Goal: Task Accomplishment & Management: Complete application form

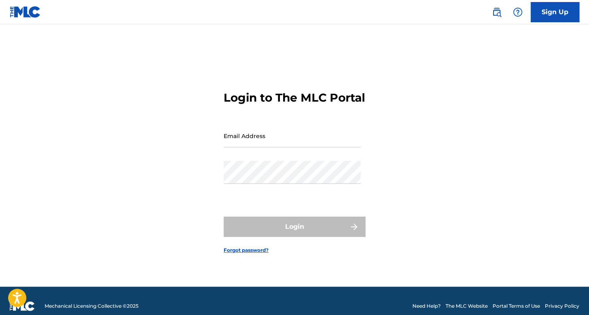
click at [247, 147] on input "Email Address" at bounding box center [291, 135] width 137 height 23
type input "[EMAIL_ADDRESS][DOMAIN_NAME]"
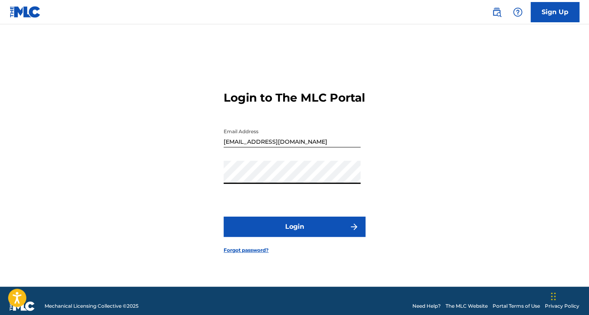
click at [243, 234] on button "Login" at bounding box center [294, 227] width 142 height 20
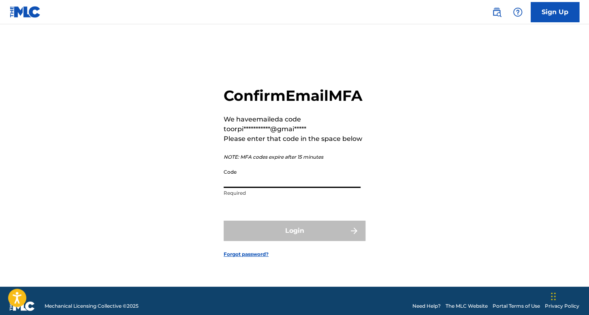
paste input "192362"
click at [226, 196] on div "Code 192362 String must contain at most 6 character(s)" at bounding box center [291, 183] width 137 height 36
click at [224, 188] on input "192362" at bounding box center [291, 176] width 137 height 23
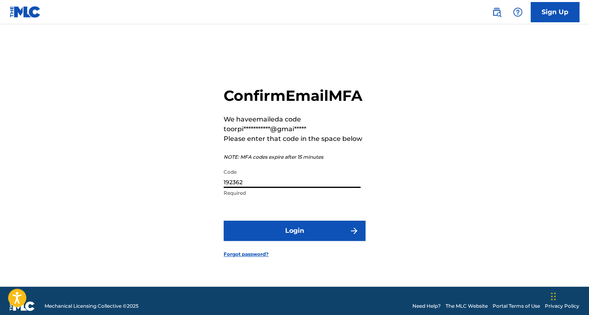
type input "192362"
click at [274, 241] on button "Login" at bounding box center [294, 231] width 142 height 20
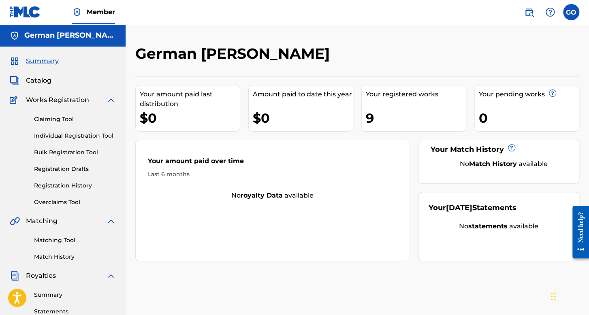
click at [78, 184] on link "Registration History" at bounding box center [75, 185] width 82 height 9
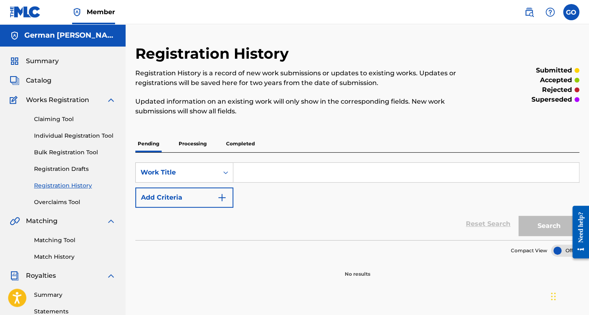
scroll to position [81, 0]
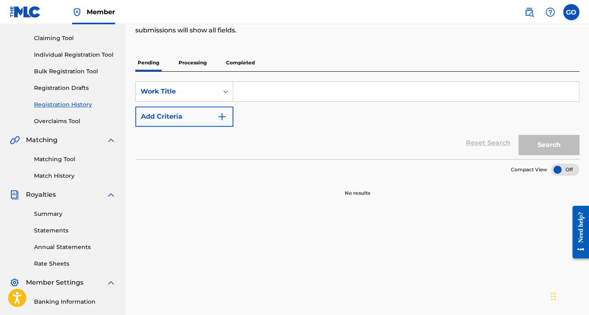
click at [194, 57] on p "Processing" at bounding box center [192, 62] width 33 height 17
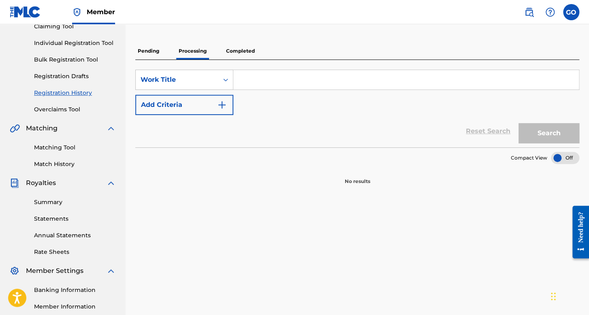
scroll to position [81, 0]
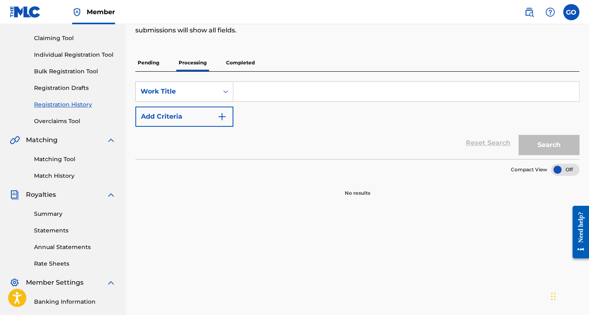
click at [241, 63] on p "Completed" at bounding box center [240, 62] width 34 height 17
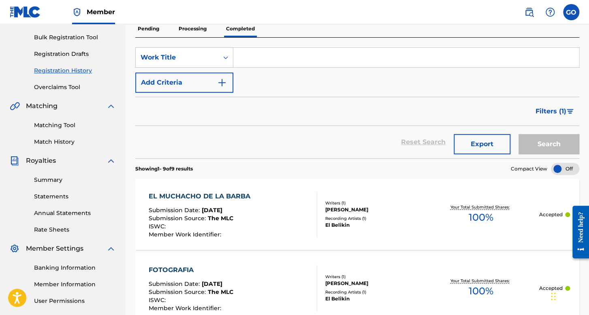
scroll to position [81, 0]
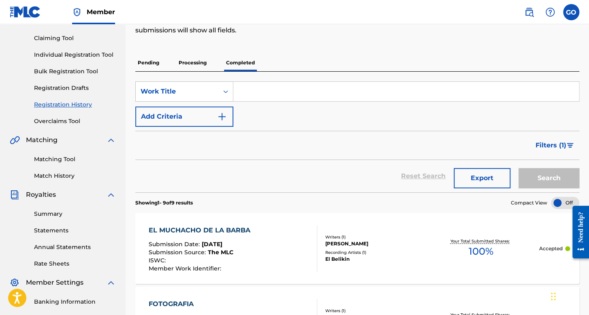
click at [87, 54] on link "Individual Registration Tool" at bounding box center [75, 55] width 82 height 9
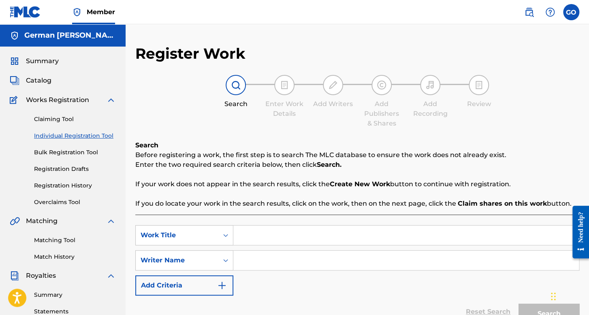
click at [257, 231] on input "Search Form" at bounding box center [405, 235] width 345 height 19
type input "El Patron del mal"
click at [277, 268] on input "Search Form" at bounding box center [405, 260] width 345 height 19
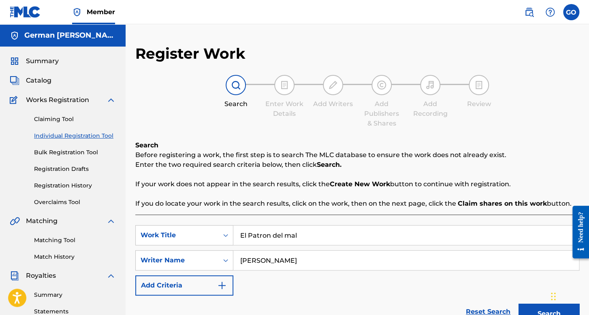
type input "[PERSON_NAME]"
click at [518, 304] on button "Search" at bounding box center [548, 314] width 61 height 20
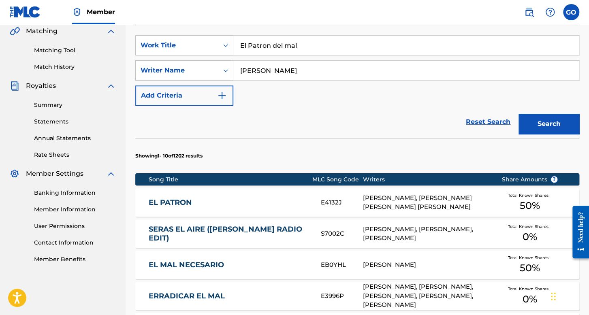
scroll to position [81, 0]
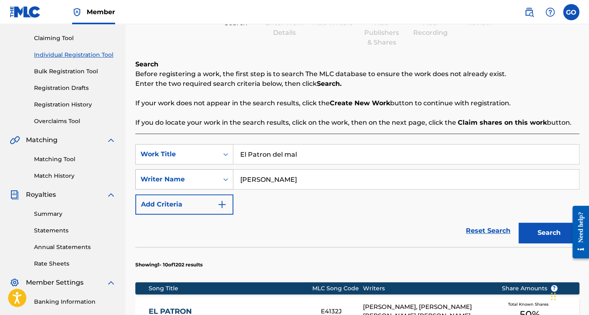
drag, startPoint x: 306, startPoint y: 188, endPoint x: 203, endPoint y: 185, distance: 103.7
click at [203, 185] on div "SearchWithCriteria7c50d819-e9a2-4527-8ea9-9b2590dc4e0a Writer Name [PERSON_NAME]" at bounding box center [357, 179] width 444 height 20
type input "jag alskar dig tbomb"
click at [518, 223] on button "Search" at bounding box center [548, 233] width 61 height 20
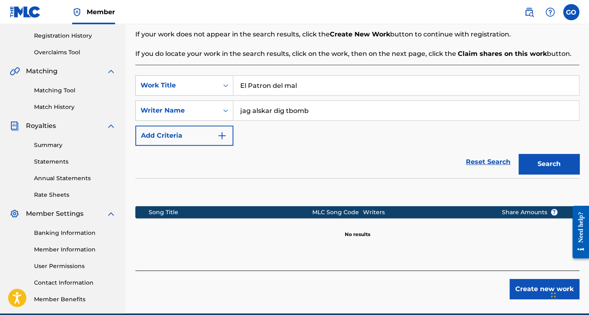
scroll to position [106, 0]
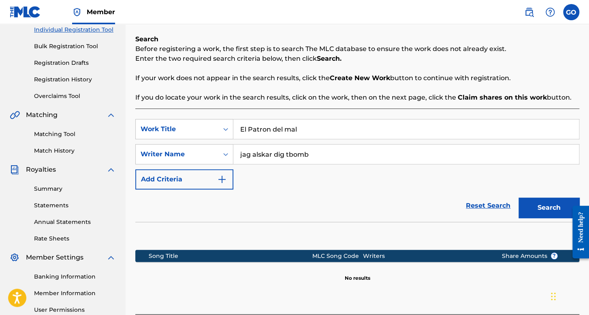
click at [544, 207] on button "Search" at bounding box center [548, 208] width 61 height 20
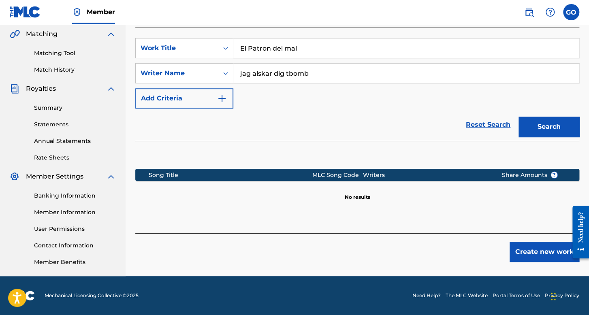
click at [562, 252] on button "Create new work" at bounding box center [544, 252] width 70 height 20
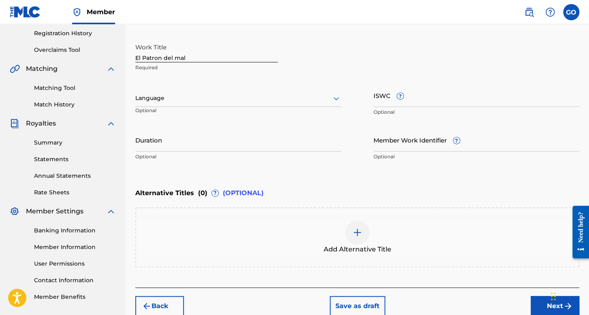
scroll to position [106, 0]
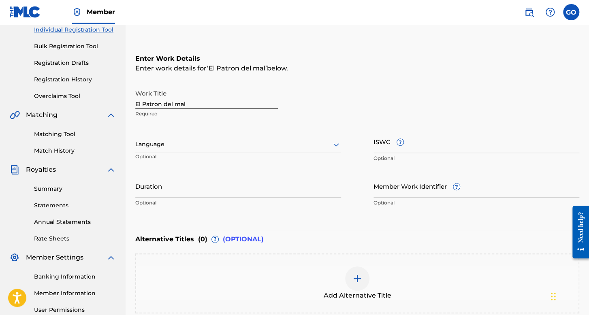
click at [207, 132] on div "Language Optional" at bounding box center [238, 148] width 206 height 36
click at [207, 145] on div at bounding box center [238, 144] width 206 height 10
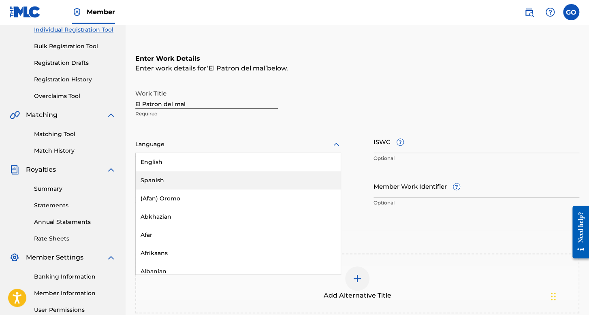
click at [204, 178] on div "Spanish" at bounding box center [238, 180] width 205 height 18
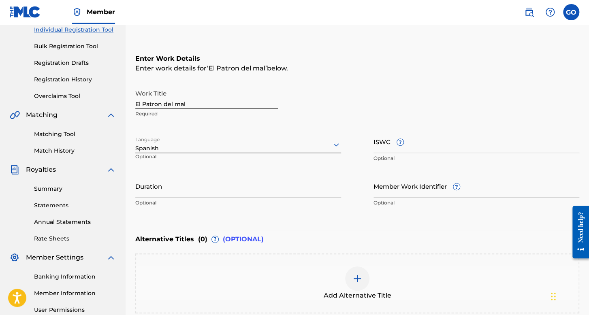
click at [205, 190] on input "Duration" at bounding box center [238, 185] width 206 height 23
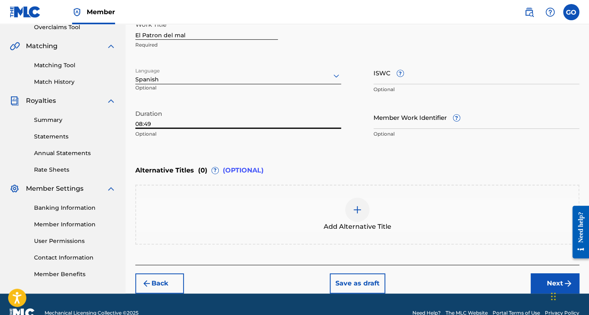
scroll to position [191, 0]
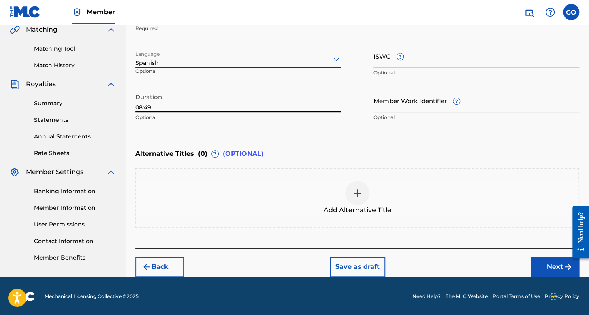
type input "08:49"
click at [520, 274] on div "Back Save as draft Next" at bounding box center [357, 262] width 444 height 29
click at [536, 266] on button "Next" at bounding box center [554, 267] width 49 height 20
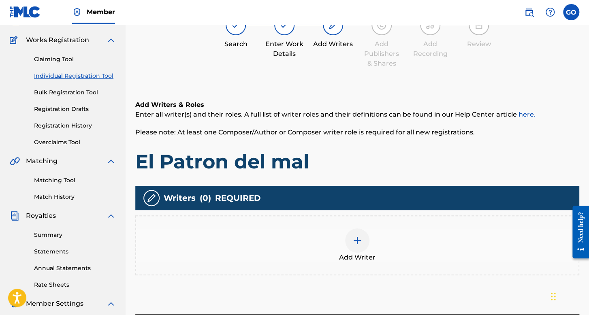
scroll to position [158, 0]
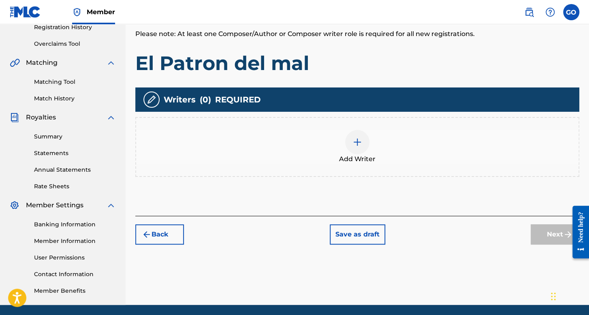
click at [355, 128] on div "Add Writer" at bounding box center [357, 147] width 444 height 60
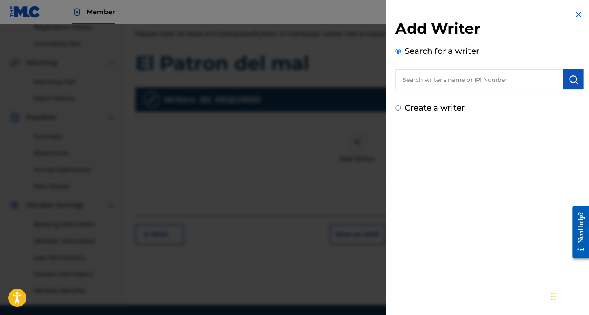
click at [398, 109] on input "Create a writer" at bounding box center [397, 107] width 5 height 5
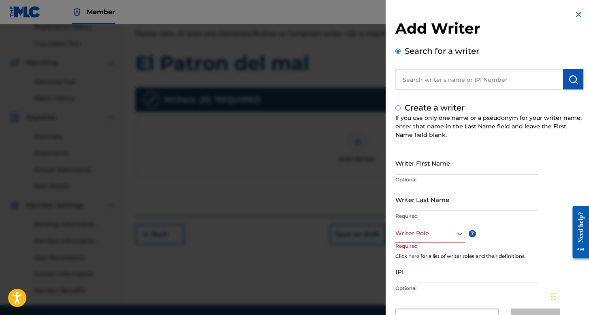
radio input "false"
radio input "true"
click at [419, 160] on input "Writer First Name" at bounding box center [466, 162] width 143 height 23
type input "jag alskar"
click at [420, 206] on input "Writer Last Name" at bounding box center [466, 199] width 143 height 23
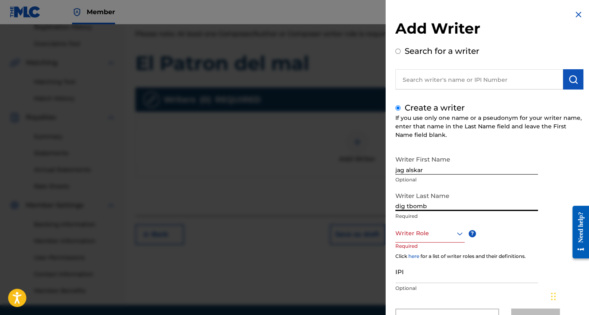
type input "dig tbomb"
click at [449, 236] on div "Writer Role" at bounding box center [429, 233] width 69 height 18
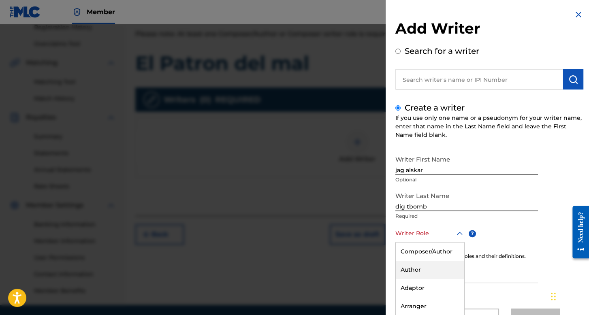
scroll to position [36, 0]
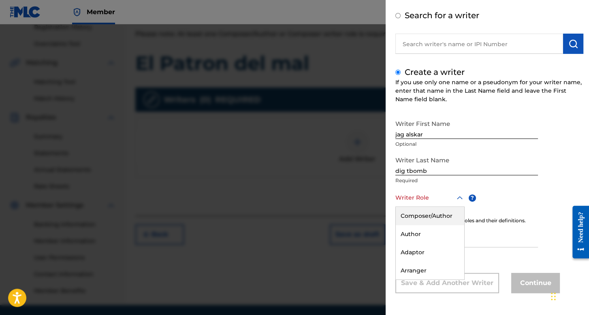
click at [442, 216] on div "Composer/Author" at bounding box center [430, 216] width 68 height 18
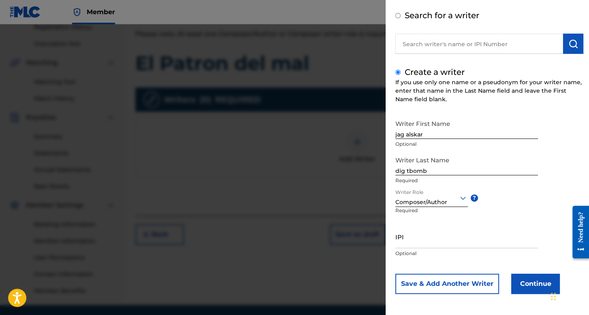
click at [511, 279] on button "Continue" at bounding box center [535, 284] width 49 height 20
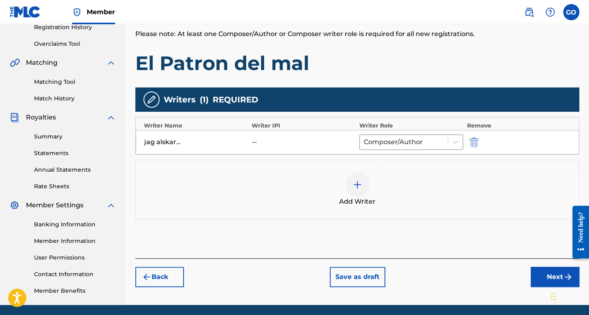
click at [539, 269] on button "Next" at bounding box center [554, 277] width 49 height 20
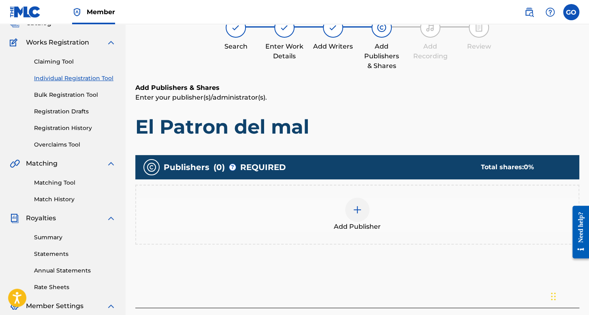
scroll to position [187, 0]
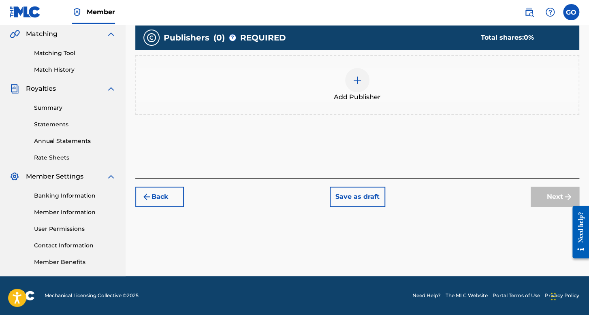
click at [376, 115] on div "Publishers ( 0 ) ? REQUIRED Total shares: 0 % Add Publisher" at bounding box center [357, 75] width 444 height 98
click at [356, 82] on img at bounding box center [357, 80] width 10 height 10
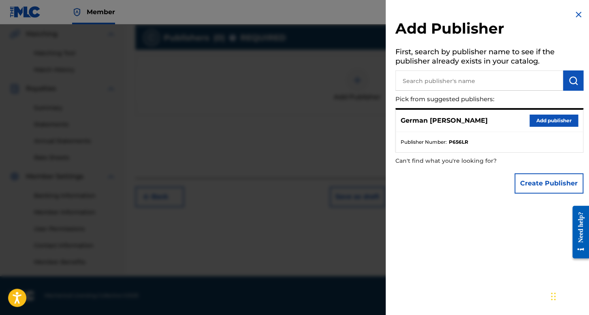
click at [442, 79] on input "text" at bounding box center [479, 80] width 168 height 20
click at [555, 115] on button "Add publisher" at bounding box center [553, 121] width 49 height 12
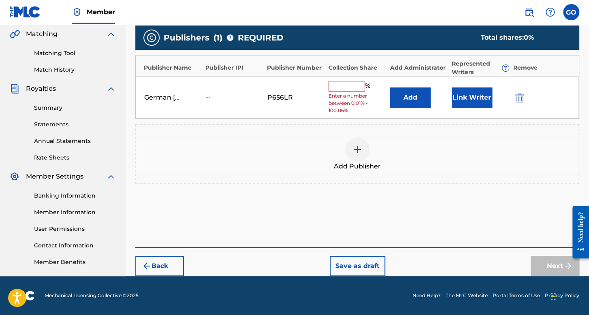
click at [351, 81] on input "text" at bounding box center [346, 86] width 36 height 11
type input "100"
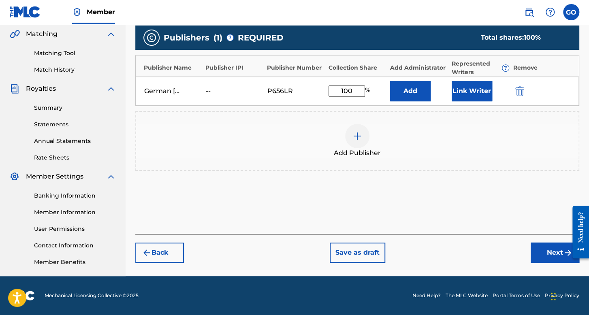
click at [460, 97] on button "Link Writer" at bounding box center [471, 91] width 40 height 20
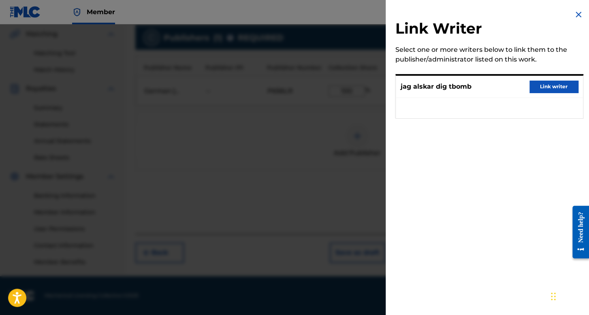
click at [554, 84] on button "Link writer" at bounding box center [553, 87] width 49 height 12
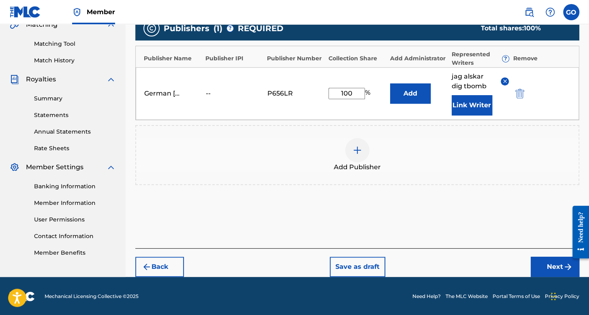
click at [535, 267] on button "Next" at bounding box center [554, 267] width 49 height 20
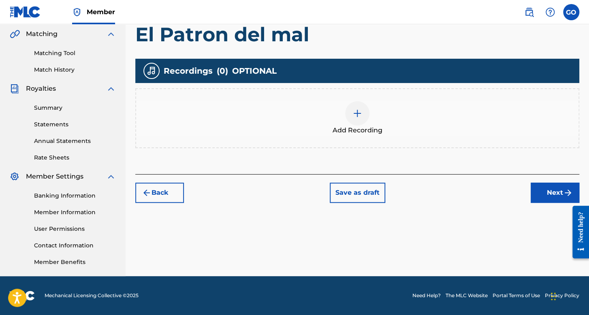
click at [357, 120] on div at bounding box center [357, 113] width 24 height 24
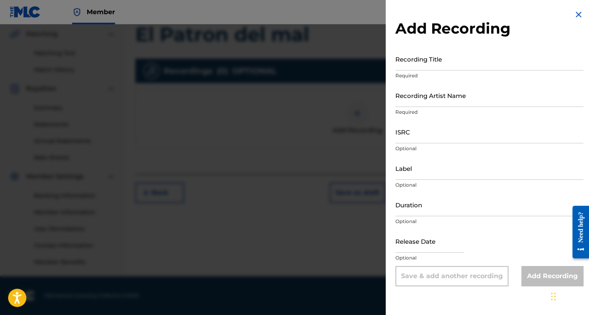
click at [425, 64] on input "Recording Title" at bounding box center [489, 58] width 188 height 23
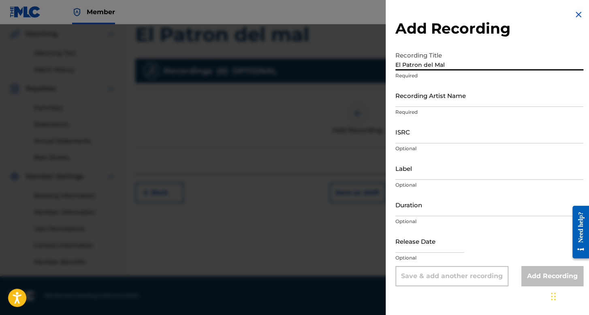
type input "El Patron del Mal"
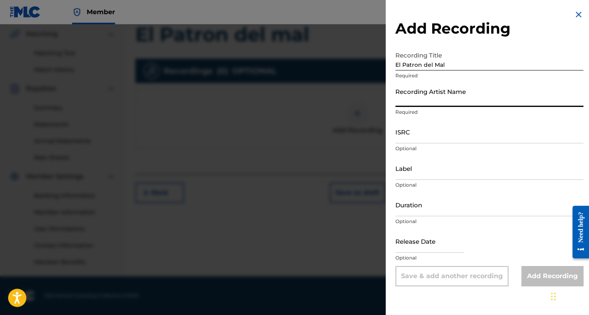
click at [434, 91] on input "Recording Artist Name" at bounding box center [489, 95] width 188 height 23
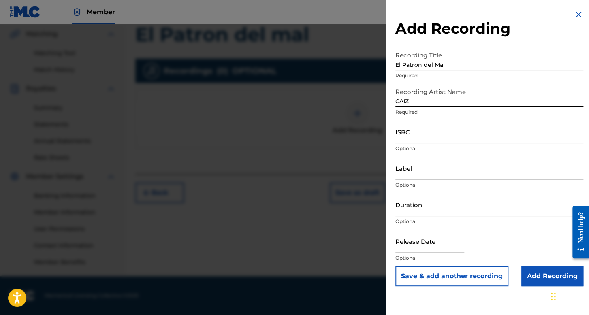
type input "CAIZ"
click at [426, 145] on div "ISRC Optional" at bounding box center [489, 138] width 188 height 36
drag, startPoint x: 426, startPoint y: 145, endPoint x: 426, endPoint y: 130, distance: 14.6
click at [426, 140] on div "ISRC Optional" at bounding box center [489, 138] width 188 height 36
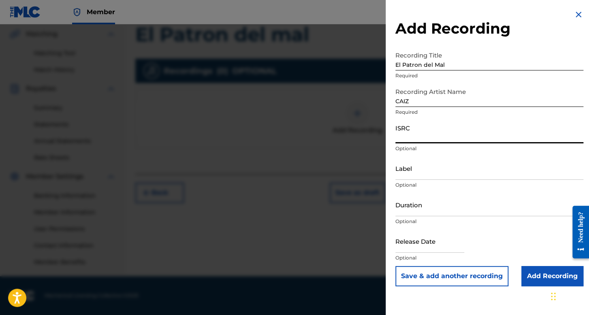
click at [426, 130] on input "ISRC" at bounding box center [489, 131] width 188 height 23
paste input "QZNJW2436675"
type input "QZNJW2436675"
click at [420, 206] on input "Duration" at bounding box center [489, 204] width 188 height 23
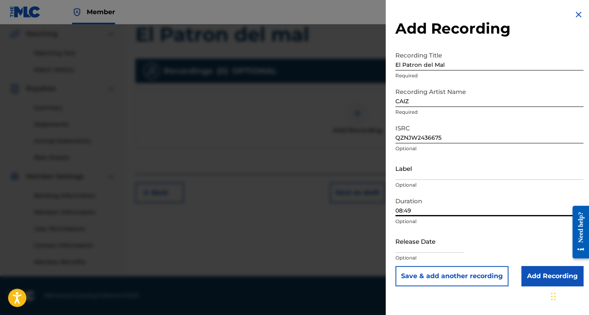
type input "08:49"
click at [420, 246] on input "text" at bounding box center [429, 241] width 69 height 23
select select "7"
select select "2025"
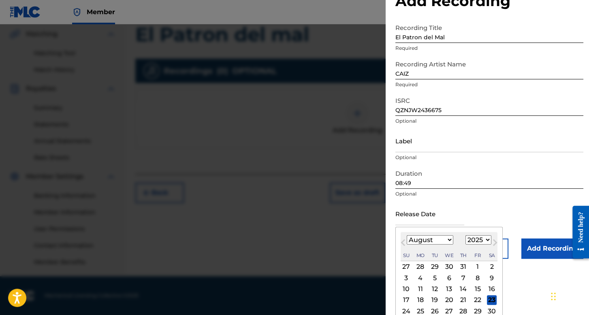
scroll to position [40, 0]
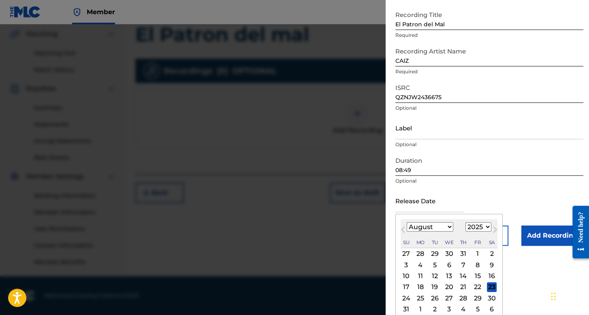
click at [445, 222] on select "January February March April May June July August September October November De…" at bounding box center [429, 226] width 47 height 9
select select "4"
click at [406, 222] on select "January February March April May June July August September October November De…" at bounding box center [429, 226] width 47 height 9
click at [477, 229] on select "1899 1900 1901 1902 1903 1904 1905 1906 1907 1908 1909 1910 1911 1912 1913 1914…" at bounding box center [478, 226] width 26 height 9
select select "2024"
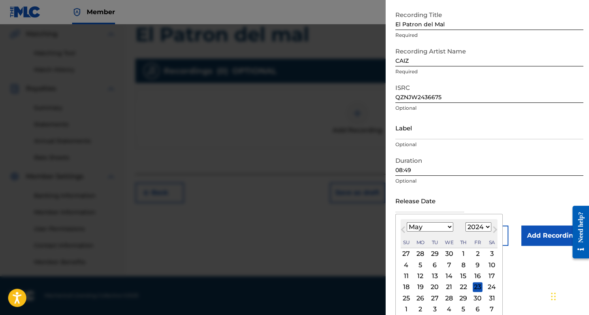
click at [465, 222] on select "1899 1900 1901 1902 1903 1904 1905 1906 1907 1908 1909 1910 1911 1912 1913 1914…" at bounding box center [478, 226] width 26 height 9
click at [453, 285] on div "19 20 21 22 23 24 25" at bounding box center [448, 286] width 97 height 11
click at [452, 286] on div "22" at bounding box center [449, 287] width 10 height 10
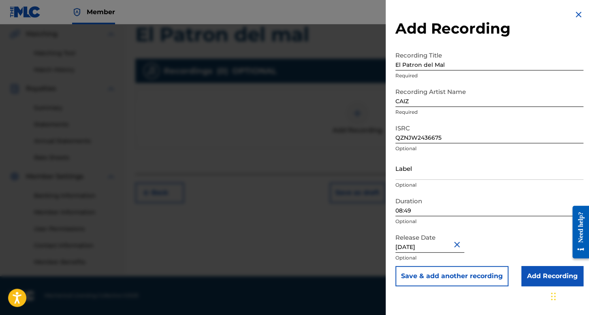
type input "[DATE]"
click at [528, 271] on input "Add Recording" at bounding box center [552, 276] width 62 height 20
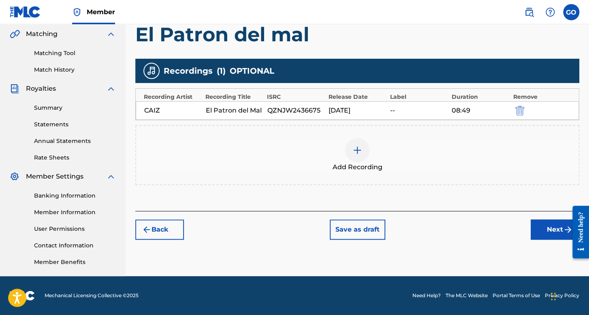
click at [548, 227] on button "Next" at bounding box center [554, 229] width 49 height 20
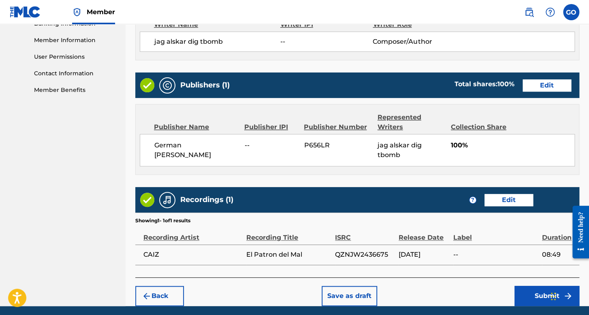
scroll to position [388, 0]
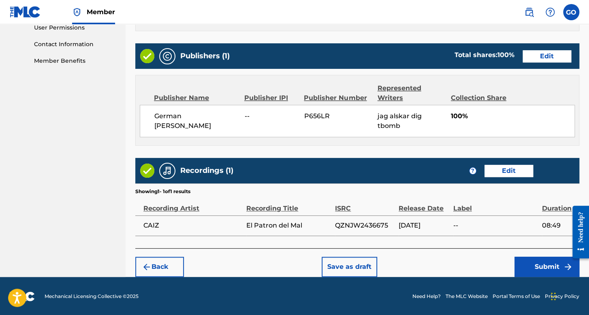
click at [531, 262] on button "Submit" at bounding box center [546, 267] width 65 height 20
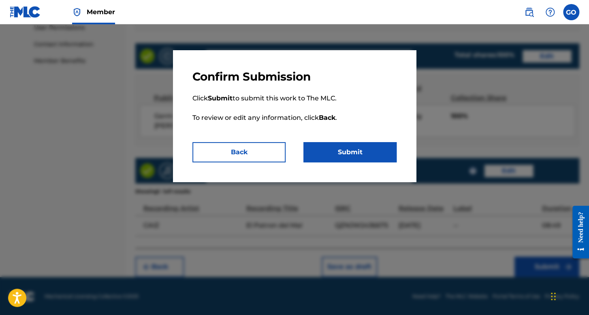
click at [351, 153] on button "Submit" at bounding box center [349, 152] width 93 height 20
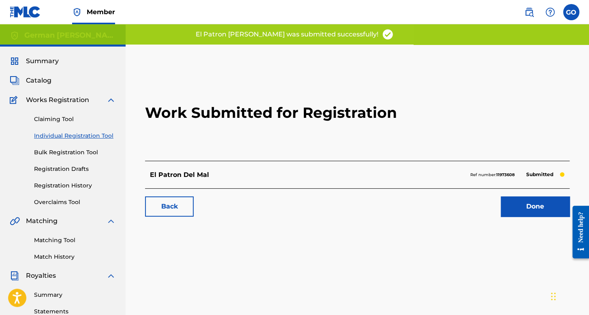
click at [71, 183] on link "Registration History" at bounding box center [75, 185] width 82 height 9
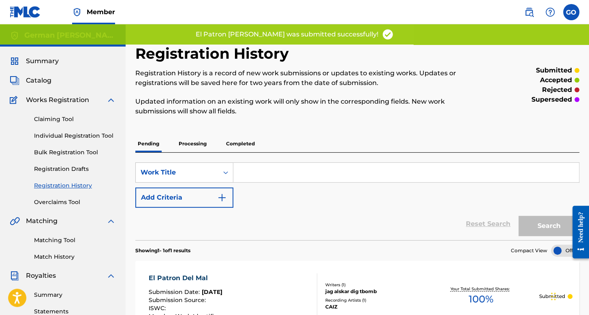
click at [79, 140] on link "Individual Registration Tool" at bounding box center [75, 136] width 82 height 9
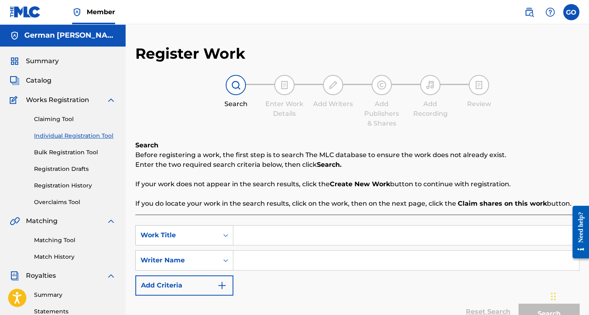
click at [84, 187] on link "Registration History" at bounding box center [75, 185] width 82 height 9
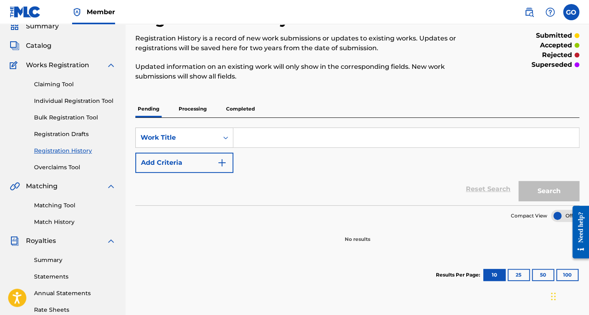
scroll to position [81, 0]
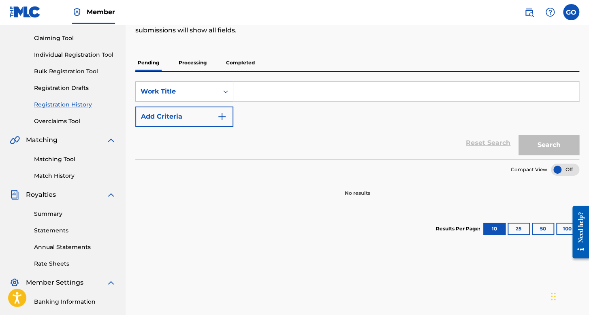
click at [230, 59] on p "Completed" at bounding box center [240, 62] width 34 height 17
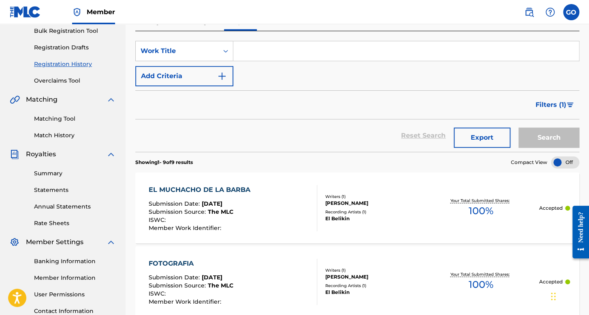
scroll to position [40, 0]
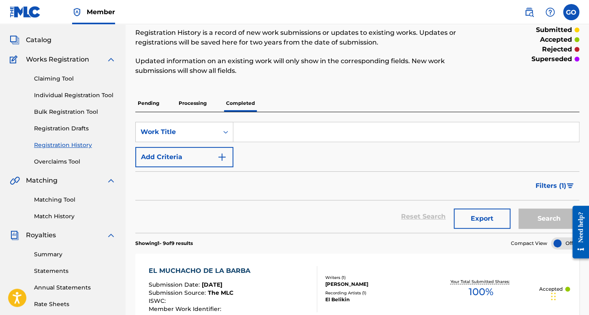
click at [155, 101] on p "Pending" at bounding box center [148, 103] width 26 height 17
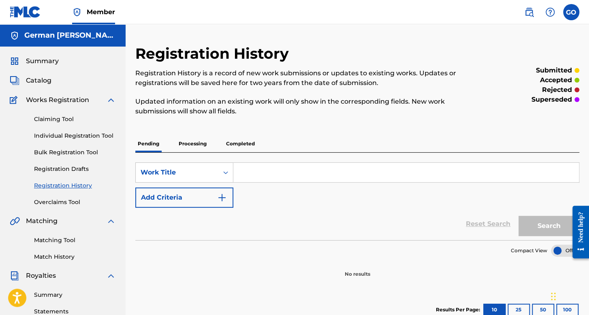
scroll to position [81, 0]
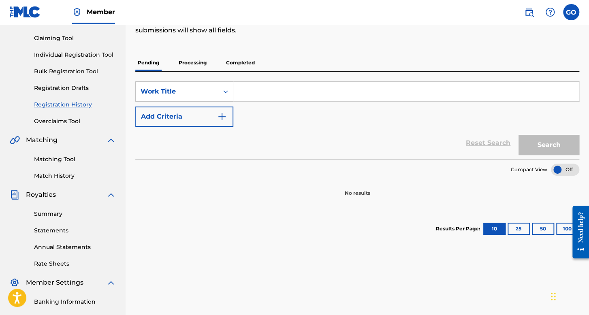
click at [191, 68] on p "Processing" at bounding box center [192, 62] width 33 height 17
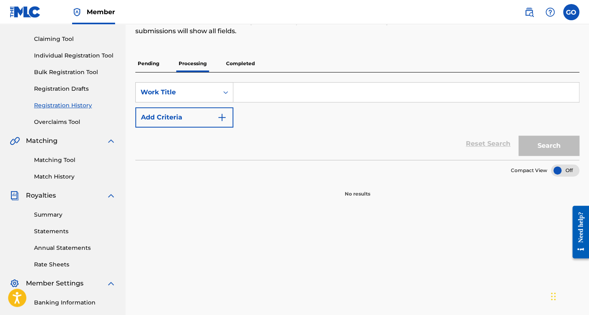
scroll to position [40, 0]
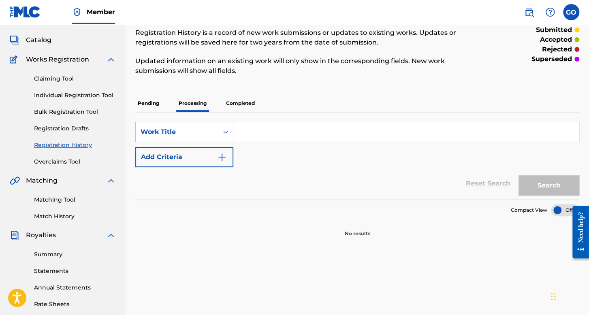
click at [151, 96] on p "Pending" at bounding box center [148, 103] width 26 height 17
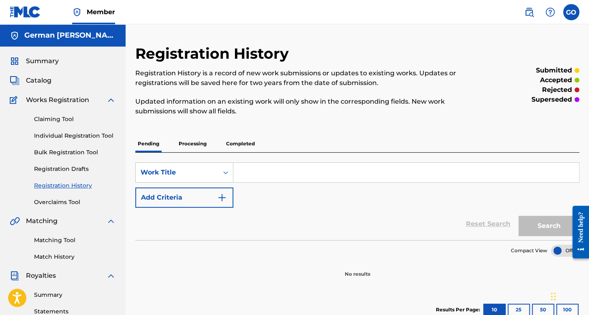
click at [151, 105] on p "Updated information on an existing work will only show in the corresponding fie…" at bounding box center [306, 106] width 342 height 19
click at [33, 53] on div "Summary Catalog Works Registration Claiming Tool Individual Registration Tool B…" at bounding box center [63, 255] width 126 height 417
click at [37, 65] on span "Summary" at bounding box center [42, 61] width 33 height 10
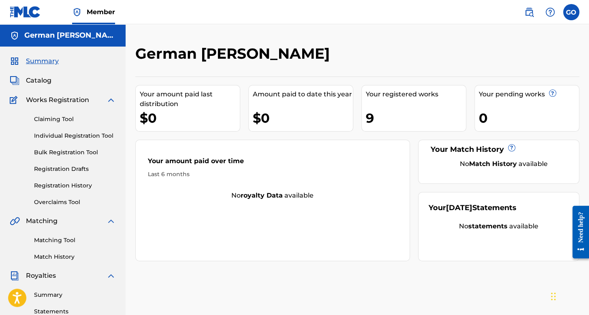
click at [55, 192] on div "Claiming Tool Individual Registration Tool Bulk Registration Tool Registration …" at bounding box center [63, 156] width 106 height 102
click at [58, 187] on link "Registration History" at bounding box center [75, 185] width 82 height 9
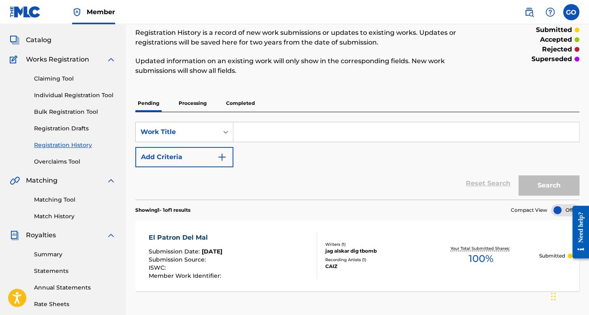
scroll to position [81, 0]
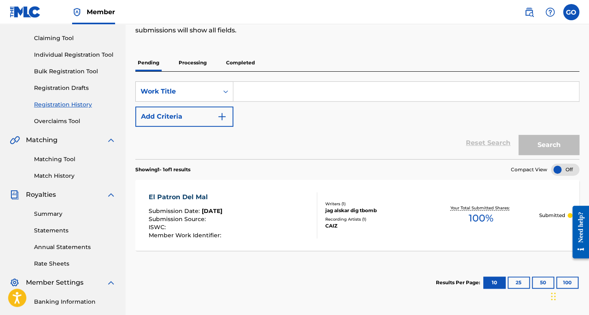
click at [101, 60] on div "Claiming Tool Individual Registration Tool Bulk Registration Tool Registration …" at bounding box center [63, 75] width 106 height 102
click at [101, 55] on link "Individual Registration Tool" at bounding box center [75, 55] width 82 height 9
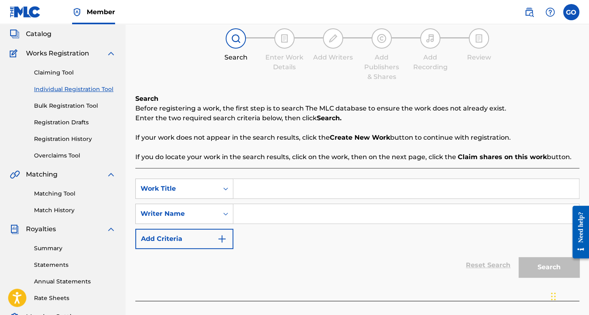
scroll to position [81, 0]
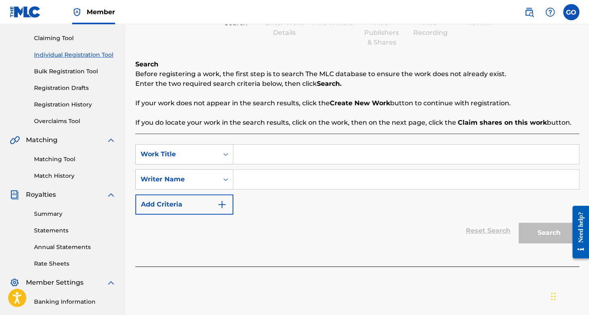
click at [257, 149] on input "Search Form" at bounding box center [405, 154] width 345 height 19
type input "e"
type input "El [PERSON_NAME]"
click at [282, 183] on input "Search Form" at bounding box center [405, 179] width 345 height 19
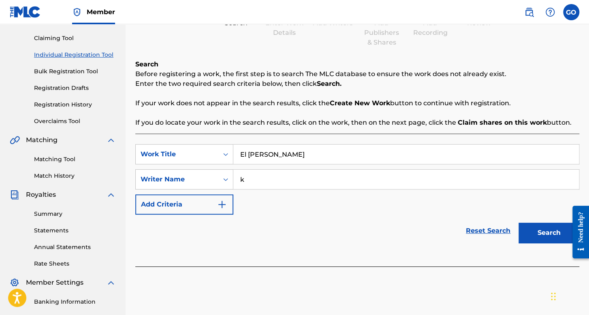
type input "k"
click at [518, 223] on button "Search" at bounding box center [548, 233] width 61 height 20
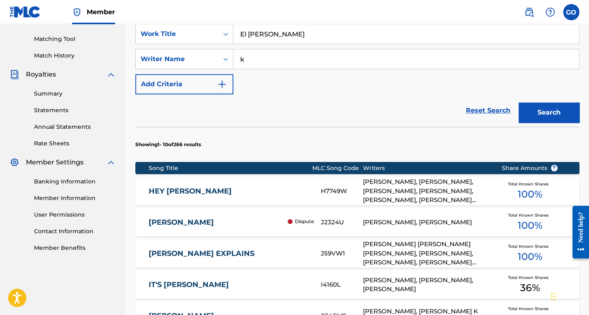
scroll to position [147, 0]
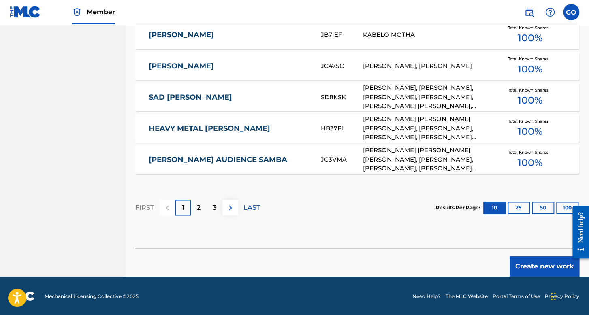
click at [537, 261] on button "Create new work" at bounding box center [544, 266] width 70 height 20
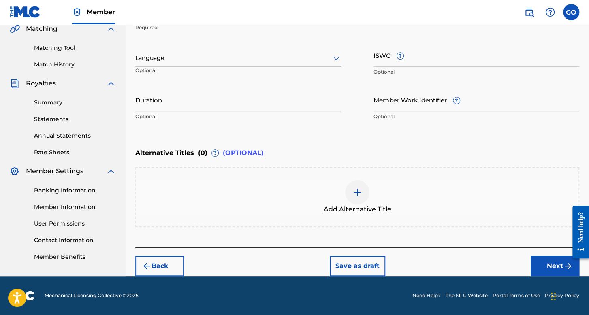
scroll to position [191, 0]
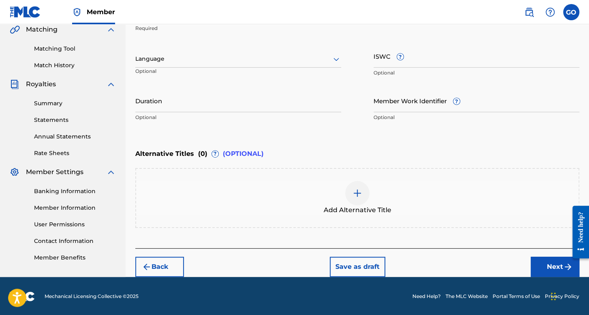
click at [207, 55] on div at bounding box center [238, 59] width 206 height 10
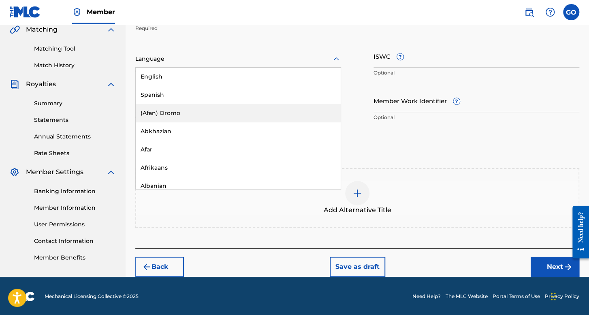
click at [183, 104] on div "(Afan) Oromo" at bounding box center [238, 113] width 205 height 18
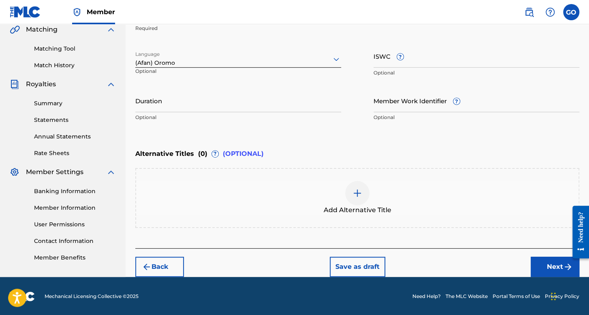
click at [187, 70] on p "Optional" at bounding box center [166, 74] width 63 height 13
click at [190, 65] on div "(Afan) Oromo" at bounding box center [238, 63] width 206 height 9
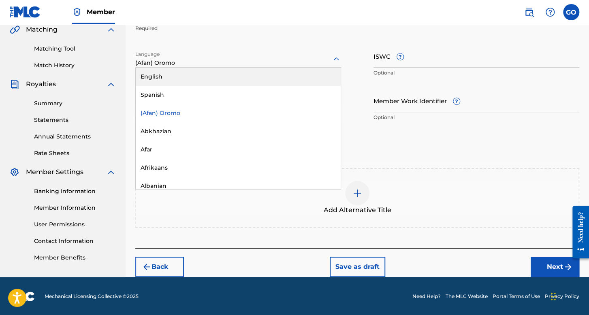
click at [182, 80] on div "English" at bounding box center [238, 77] width 205 height 18
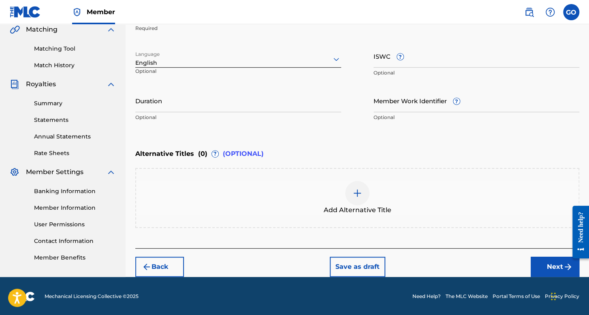
click at [191, 65] on div "English" at bounding box center [238, 63] width 206 height 9
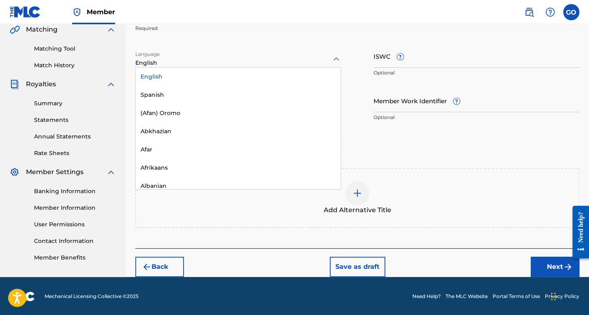
click at [177, 94] on div "Spanish" at bounding box center [238, 95] width 205 height 18
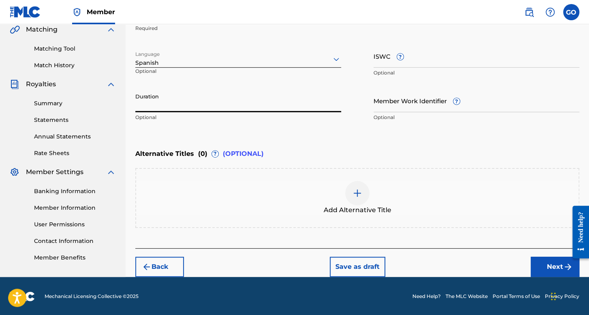
click at [172, 97] on input "Duration" at bounding box center [238, 100] width 206 height 23
type input "04:01"
click at [558, 267] on button "Next" at bounding box center [554, 267] width 49 height 20
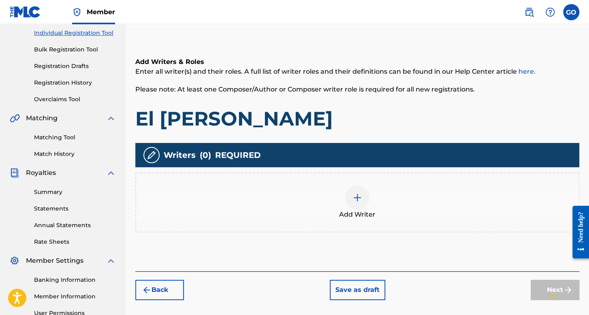
scroll to position [158, 0]
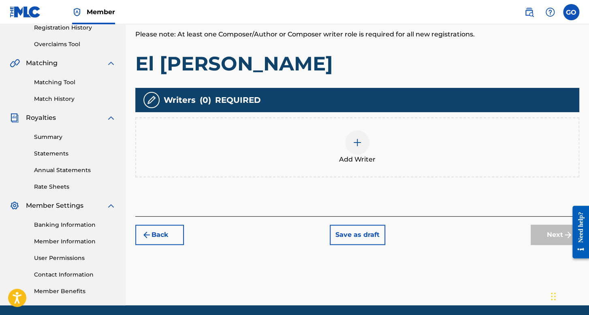
click at [347, 155] on span "Add Writer" at bounding box center [357, 160] width 36 height 10
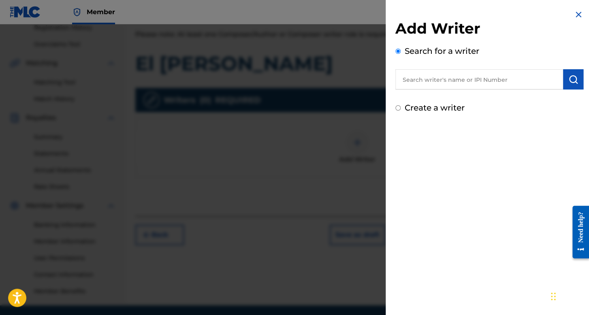
click at [400, 107] on input "Create a writer" at bounding box center [397, 107] width 5 height 5
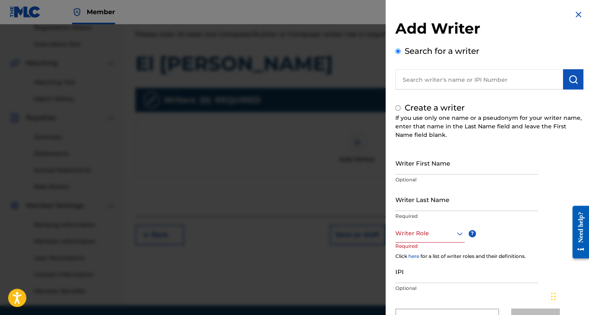
radio input "false"
radio input "true"
click at [418, 165] on input "Writer First Name" at bounding box center [466, 162] width 143 height 23
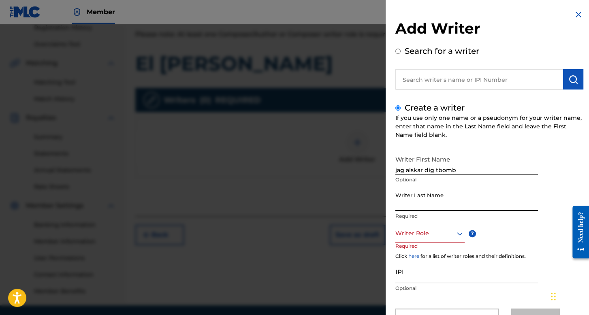
click at [442, 205] on input "Writer Last Name" at bounding box center [466, 199] width 143 height 23
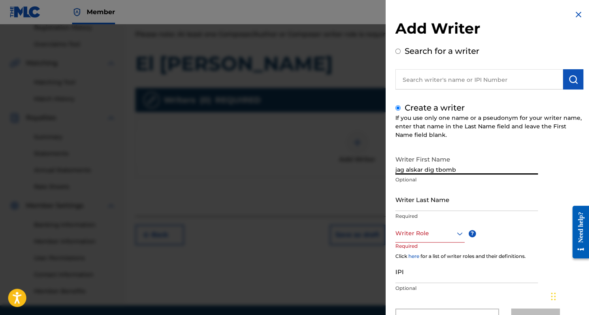
drag, startPoint x: 424, startPoint y: 170, endPoint x: 463, endPoint y: 170, distance: 38.9
click at [463, 170] on input "jag alskar dig tbomb" at bounding box center [466, 162] width 143 height 23
type input "jag alskar"
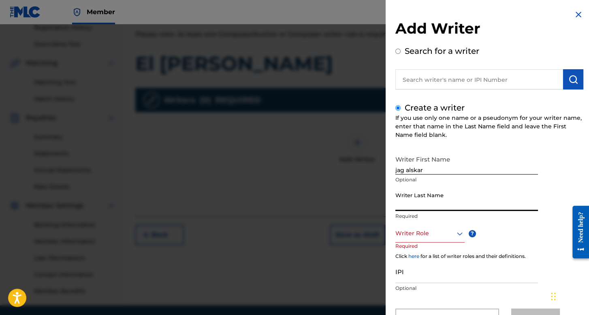
paste input "dig tbomb"
type input "dig tbomb"
click at [422, 233] on div "Writer Role" at bounding box center [429, 233] width 69 height 18
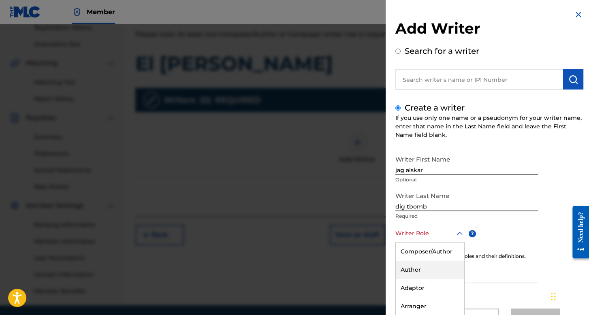
scroll to position [36, 0]
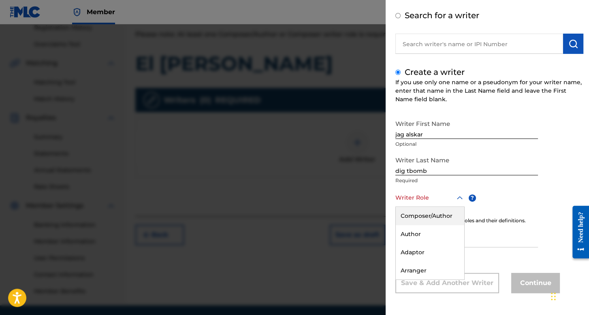
click at [437, 216] on div "Composer/Author" at bounding box center [430, 216] width 68 height 18
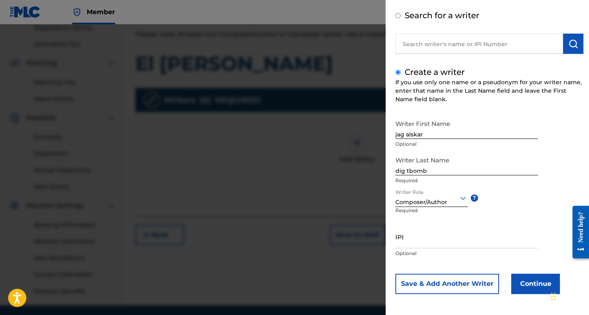
click at [509, 283] on div "Save & Add Another Writer Continue" at bounding box center [489, 284] width 188 height 20
click at [512, 282] on button "Continue" at bounding box center [535, 284] width 49 height 20
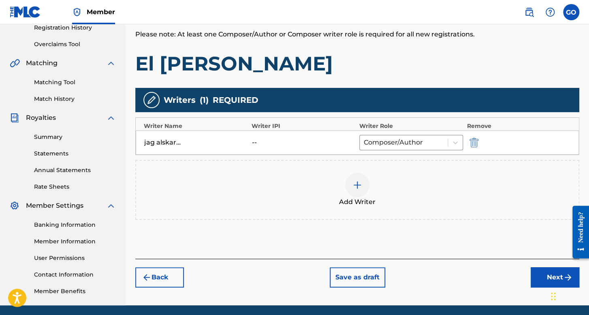
click at [534, 272] on button "Next" at bounding box center [554, 277] width 49 height 20
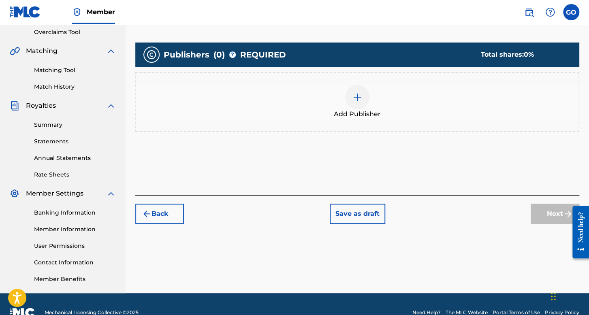
scroll to position [187, 0]
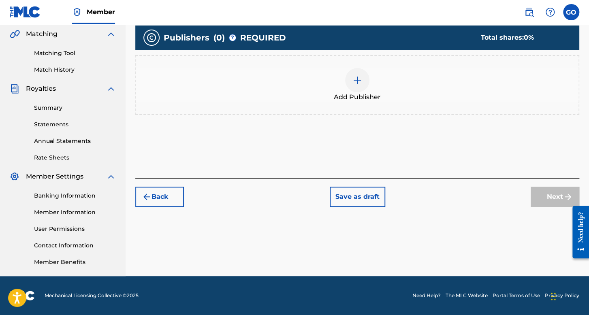
click at [357, 89] on div at bounding box center [357, 80] width 24 height 24
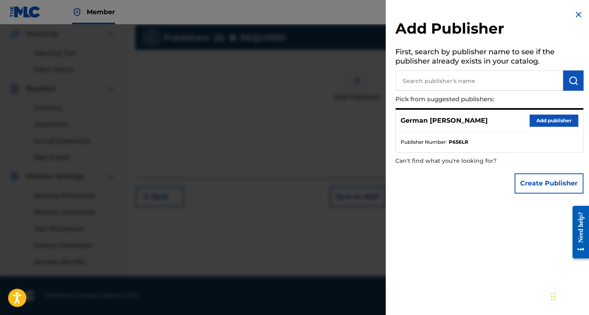
click at [555, 119] on button "Add publisher" at bounding box center [553, 121] width 49 height 12
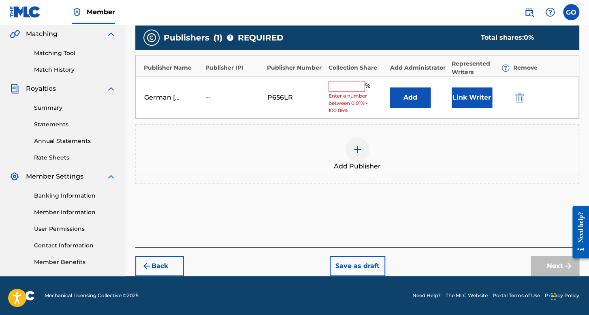
click at [337, 81] on input "text" at bounding box center [346, 86] width 36 height 11
type input "100"
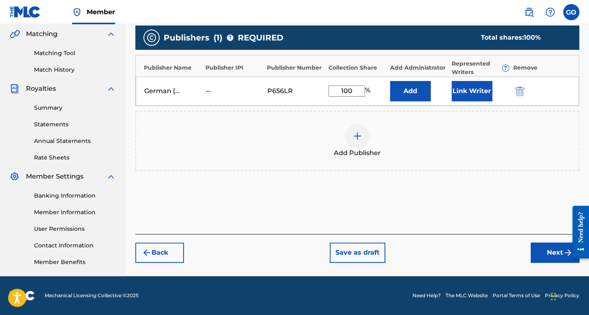
click at [474, 96] on button "Link Writer" at bounding box center [471, 91] width 40 height 20
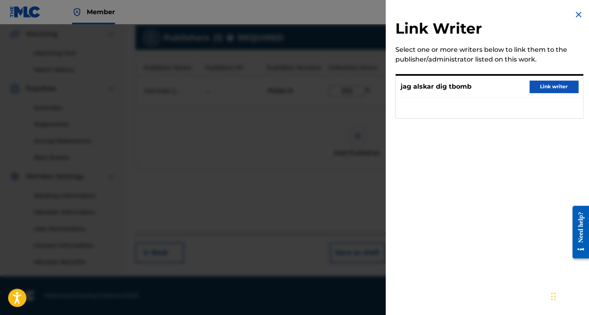
click at [547, 81] on button "Link writer" at bounding box center [553, 87] width 49 height 12
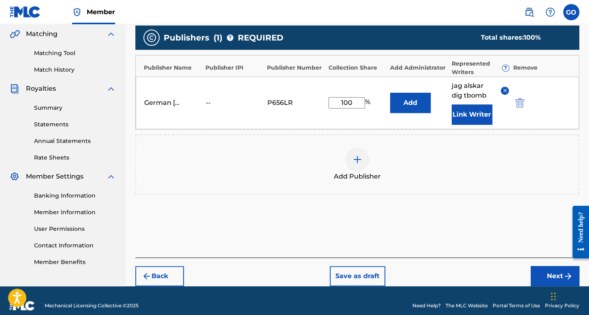
click at [538, 274] on button "Next" at bounding box center [554, 276] width 49 height 20
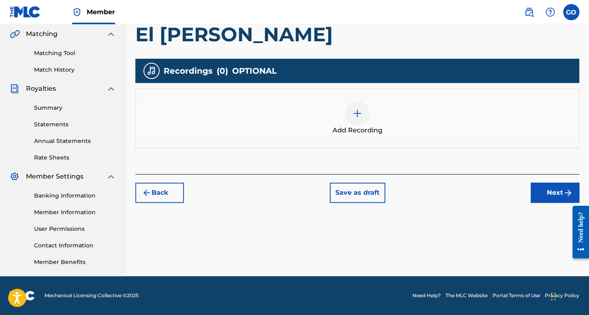
click at [356, 94] on div "Add Recording" at bounding box center [357, 118] width 444 height 60
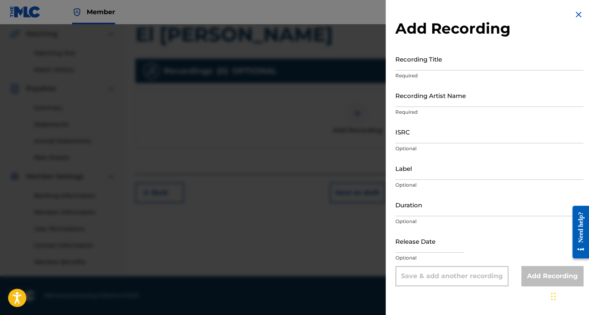
click at [418, 66] on input "Recording Title" at bounding box center [489, 58] width 188 height 23
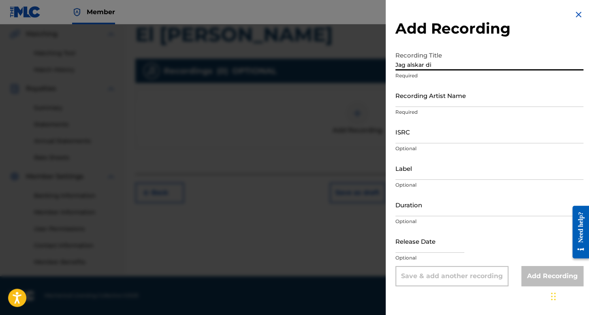
type input "Jag alskar dig"
drag, startPoint x: 458, startPoint y: 55, endPoint x: 319, endPoint y: 77, distance: 141.4
click at [319, 77] on div "Add Recording Recording Title Jag alskar dig Required Recording Artist Name Req…" at bounding box center [294, 169] width 589 height 291
type input "El [PERSON_NAME]"
click at [403, 94] on input "Recording Artist Name" at bounding box center [489, 95] width 188 height 23
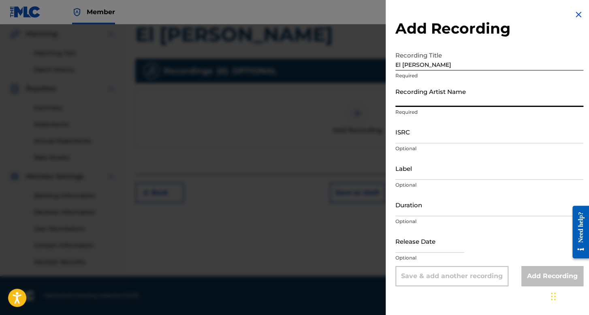
type input "CAIZ"
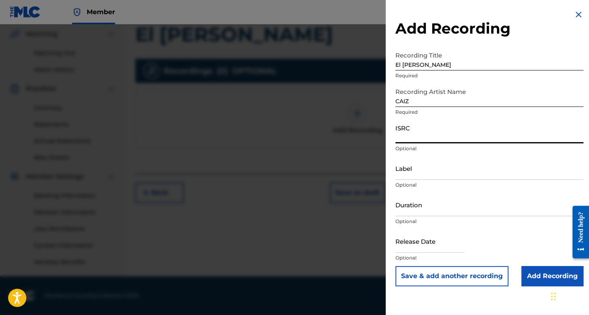
click at [430, 135] on input "ISRC" at bounding box center [489, 131] width 188 height 23
paste input "USJ3V2394679"
type input "USJ3V2394679"
click at [434, 208] on input "Duration" at bounding box center [489, 204] width 188 height 23
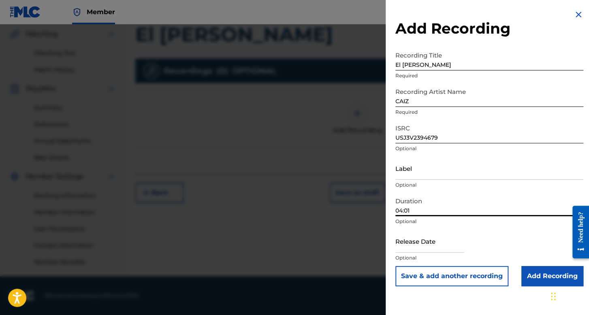
type input "04:01"
click at [420, 243] on input "text" at bounding box center [429, 241] width 69 height 23
select select "7"
select select "2025"
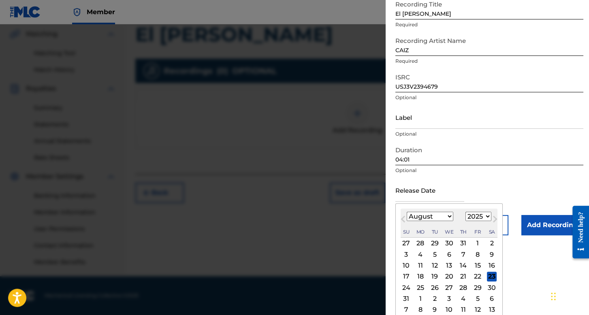
scroll to position [56, 0]
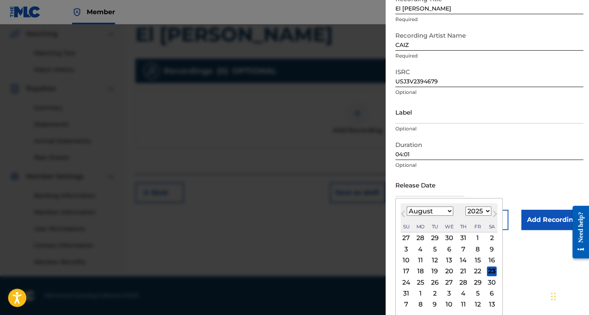
click at [441, 212] on select "January February March April May June July August September October November De…" at bounding box center [429, 210] width 47 height 9
select select "4"
click at [406, 216] on select "January February March April May June July August September October November De…" at bounding box center [429, 210] width 47 height 9
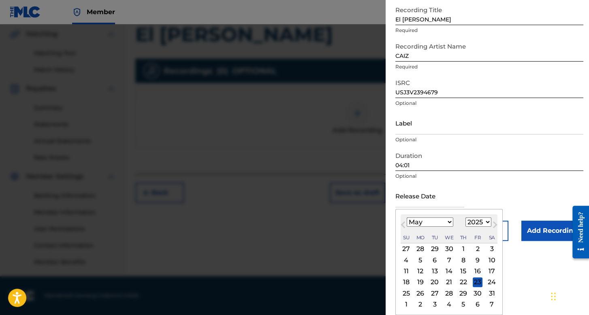
scroll to position [45, 0]
click at [469, 223] on select "1899 1900 1901 1902 1903 1904 1905 1906 1907 1908 1909 1910 1911 1912 1913 1914…" at bounding box center [478, 221] width 26 height 9
select select "2024"
click at [465, 217] on select "1899 1900 1901 1902 1903 1904 1905 1906 1907 1908 1909 1910 1911 1912 1913 1914…" at bounding box center [478, 221] width 26 height 9
click at [433, 260] on div "7" at bounding box center [435, 260] width 10 height 10
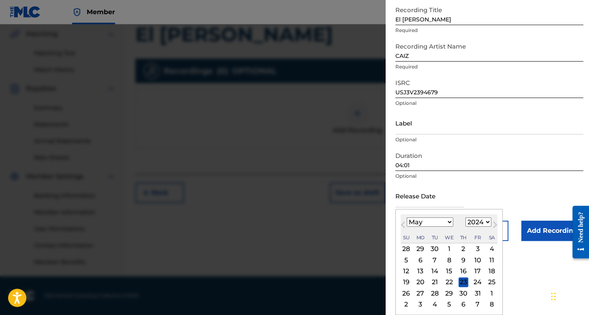
type input "[DATE]"
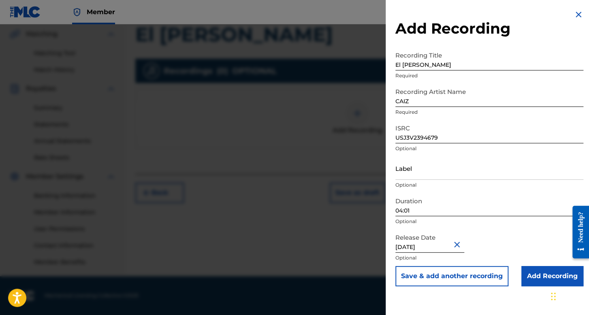
click at [547, 277] on input "Add Recording" at bounding box center [552, 276] width 62 height 20
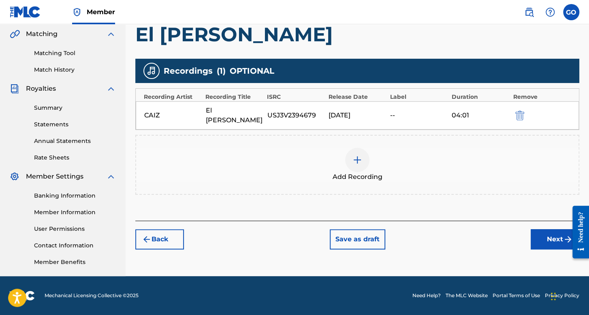
click at [534, 231] on button "Next" at bounding box center [554, 239] width 49 height 20
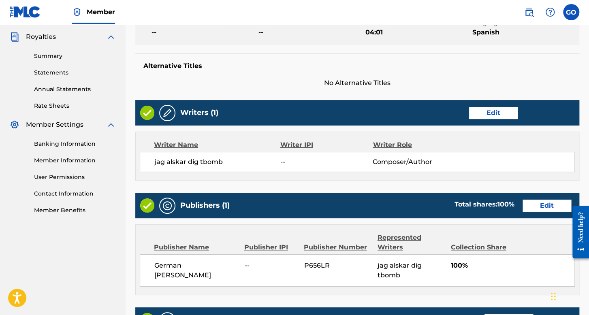
scroll to position [388, 0]
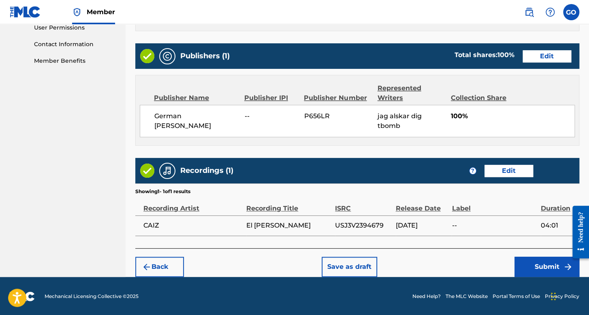
click at [540, 271] on button "Submit" at bounding box center [546, 267] width 65 height 20
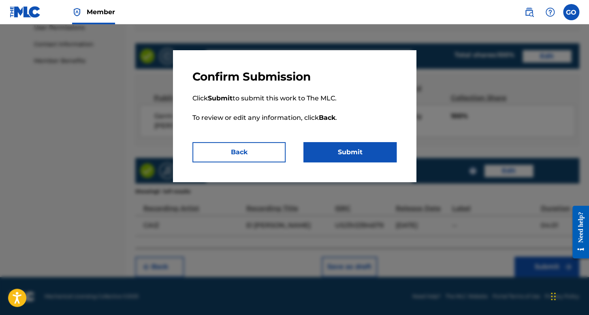
click at [354, 150] on button "Submit" at bounding box center [349, 152] width 93 height 20
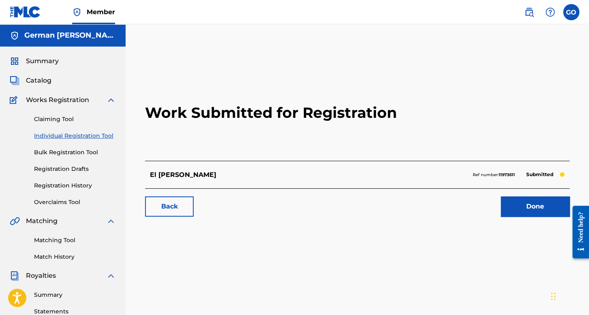
click at [86, 132] on link "Individual Registration Tool" at bounding box center [75, 136] width 82 height 9
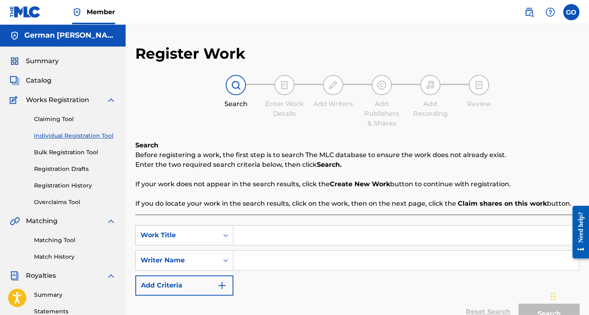
scroll to position [81, 0]
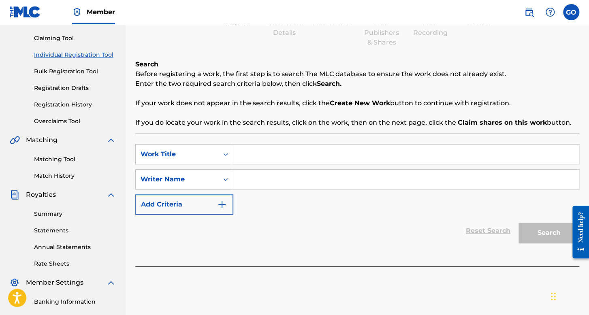
click at [268, 157] on input "Search Form" at bounding box center [405, 154] width 345 height 19
type input "Se dio el Topon"
click at [278, 179] on input "Search Form" at bounding box center [405, 179] width 345 height 19
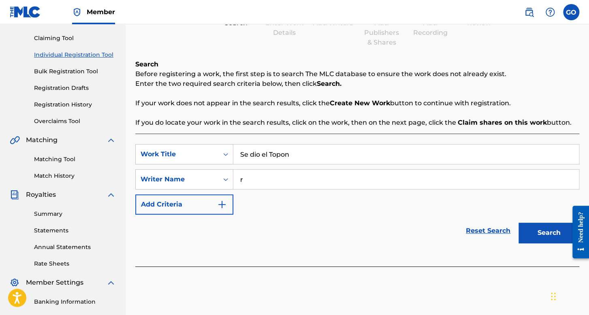
type input "r"
click at [518, 223] on button "Search" at bounding box center [548, 233] width 61 height 20
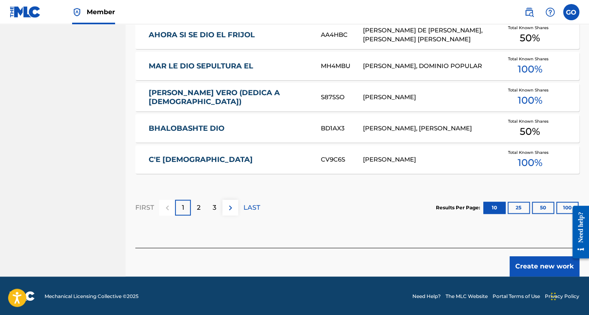
click at [522, 263] on button "Create new work" at bounding box center [544, 266] width 70 height 20
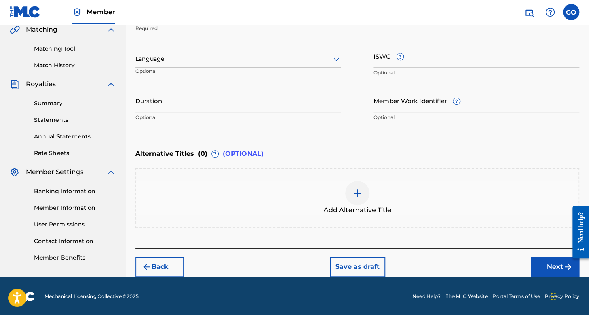
drag, startPoint x: 200, startPoint y: 60, endPoint x: 196, endPoint y: 64, distance: 5.2
click at [200, 60] on div at bounding box center [238, 59] width 206 height 10
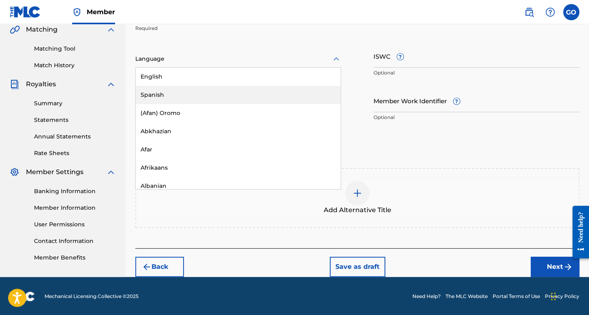
click at [185, 88] on div "Spanish" at bounding box center [238, 95] width 205 height 18
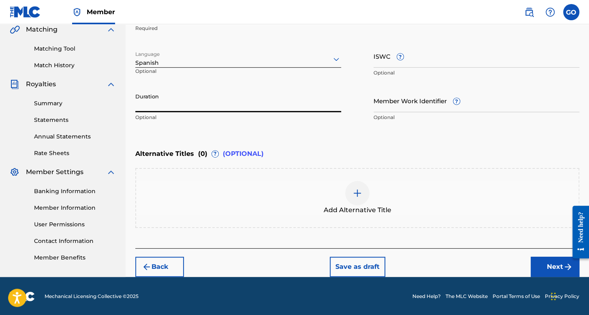
click at [183, 98] on input "Duration" at bounding box center [238, 100] width 206 height 23
type input "04:05"
click at [525, 253] on div "Back Save as draft Next" at bounding box center [357, 262] width 444 height 29
click at [542, 260] on button "Next" at bounding box center [554, 267] width 49 height 20
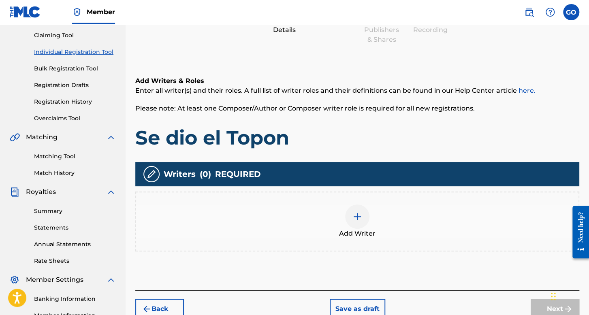
scroll to position [117, 0]
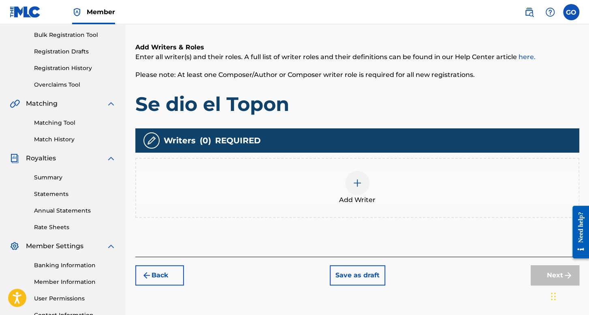
click at [356, 171] on div at bounding box center [357, 183] width 24 height 24
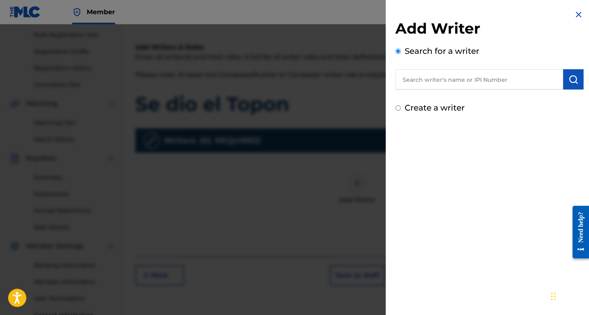
click at [414, 83] on input "text" at bounding box center [479, 79] width 168 height 20
click at [398, 106] on input "Create a writer" at bounding box center [397, 107] width 5 height 5
radio input "false"
radio input "true"
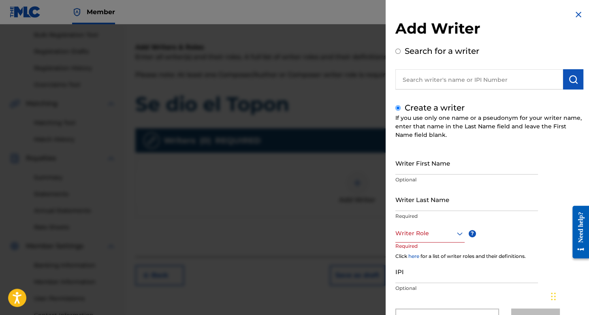
click at [420, 166] on input "Writer First Name" at bounding box center [466, 162] width 143 height 23
type input "S"
click at [496, 156] on input "Writer First Name" at bounding box center [466, 162] width 143 height 23
drag, startPoint x: 408, startPoint y: 169, endPoint x: 432, endPoint y: 169, distance: 23.9
click at [432, 169] on input "Jesp Geekd" at bounding box center [466, 162] width 143 height 23
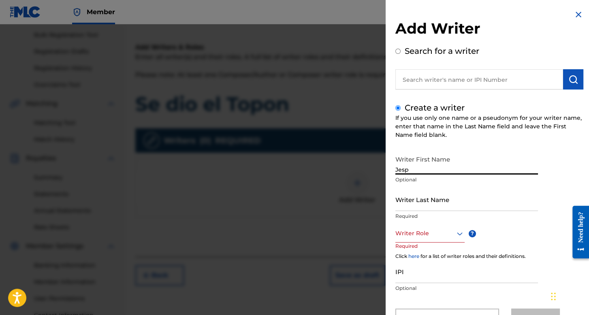
type input "Jesp"
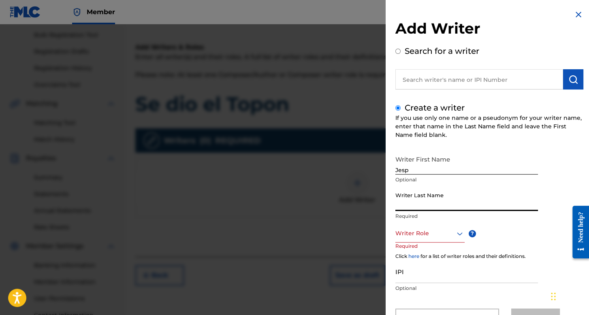
paste input "Geekd"
type input "Geekd"
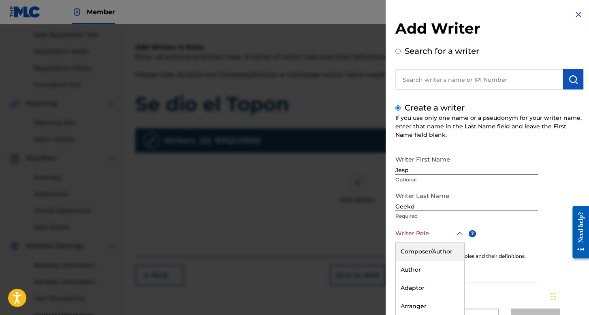
click at [432, 227] on div "8 results available. Use Up and Down to choose options, press Enter to select t…" at bounding box center [429, 233] width 69 height 18
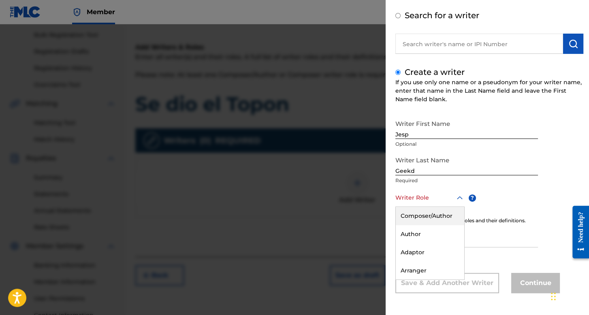
click at [432, 219] on div "Composer/Author" at bounding box center [430, 216] width 68 height 18
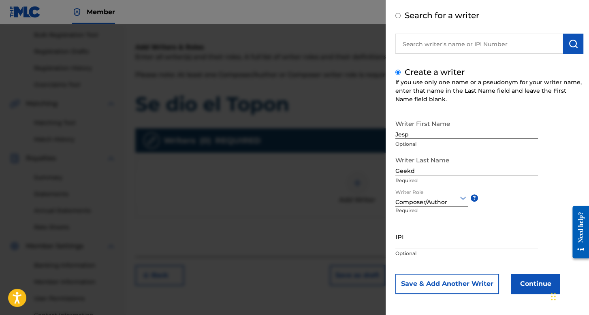
click at [520, 282] on button "Continue" at bounding box center [535, 284] width 49 height 20
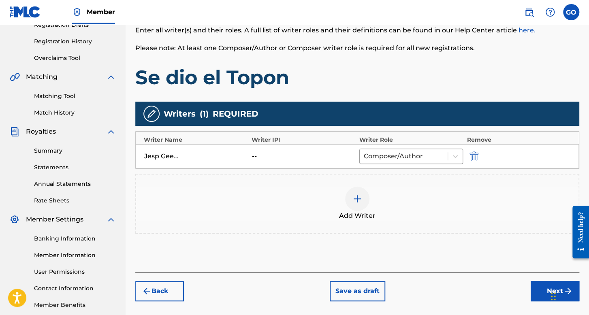
scroll to position [158, 0]
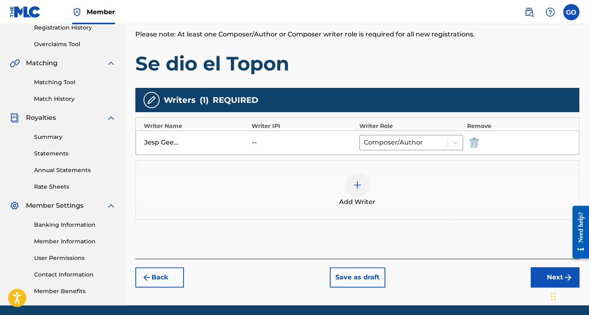
click at [533, 270] on button "Next" at bounding box center [554, 277] width 49 height 20
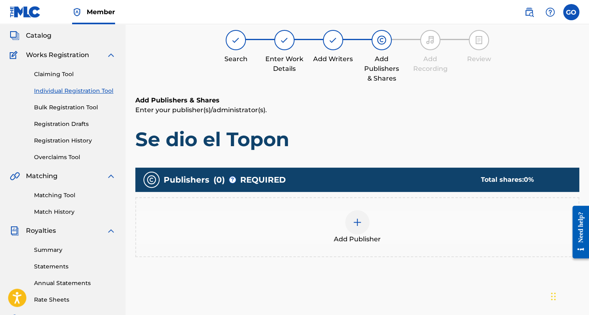
scroll to position [36, 0]
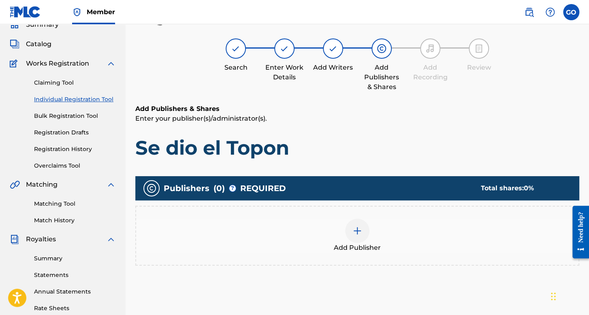
click at [337, 221] on div "Add Publisher" at bounding box center [357, 236] width 442 height 34
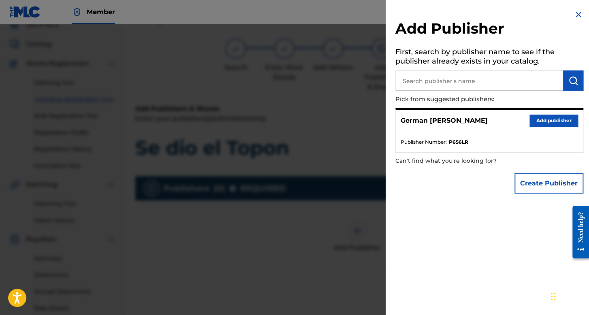
click at [541, 114] on div "German [PERSON_NAME] Add publisher" at bounding box center [489, 121] width 187 height 22
click at [541, 115] on button "Add publisher" at bounding box center [553, 121] width 49 height 12
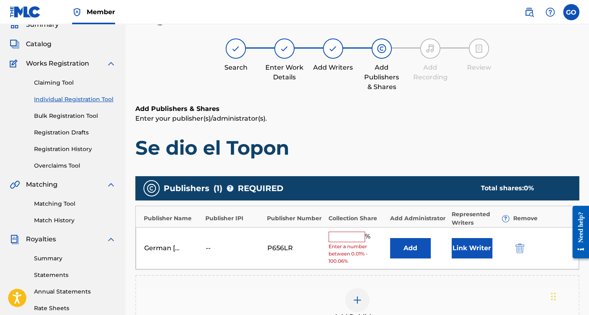
click at [343, 238] on input "text" at bounding box center [346, 237] width 36 height 11
type input "100"
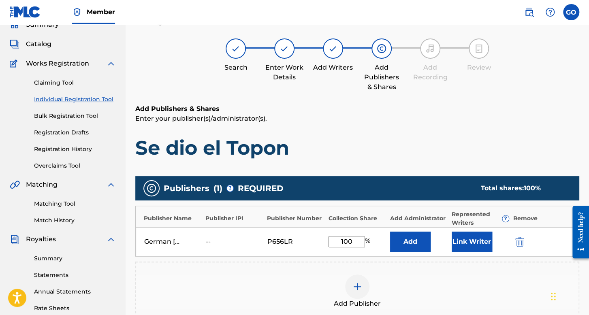
click at [476, 242] on button "Link Writer" at bounding box center [471, 242] width 40 height 20
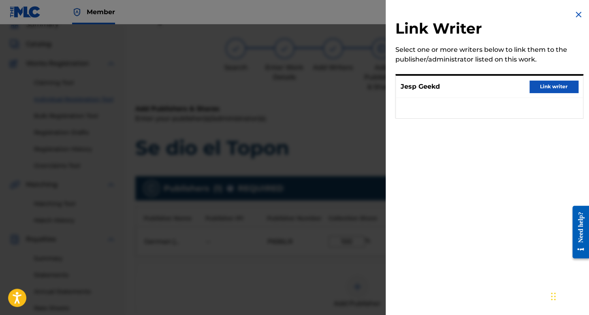
click at [546, 91] on button "Link writer" at bounding box center [553, 87] width 49 height 12
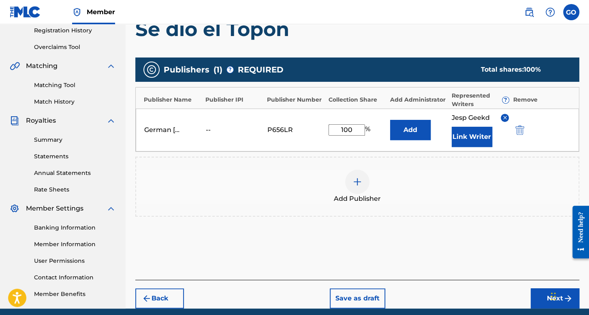
scroll to position [187, 0]
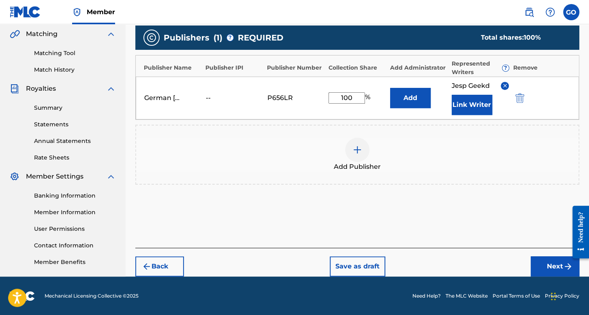
click at [524, 260] on div "Back Save as draft Next" at bounding box center [357, 262] width 444 height 29
click at [533, 262] on button "Next" at bounding box center [554, 266] width 49 height 20
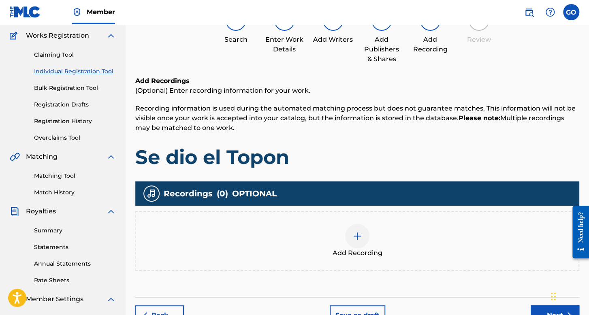
scroll to position [77, 0]
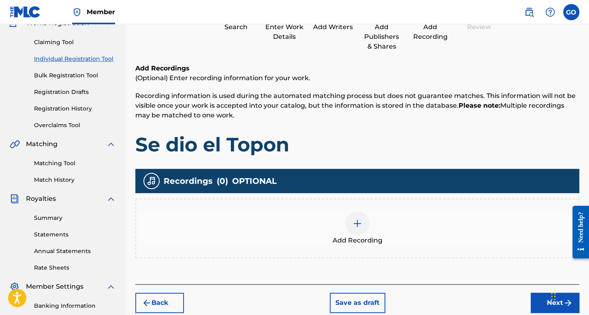
click at [353, 223] on img at bounding box center [357, 224] width 10 height 10
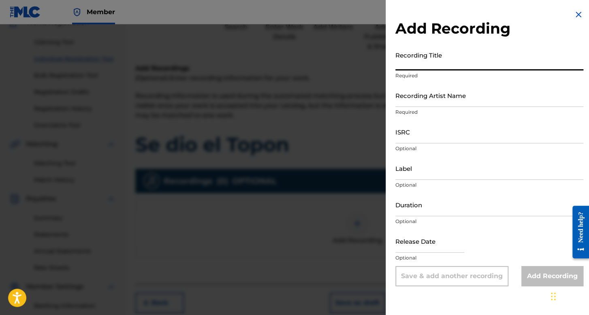
click at [442, 67] on input "Recording Title" at bounding box center [489, 58] width 188 height 23
type input "Se dio el Topon"
click at [439, 96] on input "Recording Artist Name" at bounding box center [489, 95] width 188 height 23
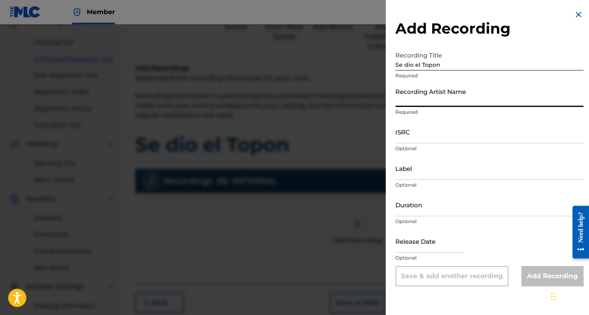
type input "CAIZ"
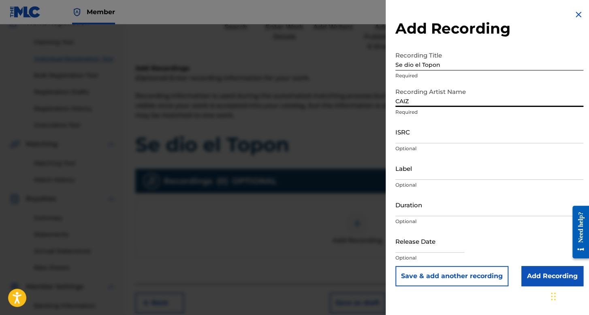
click at [430, 129] on input "ISRC" at bounding box center [489, 131] width 188 height 23
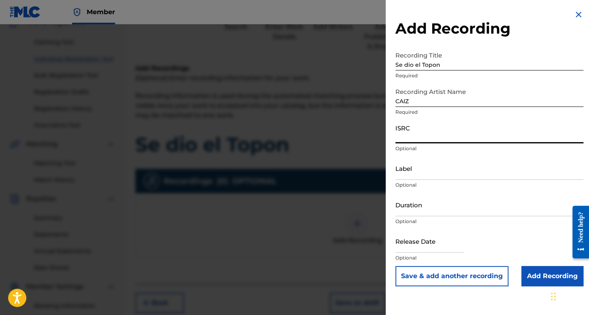
paste input "QMBZ92529727"
type input "QMBZ92529727"
click at [429, 201] on input "Duration" at bounding box center [489, 204] width 188 height 23
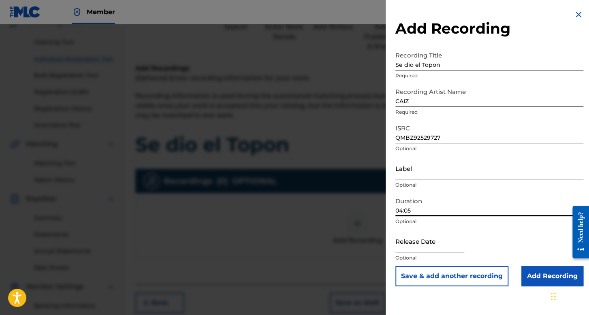
type input "04:05"
click at [428, 249] on input "text" at bounding box center [429, 241] width 69 height 23
select select "7"
select select "2025"
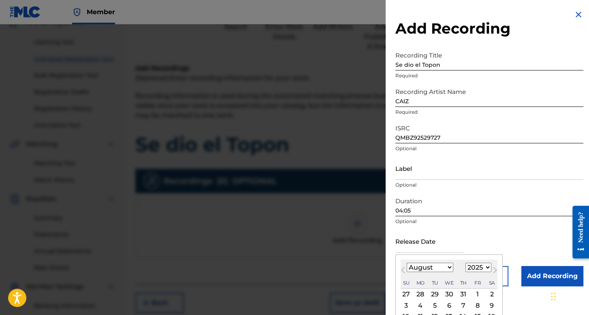
click at [425, 269] on select "January February March April May June July August September October November De…" at bounding box center [429, 267] width 47 height 9
select select "10"
click at [406, 263] on select "January February March April May June July August September October November De…" at bounding box center [429, 267] width 47 height 9
click at [474, 272] on select "1899 1900 1901 1902 1903 1904 1905 1906 1907 1908 1909 1910 1911 1912 1913 1914…" at bounding box center [478, 267] width 26 height 9
select select "2024"
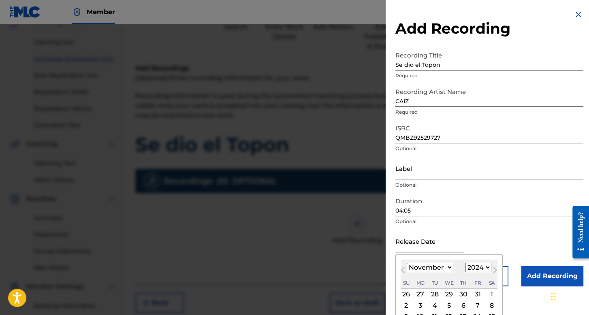
click at [465, 263] on select "1899 1900 1901 1902 1903 1904 1905 1906 1907 1908 1909 1910 1911 1912 1913 1914…" at bounding box center [478, 267] width 26 height 9
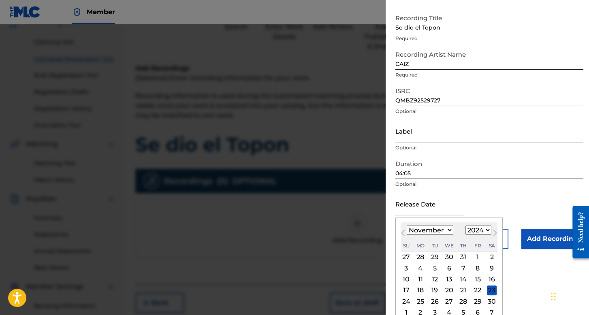
scroll to position [45, 0]
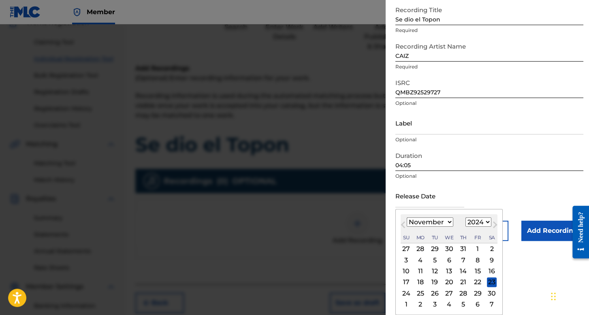
click at [465, 261] on div "7" at bounding box center [463, 260] width 10 height 10
type input "[DATE]"
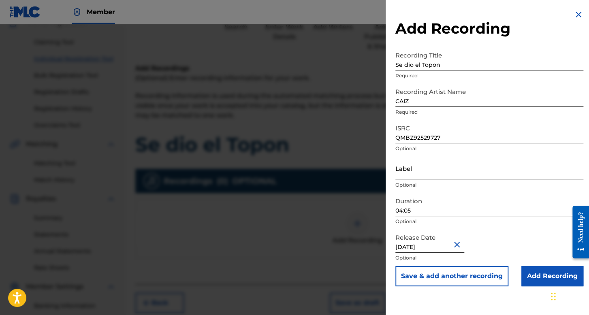
click at [531, 275] on input "Add Recording" at bounding box center [552, 276] width 62 height 20
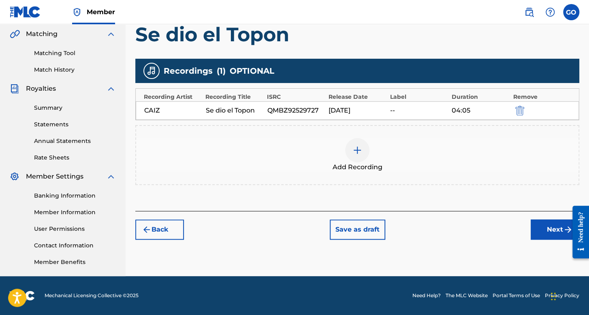
click at [535, 225] on button "Next" at bounding box center [554, 229] width 49 height 20
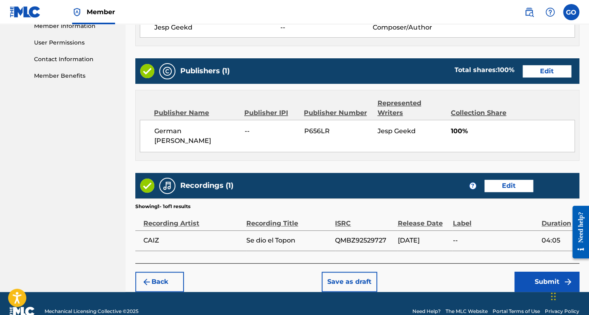
scroll to position [388, 0]
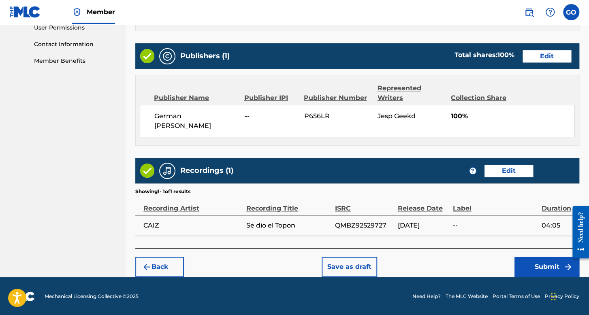
click at [534, 257] on button "Submit" at bounding box center [546, 267] width 65 height 20
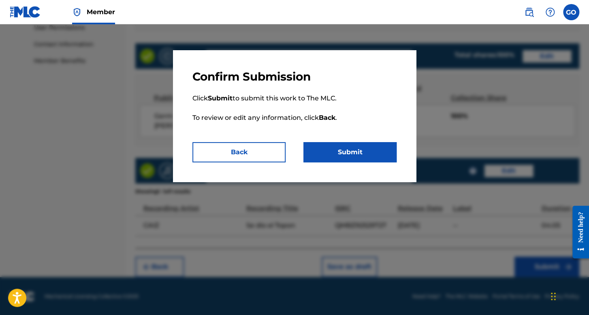
click at [346, 149] on button "Submit" at bounding box center [349, 152] width 93 height 20
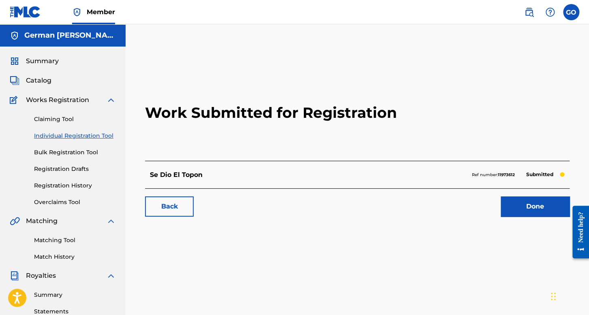
click at [79, 133] on link "Individual Registration Tool" at bounding box center [75, 136] width 82 height 9
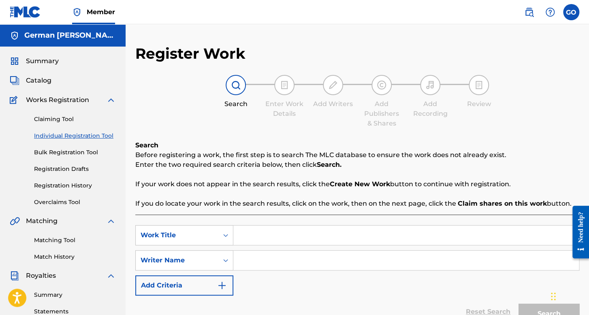
click at [71, 190] on div "Claiming Tool Individual Registration Tool Bulk Registration Tool Registration …" at bounding box center [63, 156] width 106 height 102
click at [71, 189] on link "Registration History" at bounding box center [75, 185] width 82 height 9
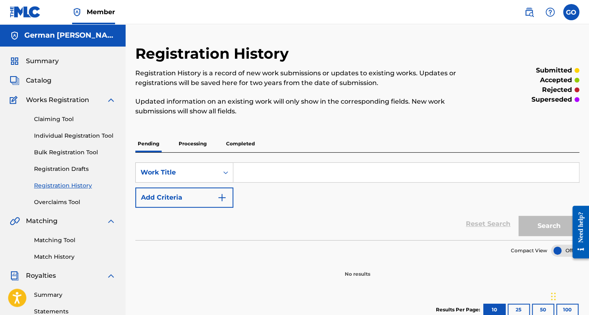
click at [38, 64] on span "Summary" at bounding box center [42, 61] width 33 height 10
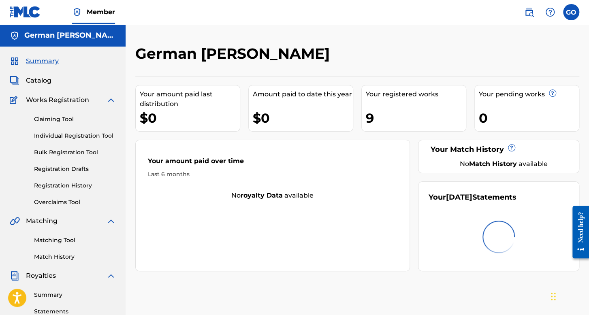
scroll to position [121, 0]
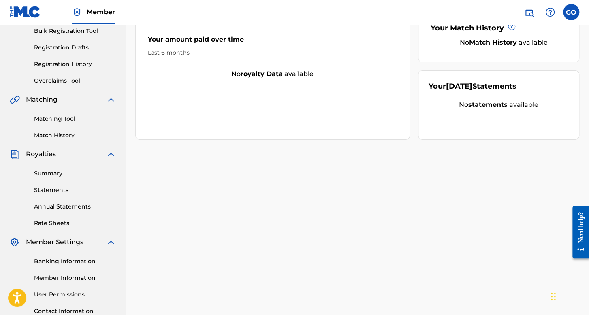
click at [72, 72] on div "Claiming Tool Individual Registration Tool Bulk Registration Tool Registration …" at bounding box center [63, 34] width 106 height 102
click at [77, 64] on link "Registration History" at bounding box center [75, 64] width 82 height 9
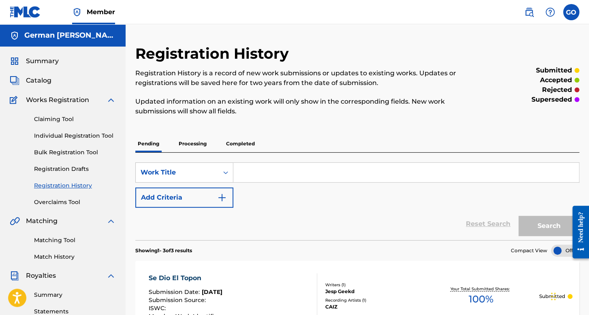
click at [574, 17] on label at bounding box center [571, 12] width 16 height 16
click at [571, 12] on input "GO German Orpineda Hernnadez [EMAIL_ADDRESS][DOMAIN_NAME] Notification Preferen…" at bounding box center [571, 12] width 0 height 0
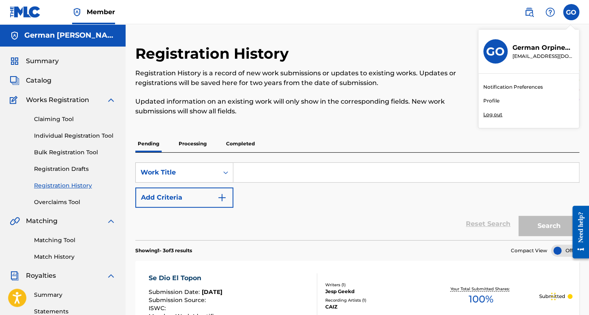
click at [451, 29] on div "Registration History Registration History is a record of new work submissions o…" at bounding box center [357, 277] width 463 height 506
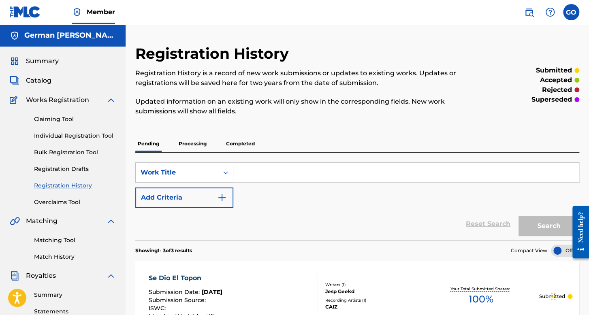
click at [76, 139] on link "Individual Registration Tool" at bounding box center [75, 136] width 82 height 9
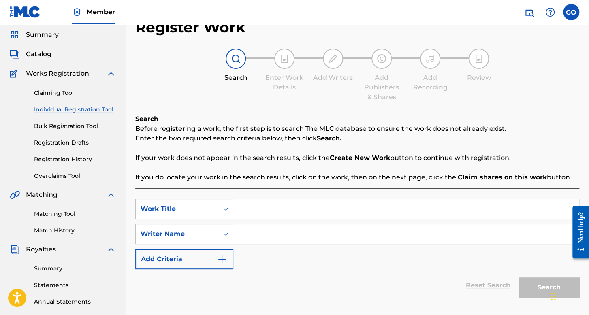
scroll to position [40, 0]
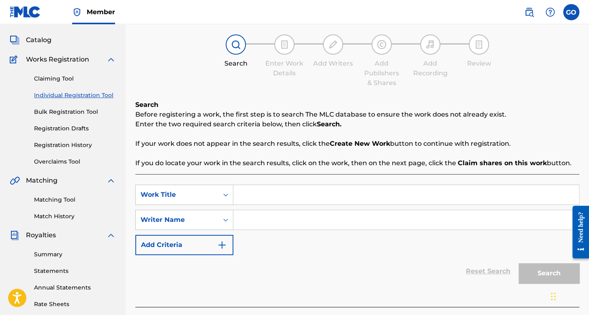
click at [289, 206] on div "SearchWithCriteria820ff5c2-92b2-4fef-9cc0-0bf44c3724d4 Work Title SearchWithCri…" at bounding box center [357, 220] width 444 height 70
click at [285, 201] on input "Search Form" at bounding box center [405, 194] width 345 height 19
type input "El señor H"
click at [288, 217] on input "Search Form" at bounding box center [405, 219] width 345 height 19
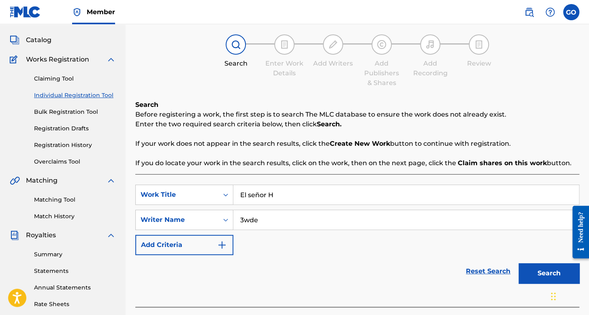
type input "3wde"
click at [518, 263] on button "Search" at bounding box center [548, 273] width 61 height 20
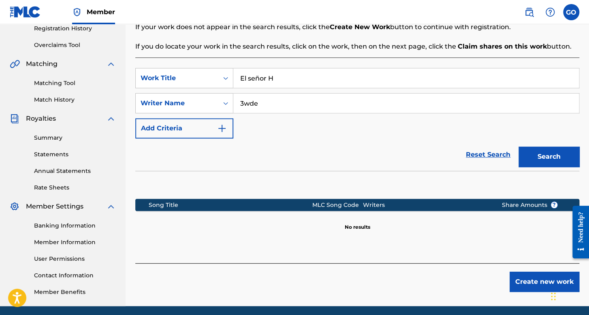
scroll to position [187, 0]
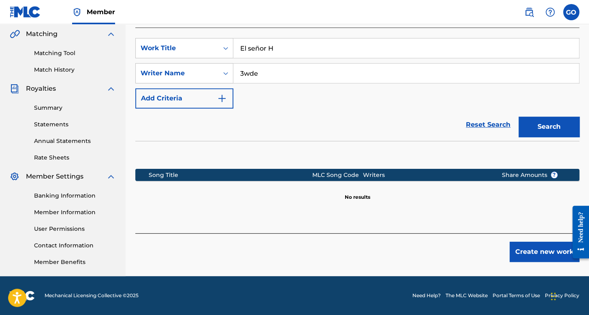
click at [545, 244] on button "Create new work" at bounding box center [544, 252] width 70 height 20
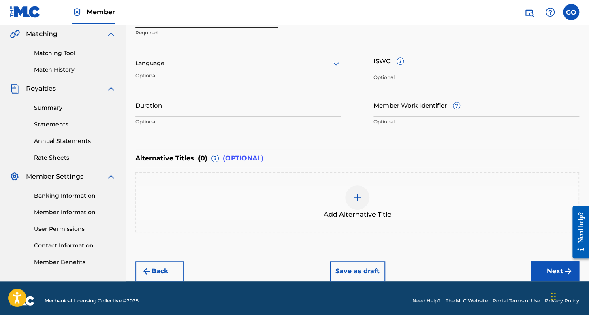
click at [199, 62] on div at bounding box center [238, 63] width 206 height 10
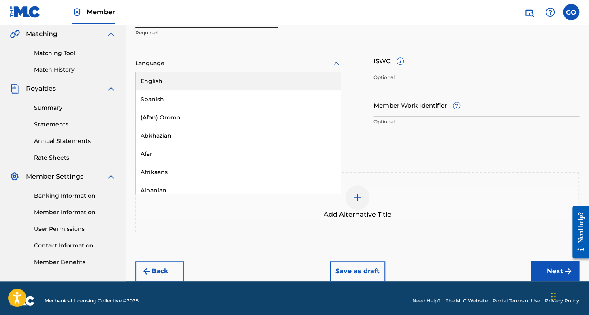
drag, startPoint x: 189, startPoint y: 89, endPoint x: 188, endPoint y: 98, distance: 9.4
click at [189, 89] on div "English" at bounding box center [238, 81] width 205 height 18
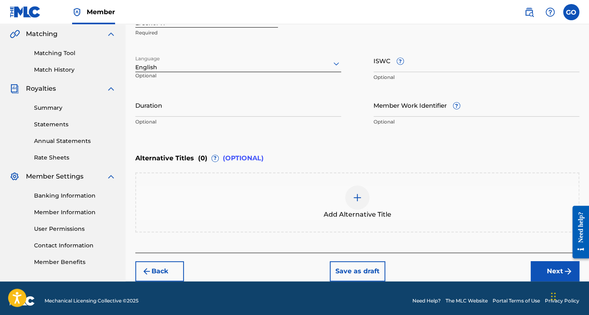
click at [186, 65] on div at bounding box center [238, 63] width 206 height 10
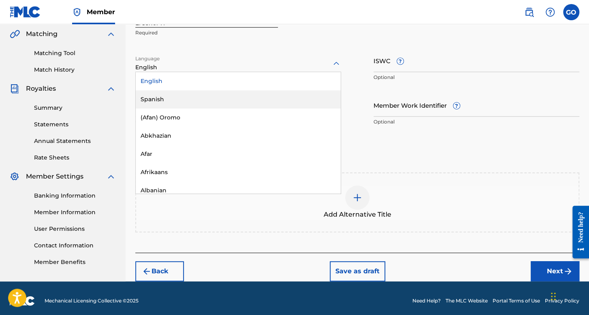
click at [180, 96] on div "Spanish" at bounding box center [238, 99] width 205 height 18
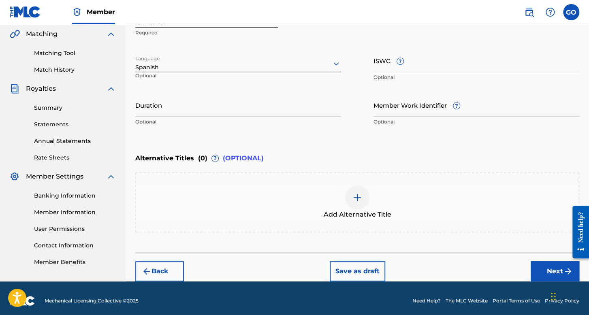
click at [180, 101] on input "Duration" at bounding box center [238, 105] width 206 height 23
type input "03:50"
click at [542, 281] on footer "Mechanical Licensing Collective © 2025 Need Help? The MLC Website Portal Terms …" at bounding box center [294, 300] width 589 height 39
click at [541, 267] on button "Next" at bounding box center [554, 271] width 49 height 20
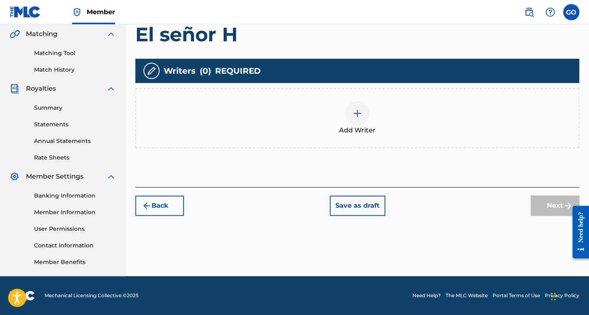
click at [354, 128] on span "Add Writer" at bounding box center [357, 131] width 36 height 10
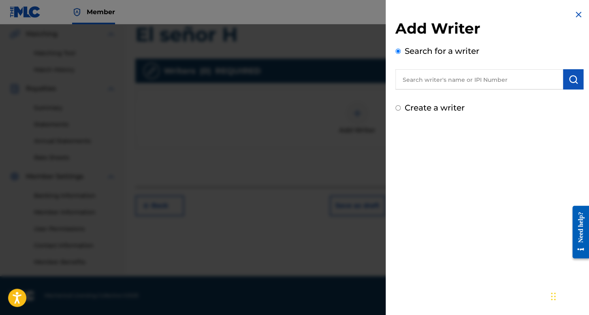
click at [398, 108] on input "Create a writer" at bounding box center [397, 107] width 5 height 5
radio input "false"
radio input "true"
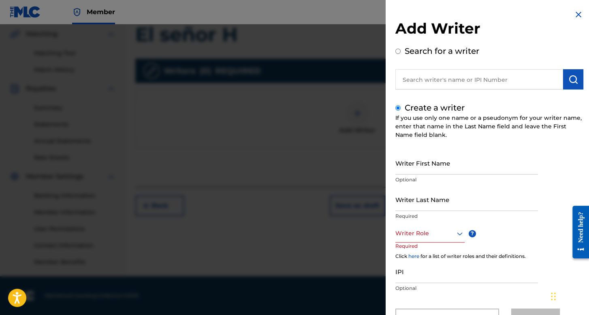
click at [414, 160] on input "Writer First Name" at bounding box center [466, 162] width 143 height 23
type input "[PERSON_NAME]"
click at [423, 208] on input "Writer Last Name" at bounding box center [466, 199] width 143 height 23
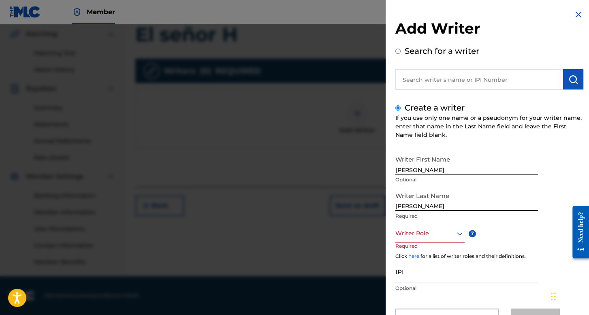
type input "[PERSON_NAME]"
click at [431, 234] on div "Writer Role" at bounding box center [429, 233] width 69 height 18
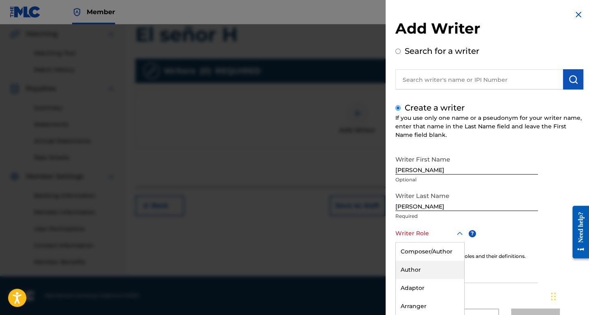
scroll to position [36, 0]
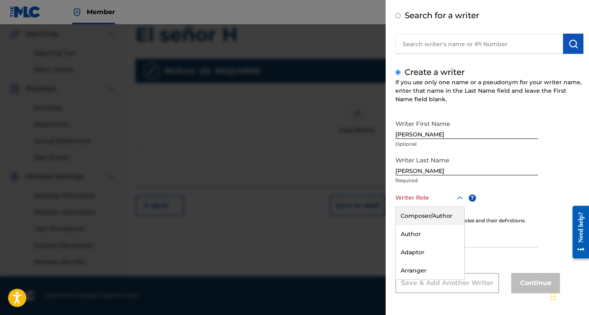
click at [428, 210] on div "Composer/Author" at bounding box center [430, 216] width 68 height 18
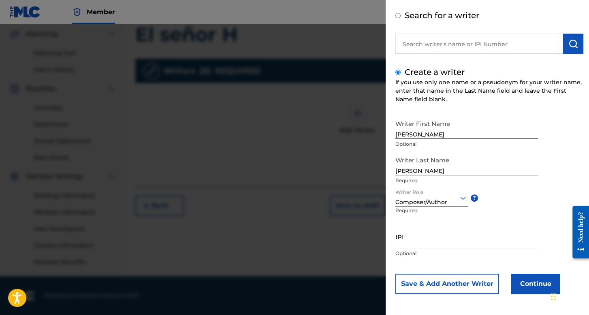
click at [514, 281] on button "Continue" at bounding box center [535, 284] width 49 height 20
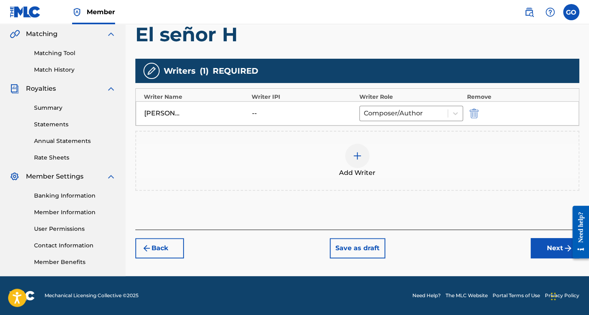
click at [532, 244] on button "Next" at bounding box center [554, 248] width 49 height 20
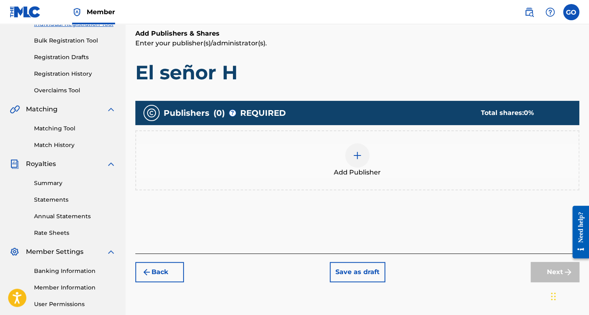
scroll to position [187, 0]
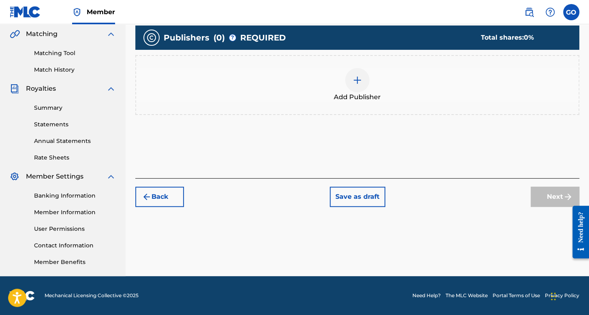
click at [351, 100] on span "Add Publisher" at bounding box center [357, 97] width 47 height 10
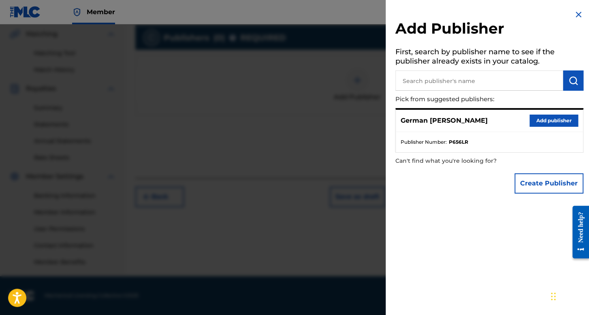
click at [538, 117] on button "Add publisher" at bounding box center [553, 121] width 49 height 12
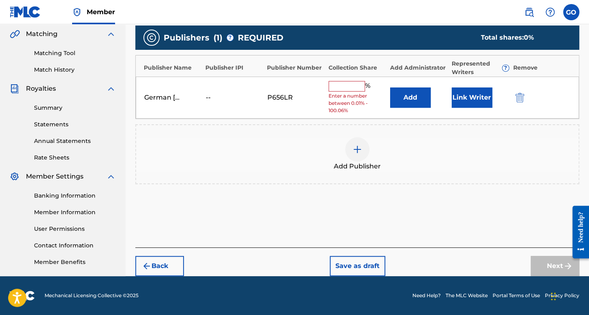
click at [337, 89] on input "text" at bounding box center [346, 86] width 36 height 11
type input "100"
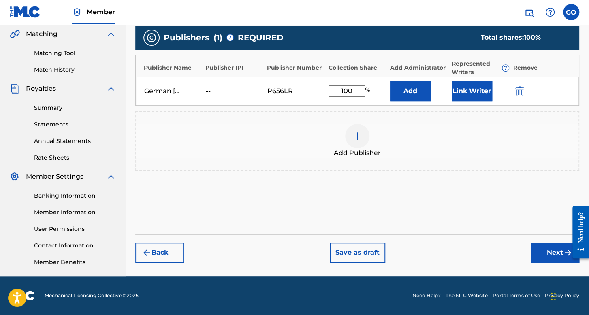
click at [460, 89] on button "Link Writer" at bounding box center [471, 91] width 40 height 20
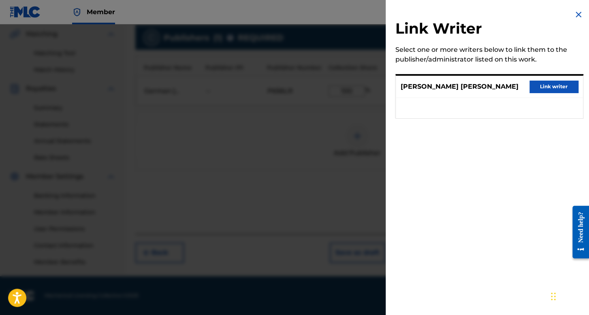
click at [538, 85] on button "Link writer" at bounding box center [553, 87] width 49 height 12
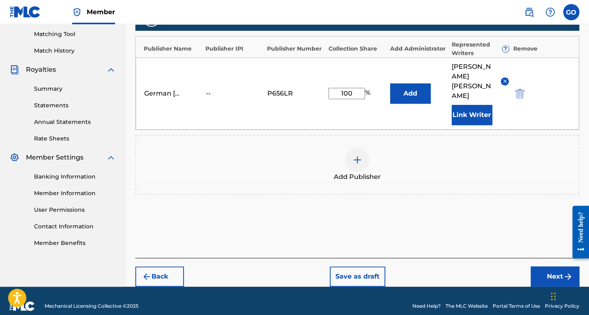
click at [548, 266] on button "Next" at bounding box center [554, 276] width 49 height 20
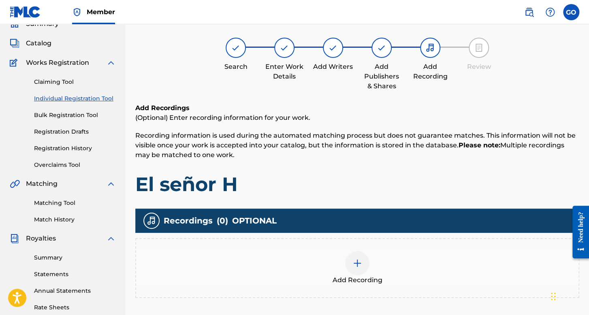
scroll to position [160, 0]
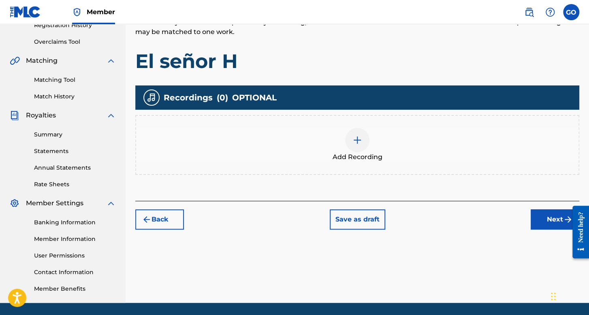
click at [337, 147] on div "Add Recording" at bounding box center [357, 145] width 442 height 34
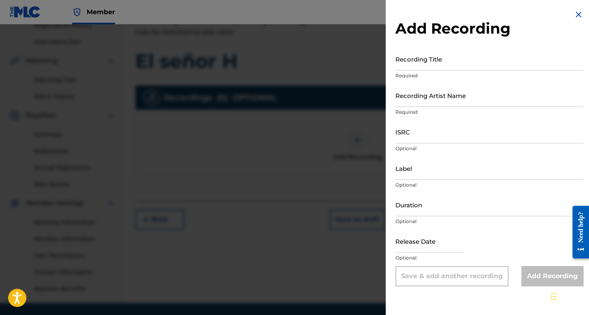
click at [421, 64] on input "Recording Title" at bounding box center [489, 58] width 188 height 23
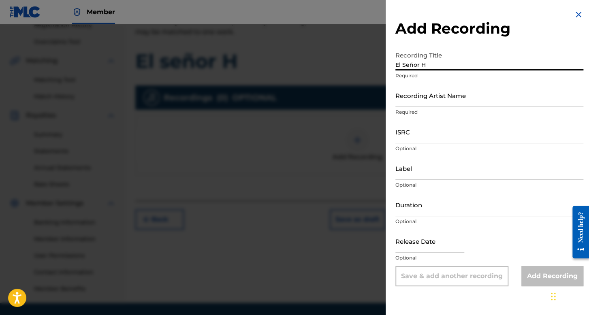
type input "El Señor H"
click at [423, 94] on input "Recording Artist Name" at bounding box center [489, 95] width 188 height 23
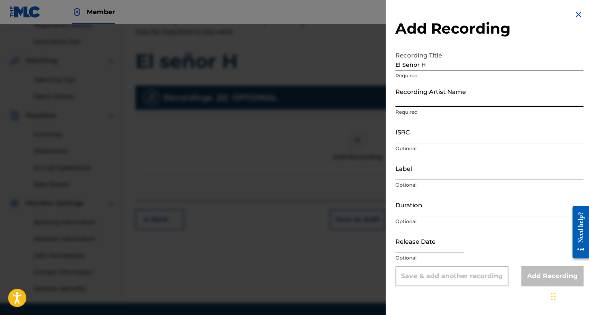
type input "CAIZ"
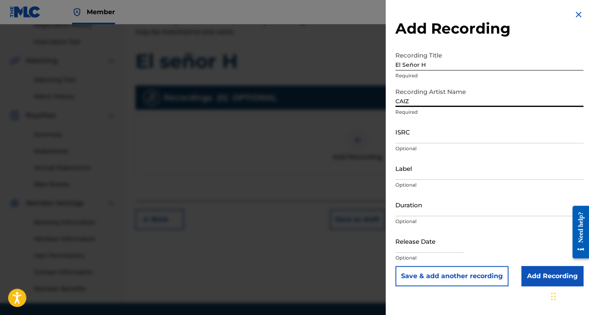
click at [404, 128] on input "ISRC" at bounding box center [489, 131] width 188 height 23
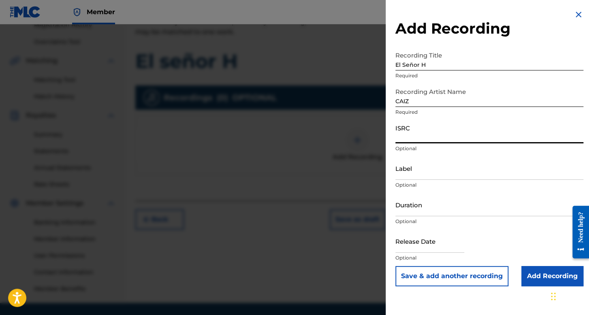
paste input "QZWDW2427910"
type input "QZWDW2427910"
click at [428, 216] on input "Duration" at bounding box center [489, 204] width 188 height 23
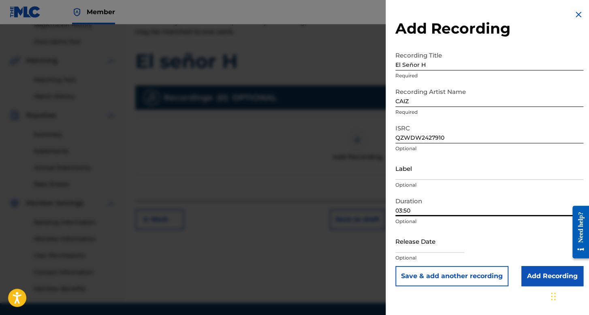
type input "03:50"
click at [404, 259] on p "Optional" at bounding box center [489, 257] width 188 height 7
click at [404, 245] on input "text" at bounding box center [429, 241] width 69 height 23
select select "7"
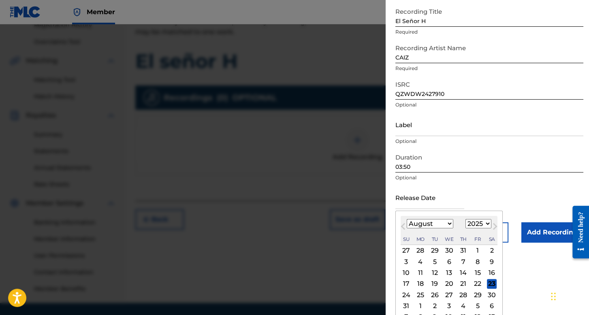
scroll to position [56, 0]
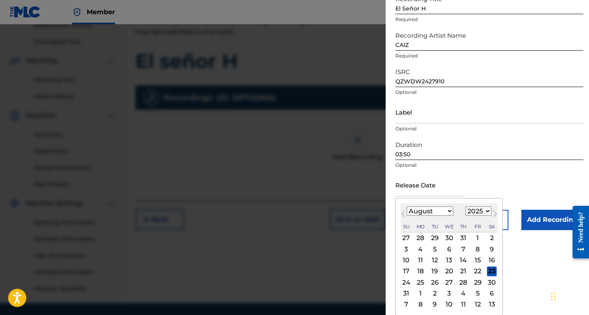
click at [440, 213] on select "January February March April May June July August September October November De…" at bounding box center [429, 210] width 47 height 9
click at [406, 206] on select "January February March April May June July August September October November De…" at bounding box center [429, 210] width 47 height 9
click at [474, 209] on select "1899 1900 1901 1902 1903 1904 1905 1906 1907 1908 1909 1910 1911 1912 1913 1914…" at bounding box center [478, 210] width 26 height 9
select select "2024"
click at [465, 216] on select "1899 1900 1901 1902 1903 1904 1905 1906 1907 1908 1909 1910 1911 1912 1913 1914…" at bounding box center [478, 210] width 26 height 9
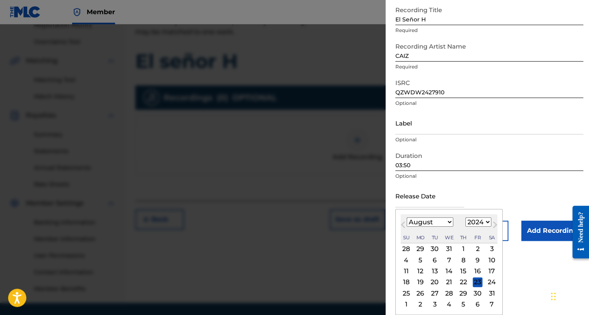
scroll to position [45, 0]
click at [460, 266] on div "15" at bounding box center [463, 271] width 10 height 10
type input "[DATE]"
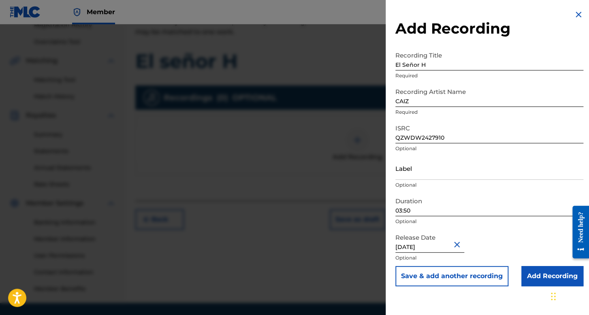
scroll to position [0, 0]
click at [528, 270] on input "Add Recording" at bounding box center [552, 276] width 62 height 20
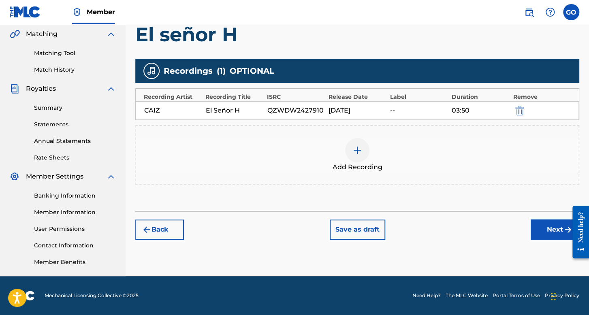
click at [538, 233] on button "Next" at bounding box center [554, 229] width 49 height 20
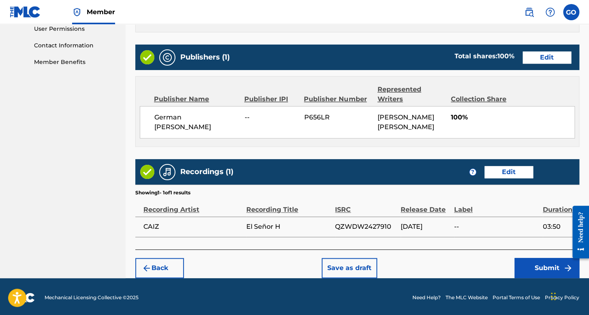
scroll to position [388, 0]
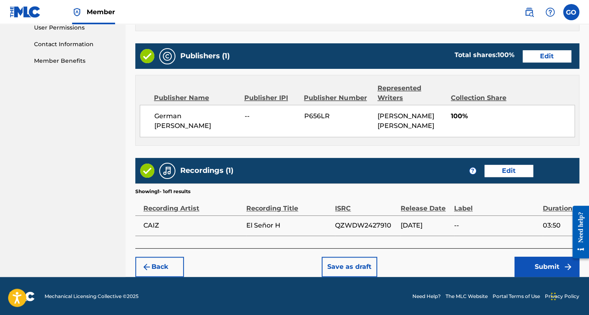
click at [525, 268] on button "Submit" at bounding box center [546, 267] width 65 height 20
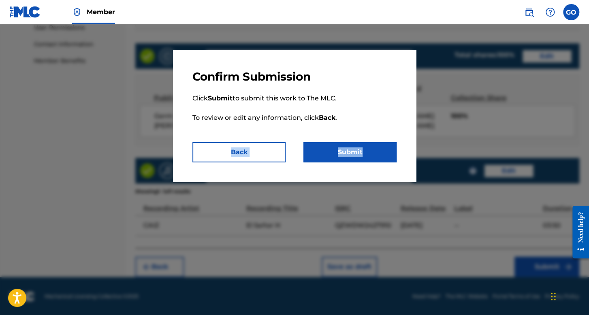
click at [370, 149] on div "Confirm Submission Click Submit to submit this work to The MLC. To review or ed…" at bounding box center [294, 116] width 243 height 132
click at [370, 151] on button "Submit" at bounding box center [349, 152] width 93 height 20
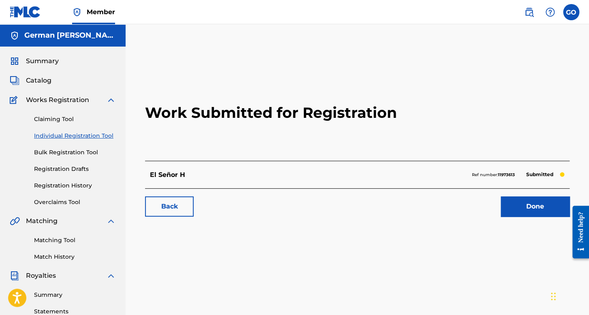
click at [67, 185] on link "Registration History" at bounding box center [75, 185] width 82 height 9
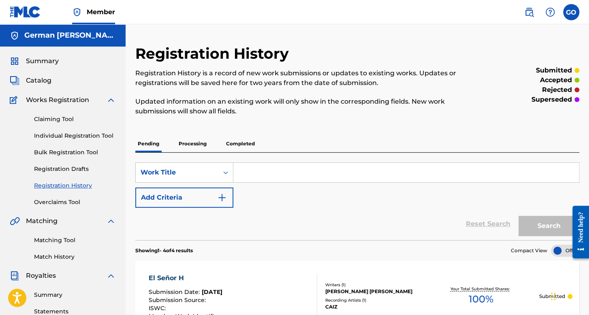
click at [239, 146] on p "Completed" at bounding box center [240, 143] width 34 height 17
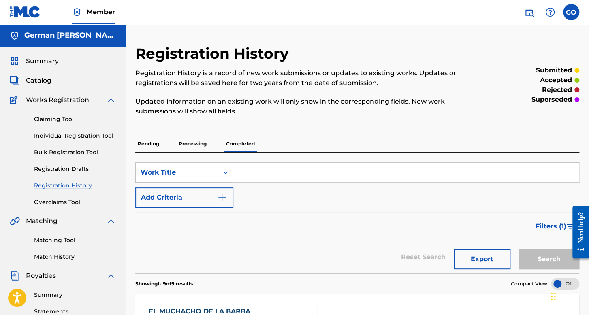
click at [81, 136] on link "Individual Registration Tool" at bounding box center [75, 136] width 82 height 9
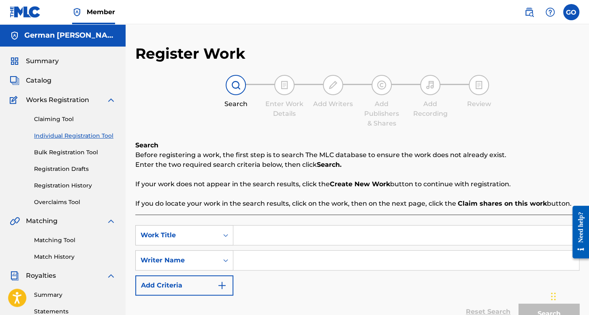
scroll to position [162, 0]
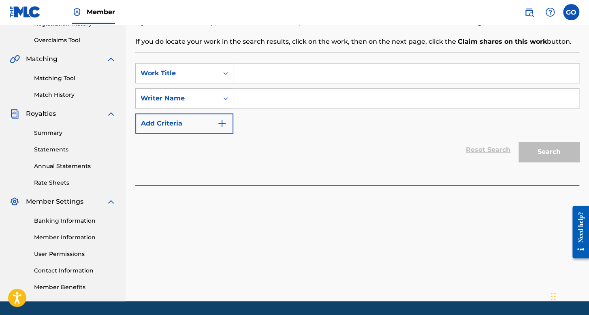
click at [267, 72] on input "Search Form" at bounding box center [405, 73] width 345 height 19
type input "c"
type input "Comandante [PERSON_NAME]"
click at [271, 100] on input "Search Form" at bounding box center [405, 98] width 345 height 19
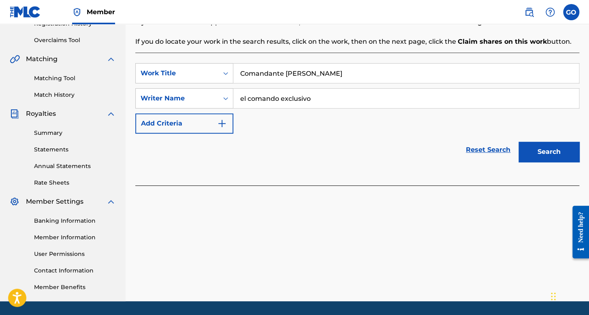
type input "el comando exclusivo"
click at [518, 142] on button "Search" at bounding box center [548, 152] width 61 height 20
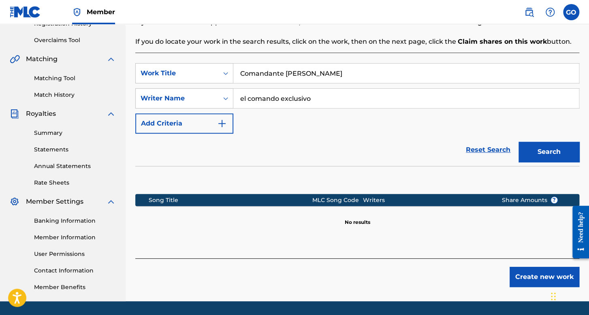
click at [351, 67] on input "Comandante [PERSON_NAME]" at bounding box center [405, 73] width 345 height 19
type input "Comandante [PERSON_NAME] (Fuerzas Especiales)"
click at [549, 149] on button "Search" at bounding box center [548, 152] width 61 height 20
drag, startPoint x: 348, startPoint y: 93, endPoint x: 240, endPoint y: 92, distance: 107.7
click at [240, 92] on input "el comando exclusivo" at bounding box center [405, 98] width 345 height 19
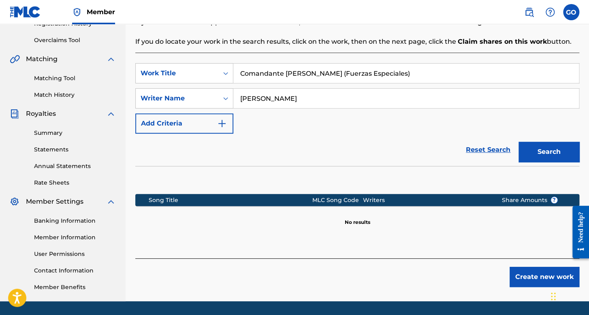
type input "[PERSON_NAME]"
click at [518, 142] on button "Search" at bounding box center [548, 152] width 61 height 20
click at [558, 149] on button "Search" at bounding box center [548, 152] width 61 height 20
click at [541, 279] on button "Create new work" at bounding box center [544, 277] width 70 height 20
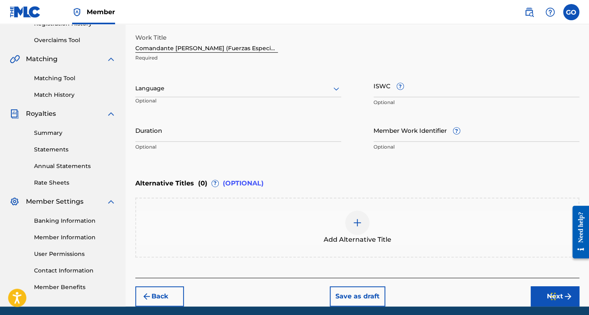
click at [196, 90] on div at bounding box center [238, 88] width 206 height 10
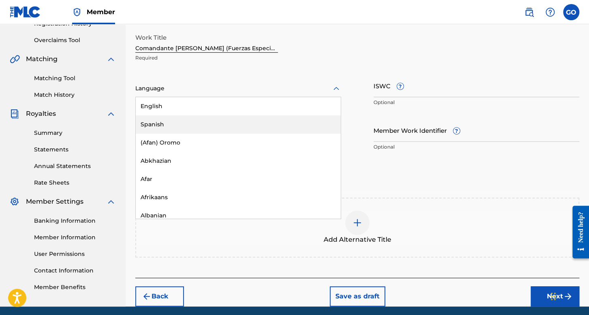
click at [200, 122] on div "Spanish" at bounding box center [238, 124] width 205 height 18
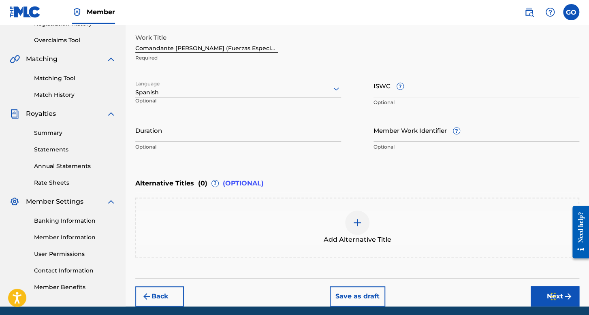
click at [205, 137] on input "Duration" at bounding box center [238, 130] width 206 height 23
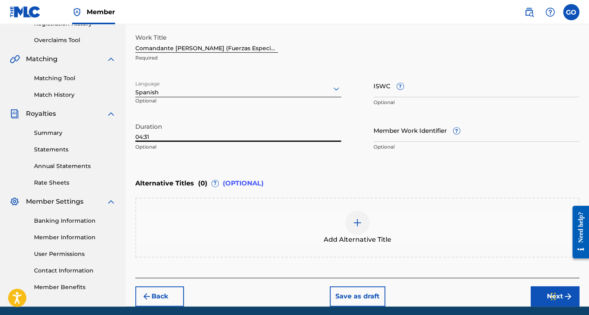
type input "04:31"
click at [541, 295] on button "Next" at bounding box center [554, 296] width 49 height 20
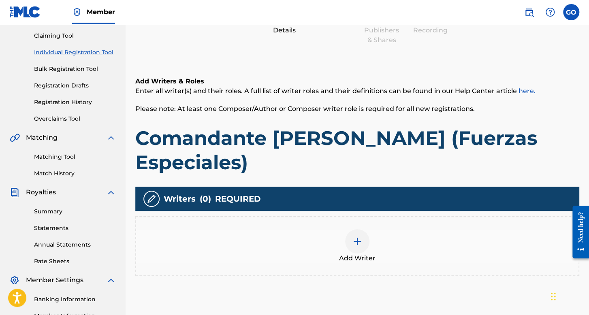
scroll to position [117, 0]
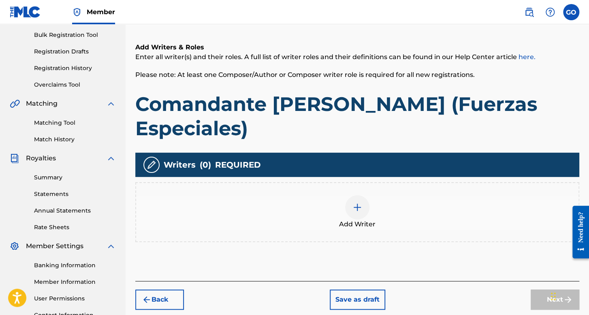
click at [382, 204] on div "Add Writer" at bounding box center [357, 212] width 444 height 60
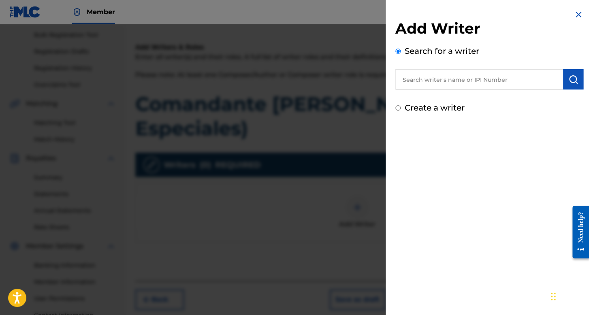
click at [398, 106] on input "Create a writer" at bounding box center [397, 107] width 5 height 5
radio input "false"
radio input "true"
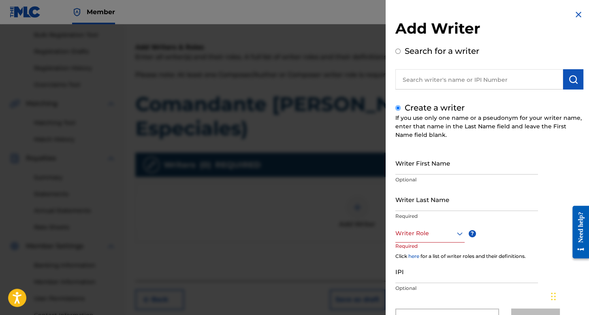
click at [409, 176] on p "Optional" at bounding box center [466, 179] width 143 height 7
click at [418, 162] on input "Writer First Name" at bounding box center [466, 162] width 143 height 23
type input "[PERSON_NAME]"
click at [457, 196] on input "Writer Last Name" at bounding box center [466, 199] width 143 height 23
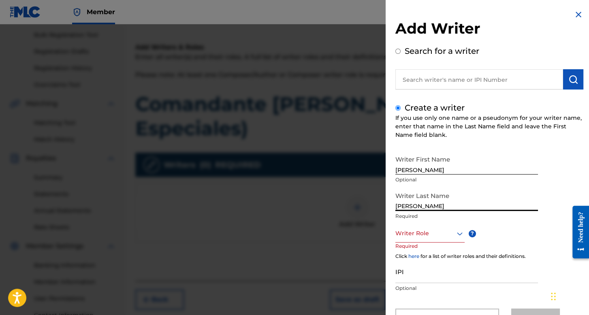
click at [447, 230] on div "Writer Role" at bounding box center [429, 233] width 69 height 18
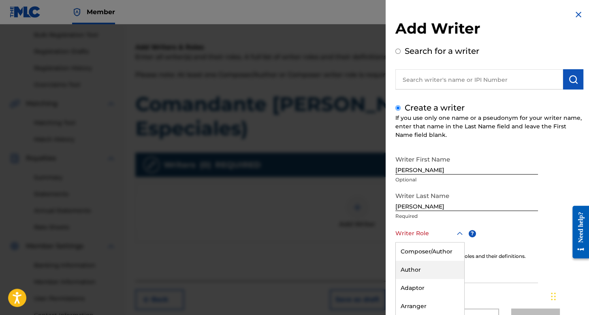
scroll to position [36, 0]
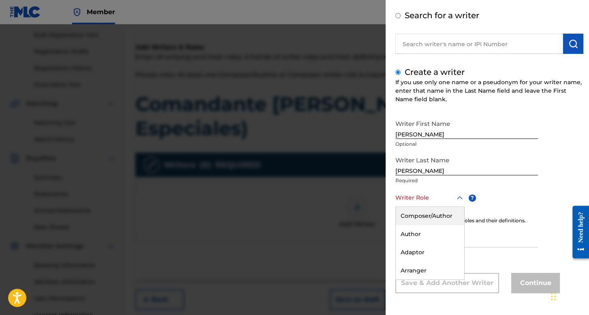
click at [434, 212] on div "Composer/Author" at bounding box center [430, 216] width 68 height 18
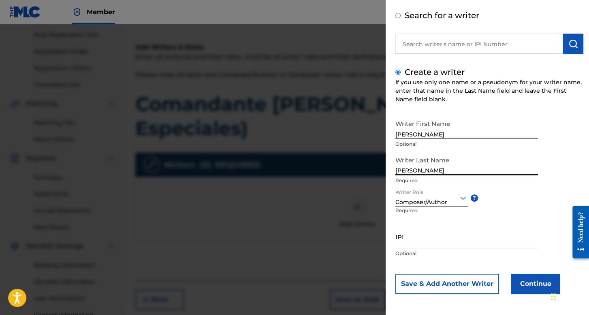
click at [413, 172] on input "[PERSON_NAME]" at bounding box center [466, 163] width 143 height 23
type input "[PERSON_NAME]"
click at [525, 283] on button "Continue" at bounding box center [535, 284] width 49 height 20
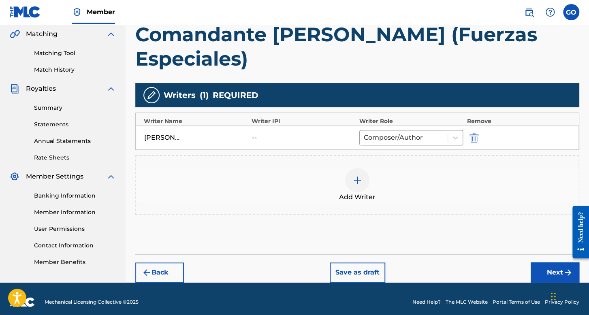
click at [562, 262] on button "Next" at bounding box center [554, 272] width 49 height 20
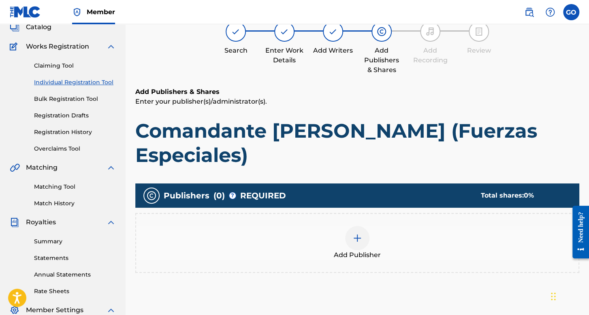
scroll to position [77, 0]
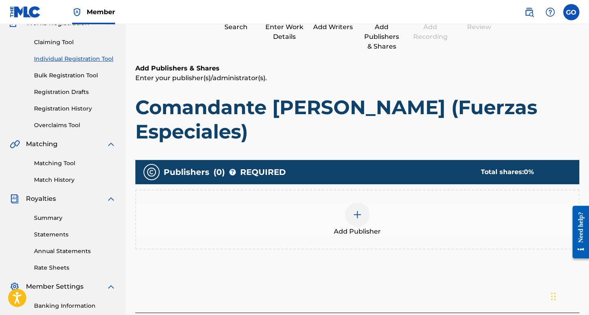
click at [351, 202] on div at bounding box center [357, 214] width 24 height 24
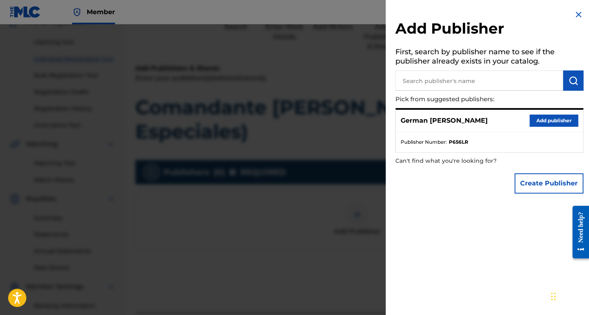
click at [572, 115] on button "Add publisher" at bounding box center [553, 121] width 49 height 12
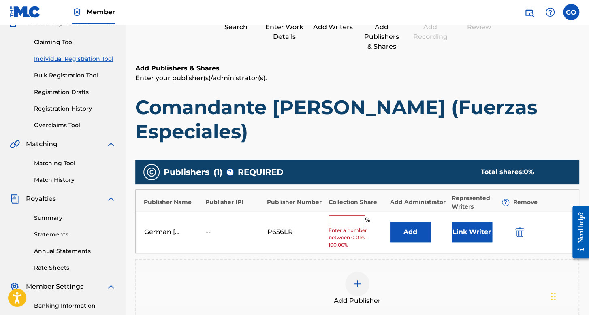
click at [354, 215] on input "text" at bounding box center [346, 220] width 36 height 11
type input "100"
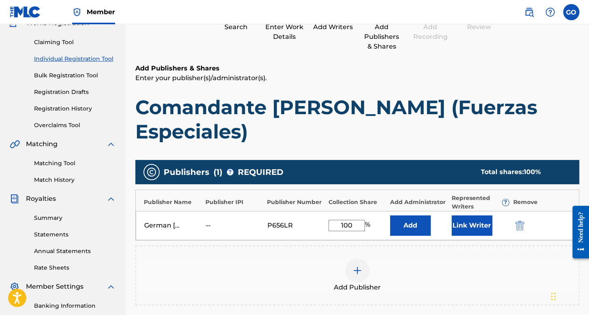
click at [459, 215] on button "Link Writer" at bounding box center [471, 225] width 40 height 20
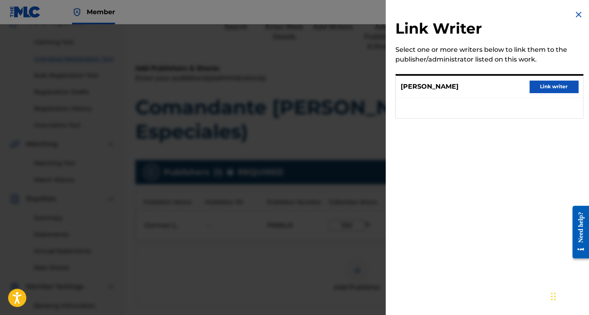
click at [557, 83] on button "Link writer" at bounding box center [553, 87] width 49 height 12
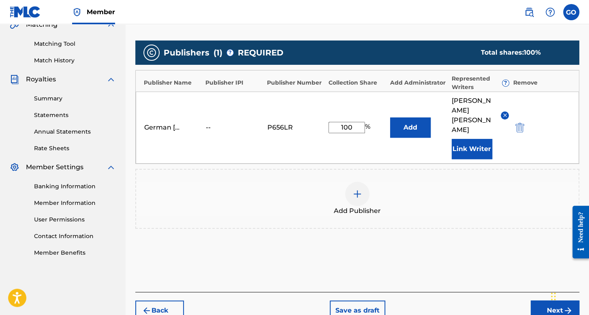
click at [538, 300] on button "Next" at bounding box center [554, 310] width 49 height 20
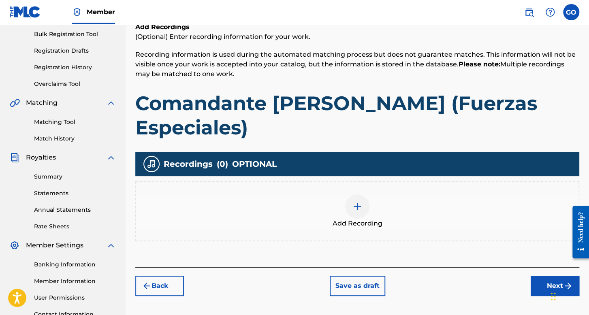
scroll to position [187, 0]
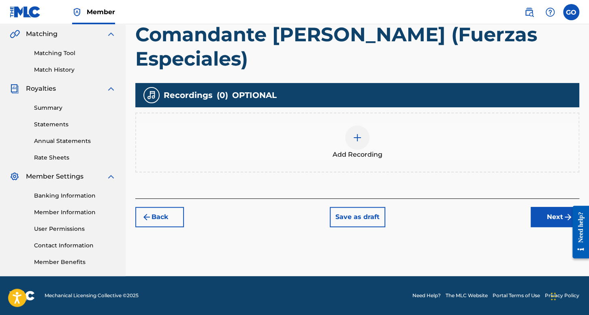
click at [367, 150] on span "Add Recording" at bounding box center [357, 155] width 50 height 10
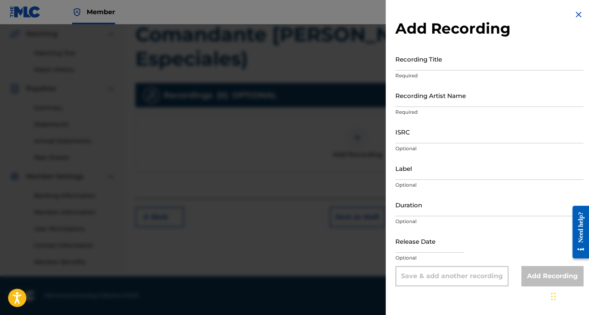
click at [419, 59] on input "Recording Title" at bounding box center [489, 58] width 188 height 23
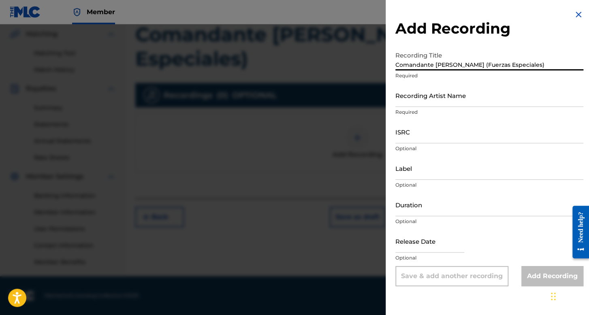
type input "Comandante [PERSON_NAME] (Fuerzas Especiales)"
click at [418, 106] on input "Recording Artist Name" at bounding box center [489, 95] width 188 height 23
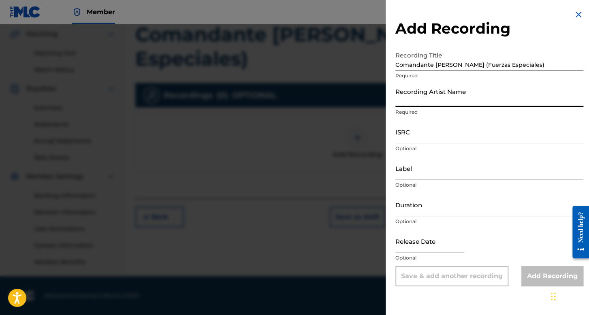
type input "CAIZ"
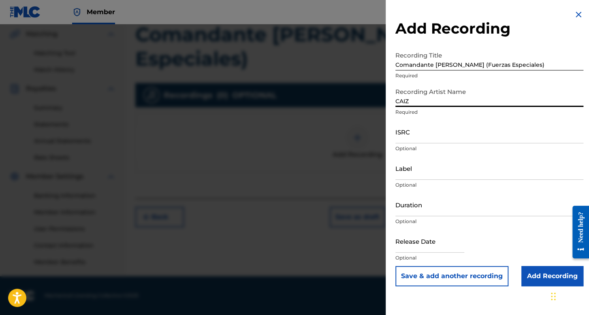
drag, startPoint x: 417, startPoint y: 96, endPoint x: 381, endPoint y: 97, distance: 36.0
click at [381, 97] on div "Add Recording Recording Title Comandante [PERSON_NAME] (Fuerzas Especiales) Req…" at bounding box center [294, 169] width 589 height 291
type input "El Comando Exclusivo"
click at [417, 138] on input "ISRC" at bounding box center [489, 131] width 188 height 23
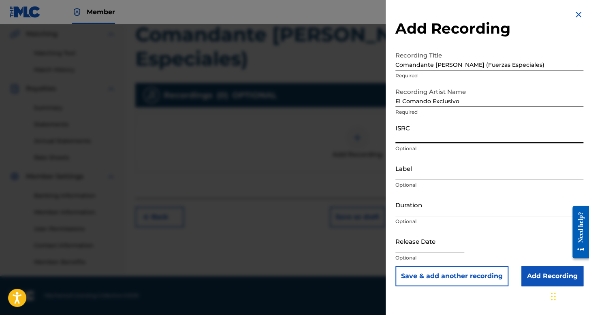
paste input "QZW9L2441750"
type input "QZW9L2441750"
click at [428, 200] on input "Duration" at bounding box center [489, 204] width 188 height 23
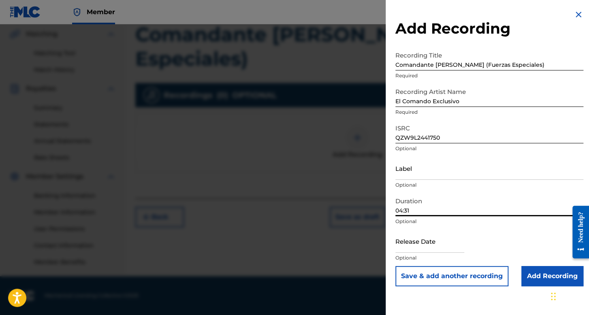
type input "04:31"
click at [429, 245] on input "text" at bounding box center [429, 241] width 69 height 23
select select "7"
select select "2025"
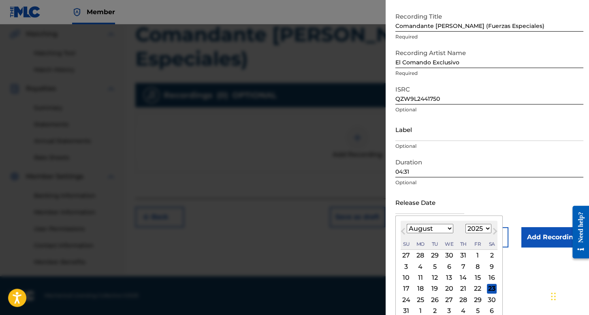
scroll to position [40, 0]
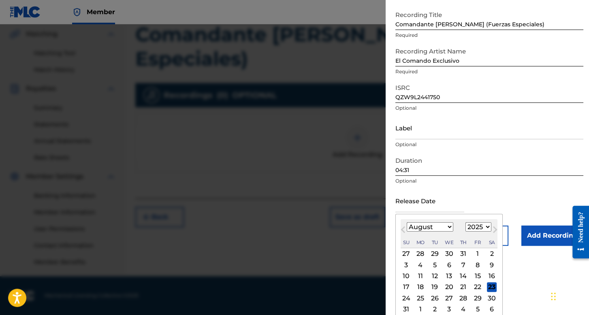
click at [435, 226] on select "January February March April May June July August September October November De…" at bounding box center [429, 226] width 47 height 9
select select "10"
click at [406, 222] on select "January February March April May June July August September October November De…" at bounding box center [429, 226] width 47 height 9
click at [484, 229] on select "1899 1900 1901 1902 1903 1904 1905 1906 1907 1908 1909 1910 1911 1912 1913 1914…" at bounding box center [478, 226] width 26 height 9
select select "2024"
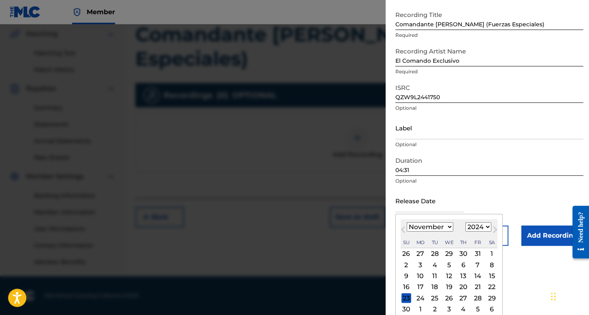
click at [465, 222] on select "1899 1900 1901 1902 1903 1904 1905 1906 1907 1908 1909 1910 1911 1912 1913 1914…" at bounding box center [478, 226] width 26 height 9
click at [475, 284] on div "22" at bounding box center [477, 287] width 10 height 10
type input "[DATE]"
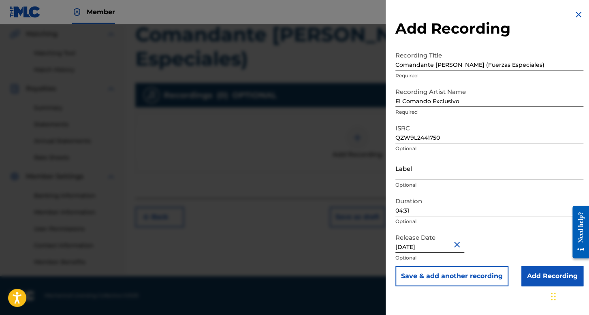
scroll to position [0, 0]
click at [530, 277] on input "Add Recording" at bounding box center [552, 276] width 62 height 20
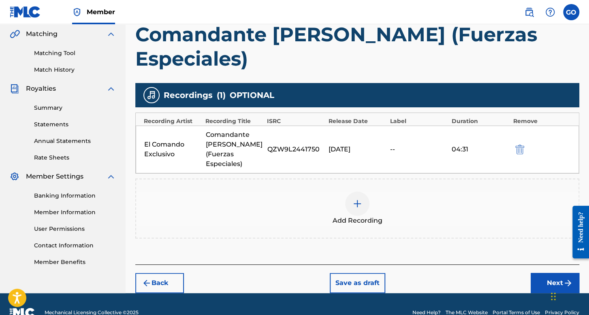
click at [538, 273] on button "Next" at bounding box center [554, 283] width 49 height 20
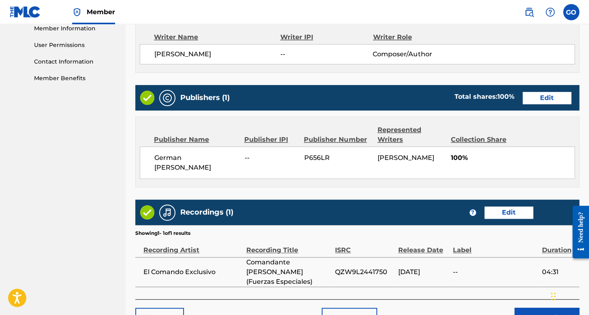
scroll to position [388, 0]
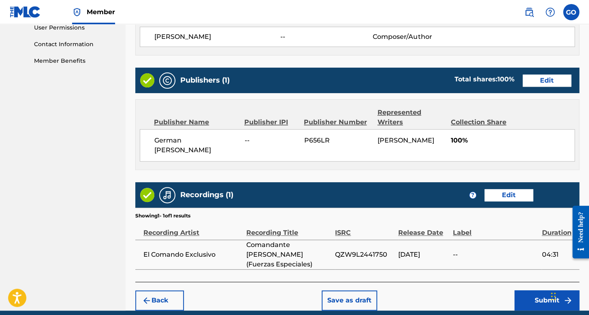
click at [528, 282] on div "Back Save as draft Submit" at bounding box center [357, 296] width 444 height 29
click at [532, 290] on button "Submit" at bounding box center [546, 300] width 65 height 20
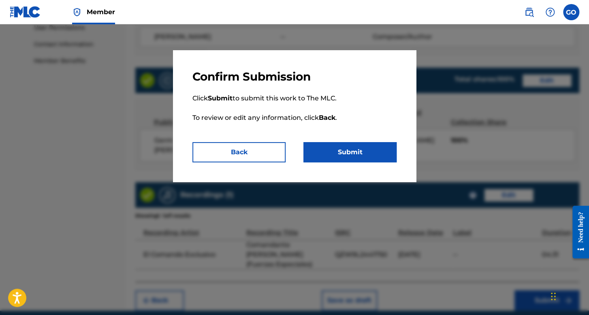
click at [366, 151] on button "Submit" at bounding box center [349, 152] width 93 height 20
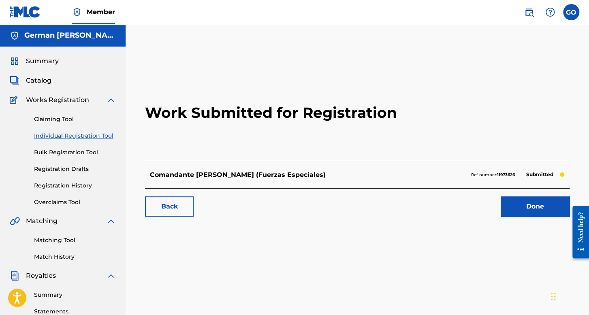
click at [101, 135] on link "Individual Registration Tool" at bounding box center [75, 136] width 82 height 9
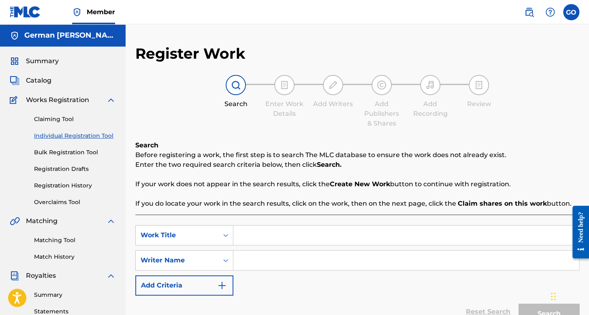
click at [253, 238] on input "Search Form" at bounding box center [405, 235] width 345 height 19
type input "a"
type input "Amor Bandido"
click at [281, 270] on div "SearchWithCriteria820ff5c2-92b2-4fef-9cc0-0bf44c3724d4 Work Title Amor Bandido …" at bounding box center [357, 260] width 444 height 70
click at [276, 262] on input "Search Form" at bounding box center [405, 260] width 345 height 19
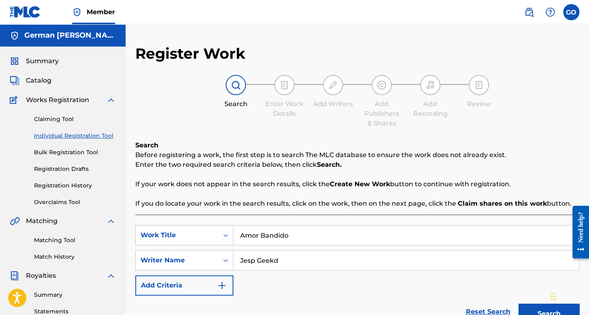
type input "Jesp Geekd"
click at [518, 304] on button "Search" at bounding box center [548, 314] width 61 height 20
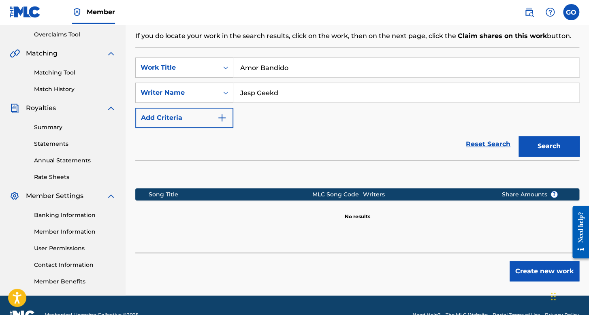
scroll to position [187, 0]
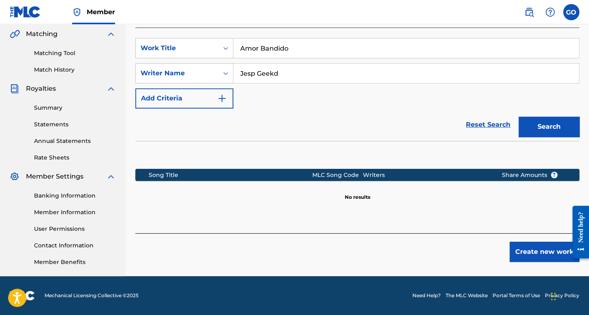
click at [541, 254] on button "Create new work" at bounding box center [544, 252] width 70 height 20
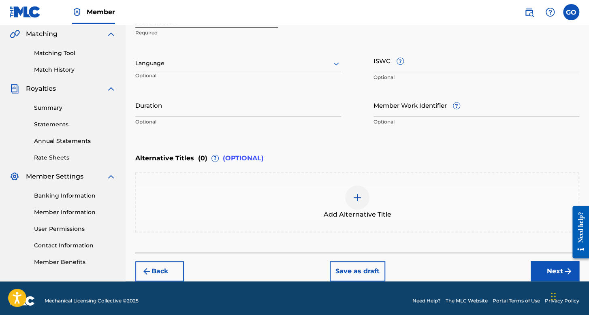
click at [232, 68] on div at bounding box center [238, 63] width 206 height 10
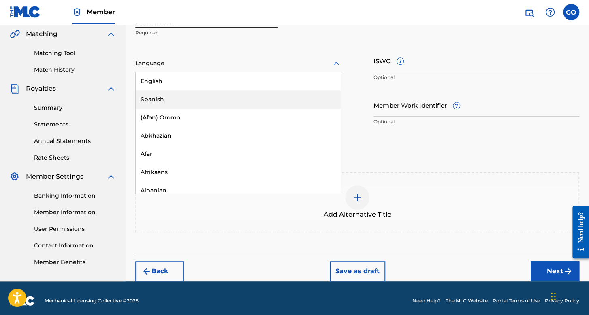
click at [217, 102] on div "Spanish" at bounding box center [238, 99] width 205 height 18
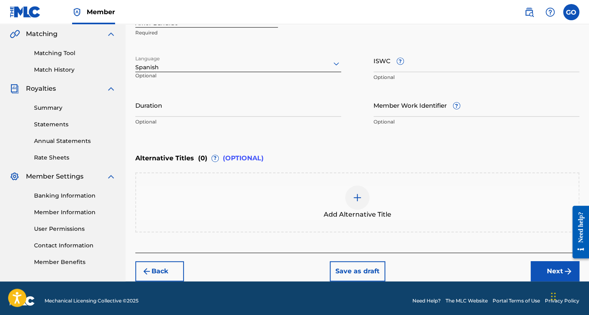
click at [215, 112] on input "Duration" at bounding box center [238, 105] width 206 height 23
type input "02:34"
click at [535, 265] on button "Next" at bounding box center [554, 271] width 49 height 20
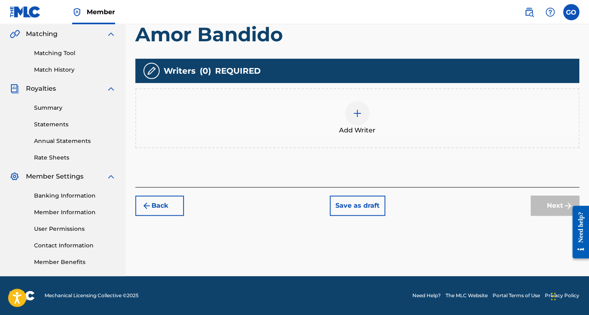
click at [368, 117] on div at bounding box center [357, 113] width 24 height 24
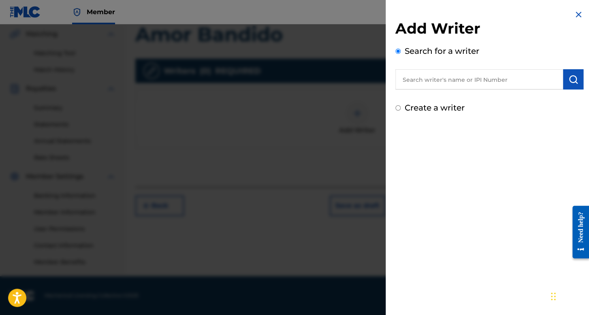
click at [396, 107] on input "Create a writer" at bounding box center [397, 107] width 5 height 5
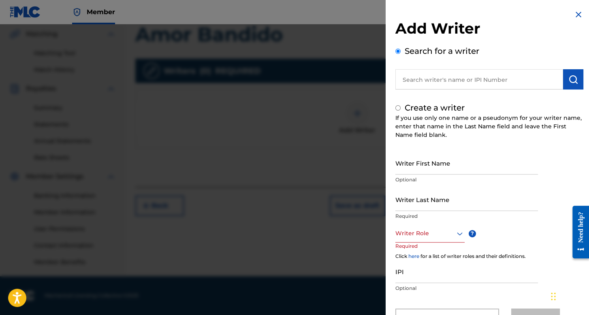
radio input "false"
radio input "true"
click at [423, 176] on p "Optional" at bounding box center [466, 179] width 143 height 7
click at [424, 171] on input "Writer First Name" at bounding box center [466, 162] width 143 height 23
type input "Jesp"
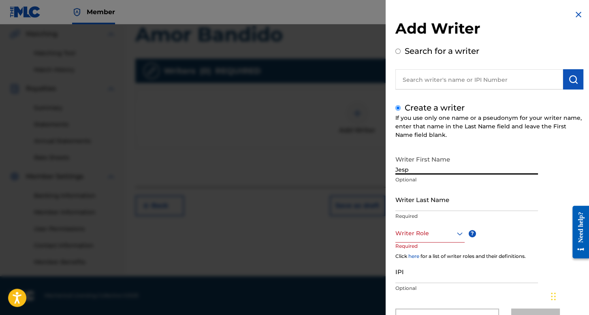
click at [418, 198] on input "Writer Last Name" at bounding box center [466, 199] width 143 height 23
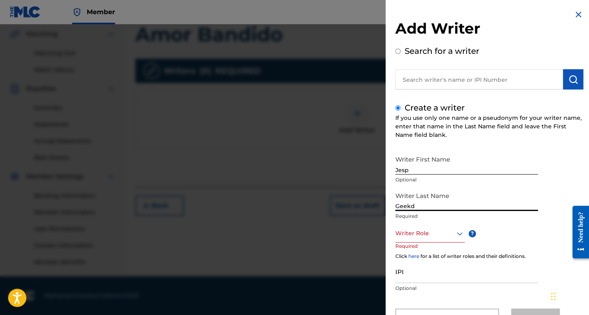
type input "Geekd"
drag, startPoint x: 440, startPoint y: 222, endPoint x: 440, endPoint y: 236, distance: 13.4
click at [440, 235] on div "Writer First Name Jesp Optional Writer Last Name Geekd Required Writer Role ? R…" at bounding box center [489, 239] width 188 height 177
click at [440, 236] on div "Writer Role" at bounding box center [429, 233] width 69 height 18
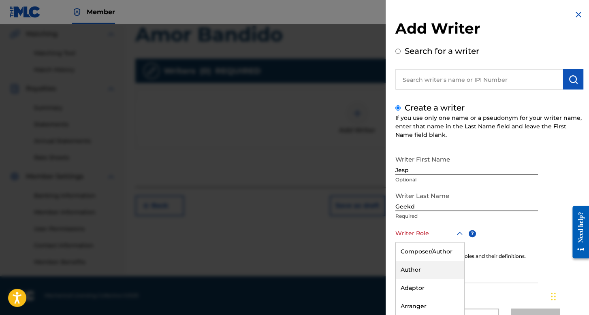
scroll to position [36, 0]
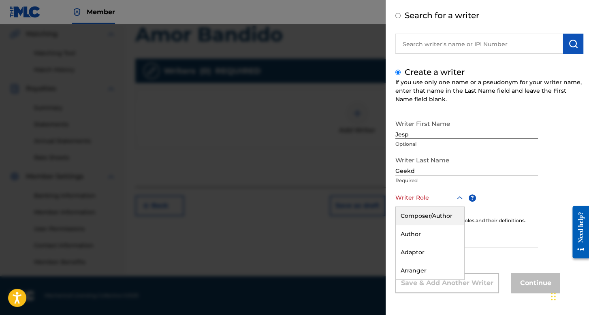
click at [450, 215] on div "Composer/Author" at bounding box center [430, 216] width 68 height 18
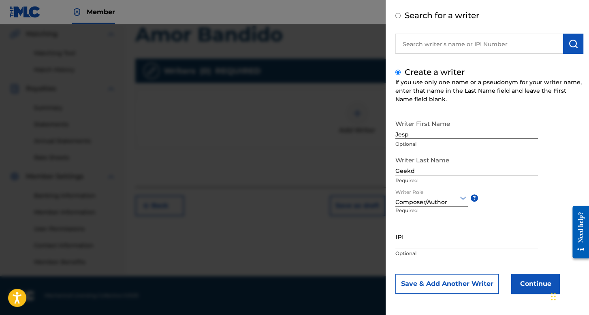
click at [522, 282] on button "Continue" at bounding box center [535, 284] width 49 height 20
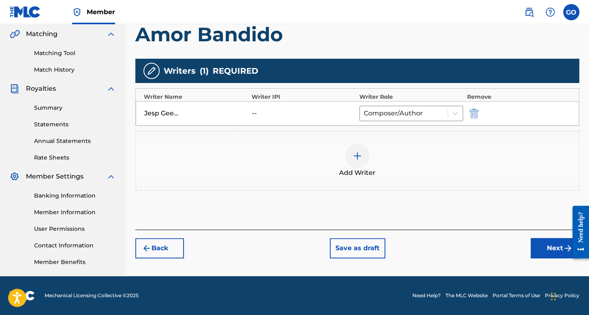
click at [540, 248] on button "Next" at bounding box center [554, 248] width 49 height 20
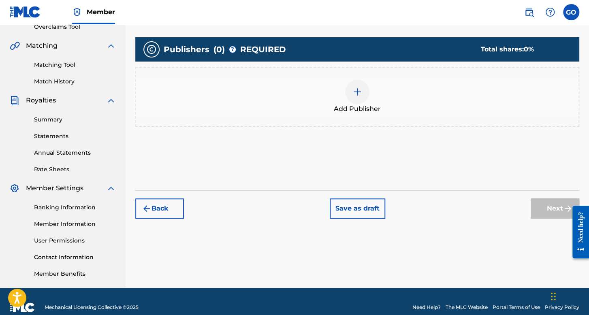
scroll to position [187, 0]
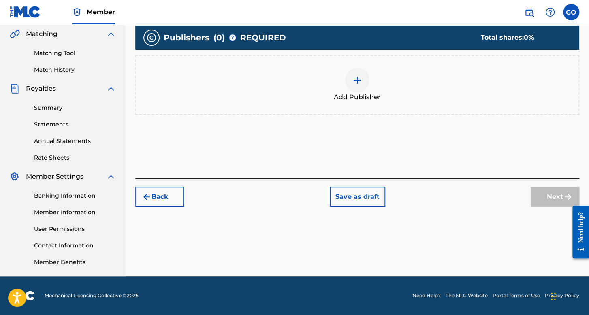
click at [337, 81] on div "Add Publisher" at bounding box center [357, 85] width 442 height 34
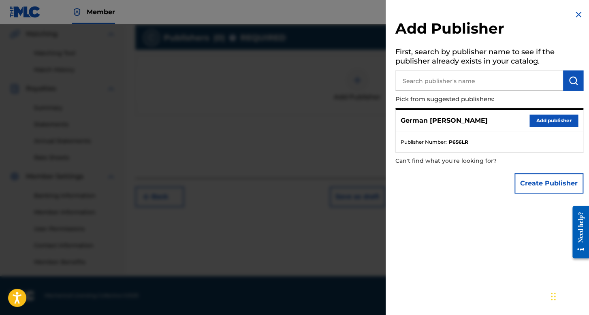
click at [545, 119] on button "Add publisher" at bounding box center [553, 121] width 49 height 12
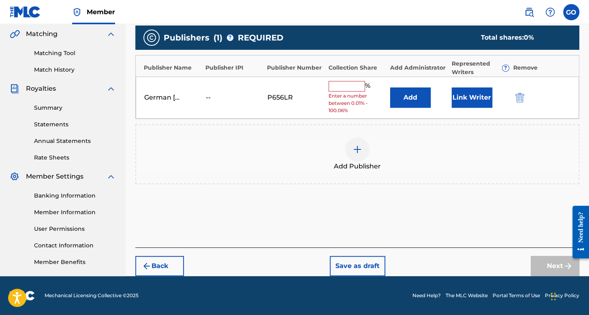
click at [343, 85] on input "text" at bounding box center [346, 86] width 36 height 11
type input "100"
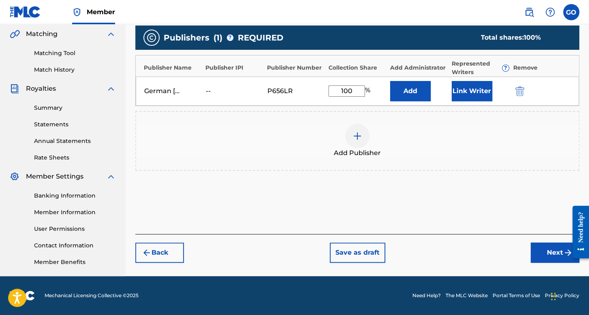
click at [493, 85] on div "Link Writer" at bounding box center [479, 91] width 57 height 20
click at [478, 91] on button "Link Writer" at bounding box center [471, 91] width 40 height 20
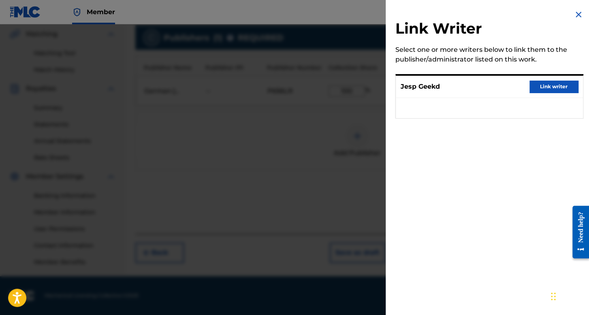
click at [534, 83] on button "Link writer" at bounding box center [553, 87] width 49 height 12
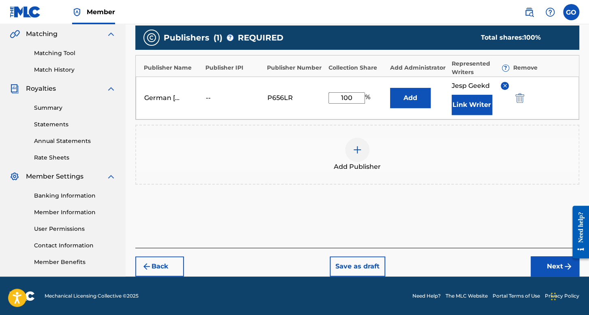
click at [530, 259] on button "Next" at bounding box center [554, 266] width 49 height 20
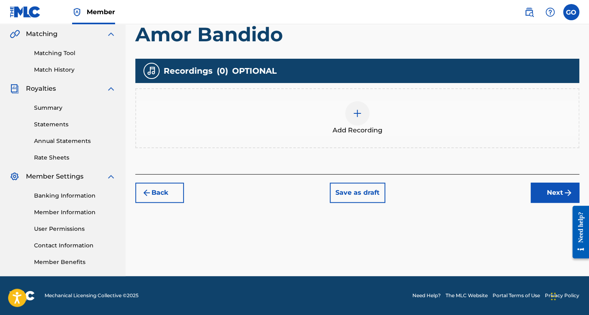
click at [337, 115] on div "Add Recording" at bounding box center [357, 118] width 442 height 34
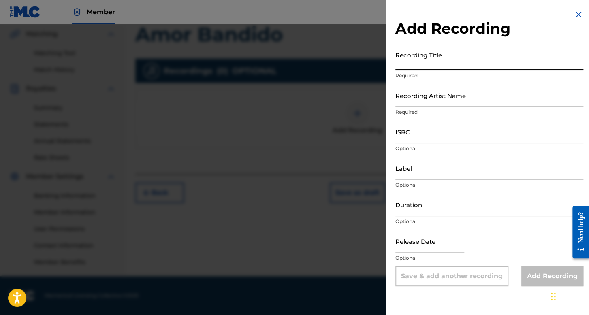
click at [414, 63] on input "Recording Title" at bounding box center [489, 58] width 188 height 23
type input "Amor Bandido"
click at [421, 85] on input "Recording Artist Name" at bounding box center [489, 95] width 188 height 23
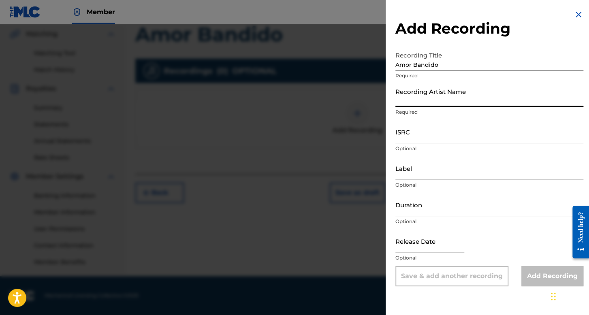
type input "CAIZ"
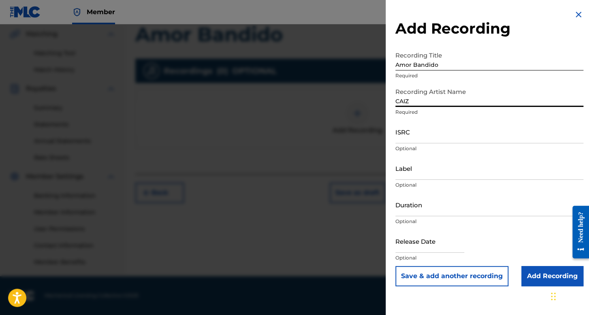
drag, startPoint x: 426, startPoint y: 96, endPoint x: 378, endPoint y: 98, distance: 47.8
click at [378, 98] on div "Add Recording Recording Title Amor Bandido Required Recording Artist Name CAIZ …" at bounding box center [294, 169] width 589 height 291
type input "Jesp7Tearz"
click at [413, 130] on input "ISRC" at bounding box center [489, 131] width 188 height 23
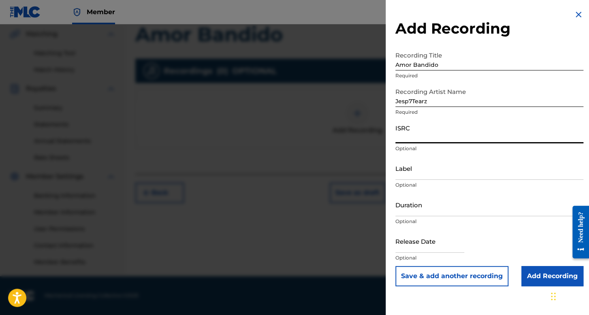
paste input "QMBZ92562361"
type input "QMBZ92562361"
click at [415, 203] on input "Duration" at bounding box center [489, 204] width 188 height 23
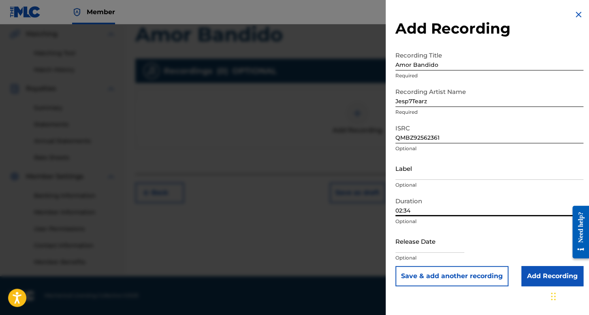
type input "02:34"
click at [431, 247] on input "text" at bounding box center [429, 241] width 69 height 23
select select "7"
select select "2025"
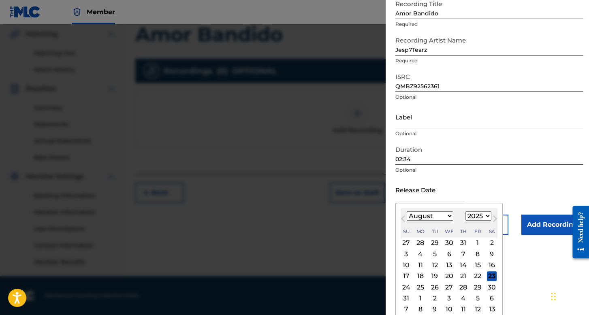
scroll to position [56, 0]
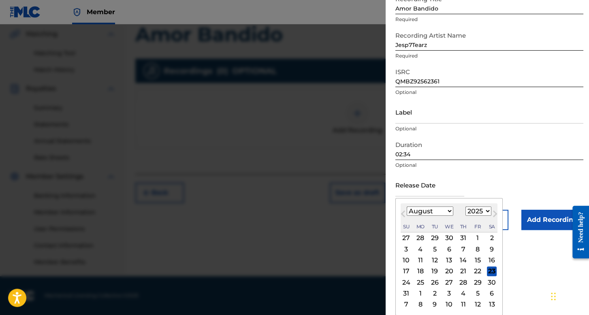
click at [434, 211] on select "January February March April May June July August September October November De…" at bounding box center [429, 210] width 47 height 9
click at [424, 212] on select "January February March April May June July August September October November De…" at bounding box center [429, 210] width 47 height 9
select select "10"
click at [406, 206] on select "January February March April May June July August September October November De…" at bounding box center [429, 210] width 47 height 9
click at [473, 213] on select "1899 1900 1901 1902 1903 1904 1905 1906 1907 1908 1909 1910 1911 1912 1913 1914…" at bounding box center [478, 210] width 26 height 9
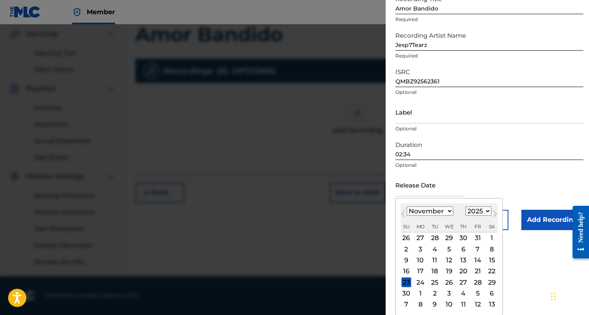
select select "2021"
click at [465, 216] on select "1899 1900 1901 1902 1903 1904 1905 1906 1907 1908 1909 1910 1911 1912 1913 1914…" at bounding box center [478, 210] width 26 height 9
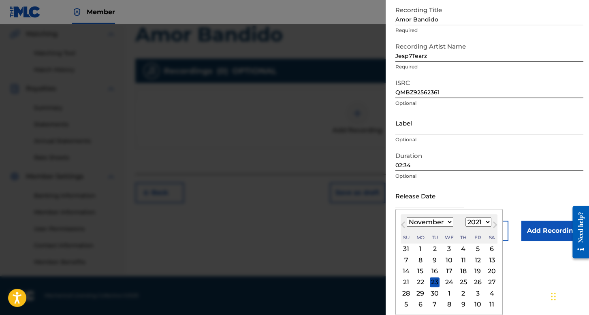
scroll to position [45, 0]
click at [434, 260] on div "9" at bounding box center [435, 260] width 10 height 10
type input "[DATE]"
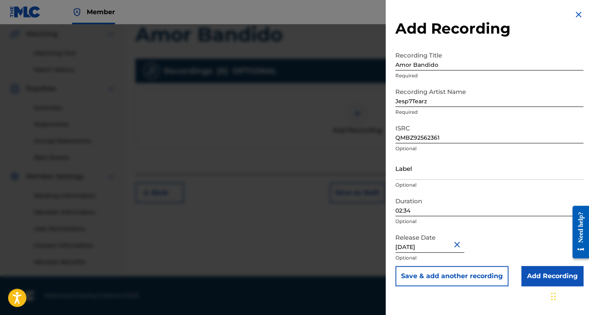
click at [521, 268] on input "Add Recording" at bounding box center [552, 276] width 62 height 20
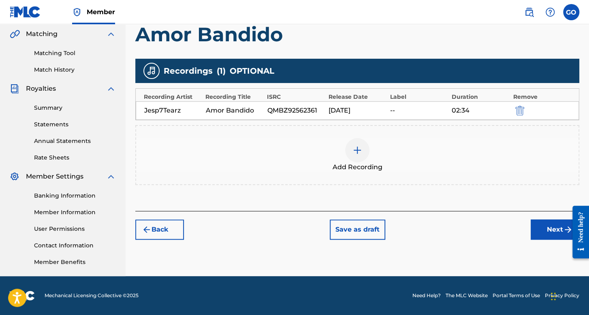
click at [531, 223] on button "Next" at bounding box center [554, 229] width 49 height 20
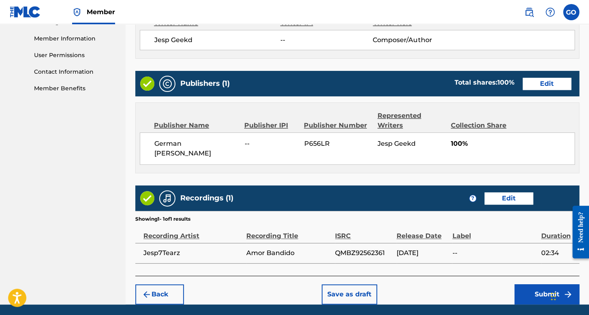
scroll to position [388, 0]
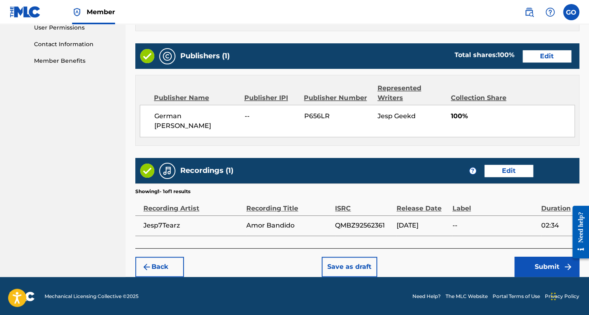
click at [544, 267] on button "Submit" at bounding box center [546, 267] width 65 height 20
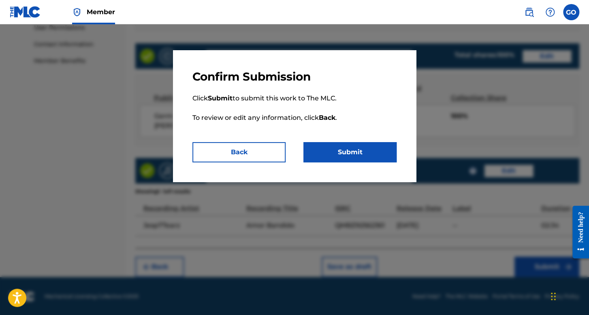
click at [324, 152] on button "Submit" at bounding box center [349, 152] width 93 height 20
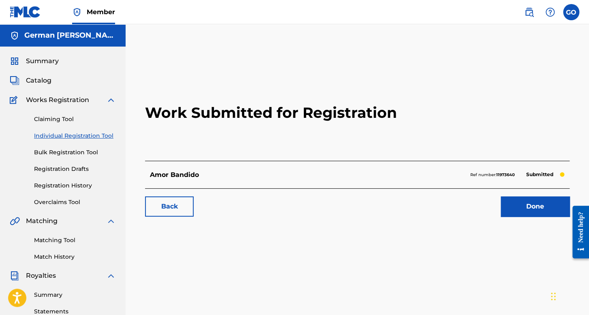
click at [100, 130] on div "Claiming Tool Individual Registration Tool Bulk Registration Tool Registration …" at bounding box center [63, 156] width 106 height 102
click at [99, 132] on div "Claiming Tool Individual Registration Tool Bulk Registration Tool Registration …" at bounding box center [63, 156] width 106 height 102
click at [99, 134] on link "Individual Registration Tool" at bounding box center [75, 136] width 82 height 9
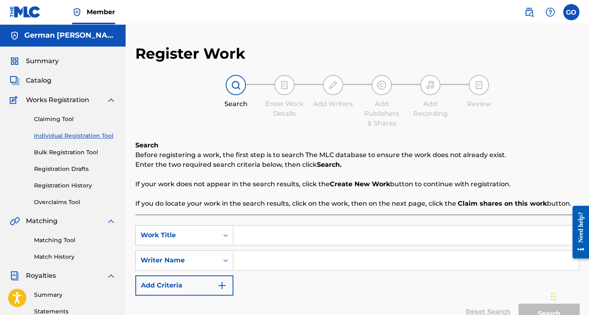
click at [275, 228] on input "Search Form" at bounding box center [405, 235] width 345 height 19
type input "p"
type input "Pretendientes"
click at [270, 255] on input "Search Form" at bounding box center [405, 260] width 345 height 19
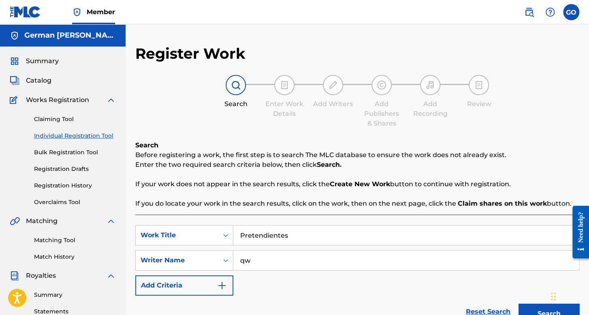
type input "qw"
click at [518, 304] on button "Search" at bounding box center [548, 314] width 61 height 20
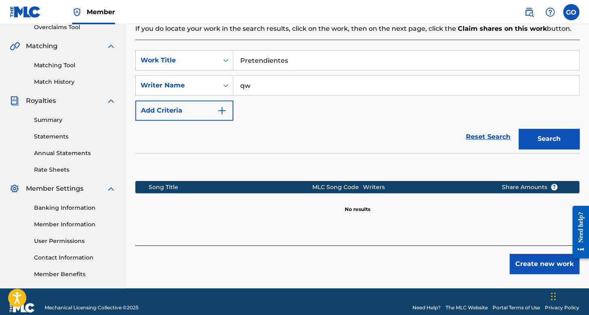
scroll to position [187, 0]
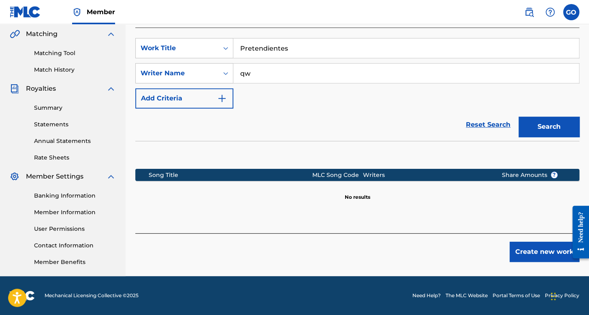
click at [534, 254] on button "Create new work" at bounding box center [544, 252] width 70 height 20
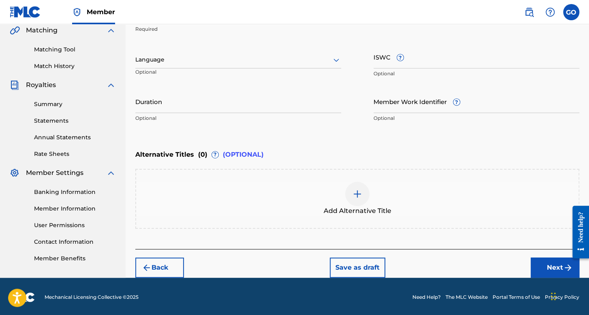
scroll to position [191, 0]
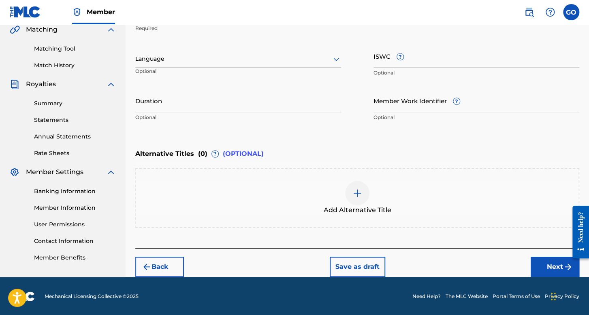
click at [280, 65] on div "Language" at bounding box center [238, 59] width 206 height 17
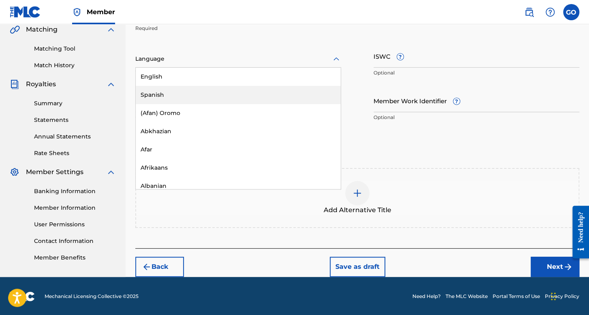
click at [152, 101] on div "Spanish" at bounding box center [238, 95] width 205 height 18
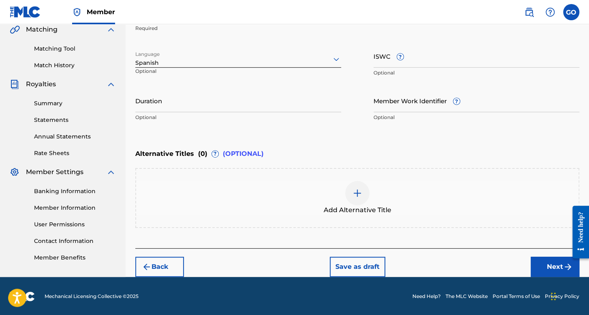
click at [152, 101] on input "Duration" at bounding box center [238, 100] width 206 height 23
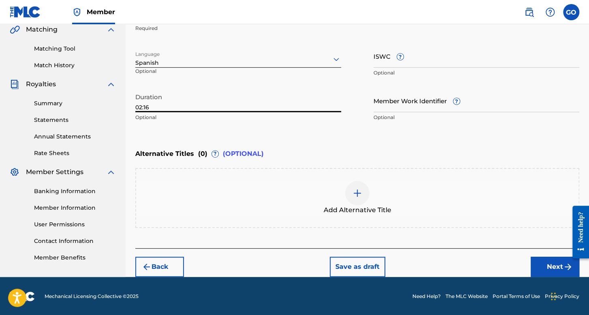
type input "02:16"
click at [540, 266] on button "Next" at bounding box center [554, 267] width 49 height 20
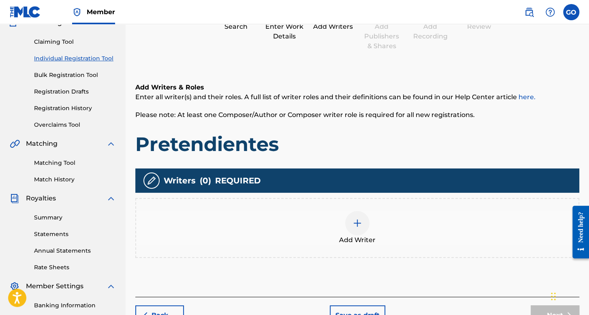
scroll to position [187, 0]
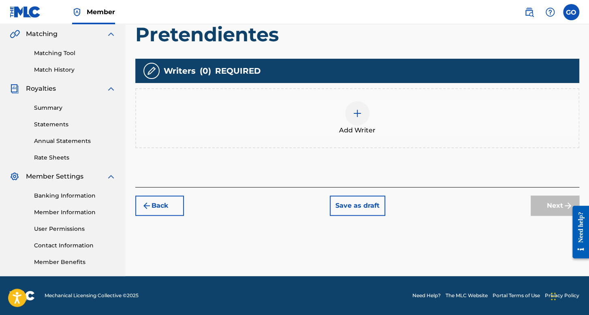
click at [366, 115] on div at bounding box center [357, 113] width 24 height 24
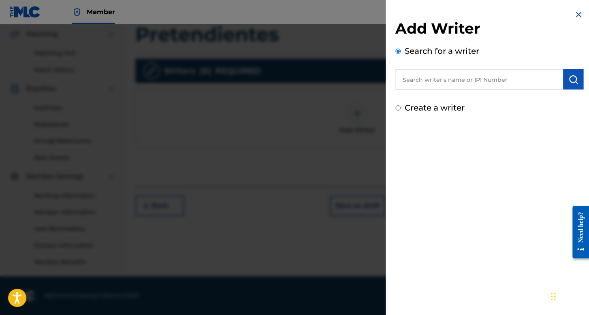
click at [397, 109] on input "Create a writer" at bounding box center [397, 107] width 5 height 5
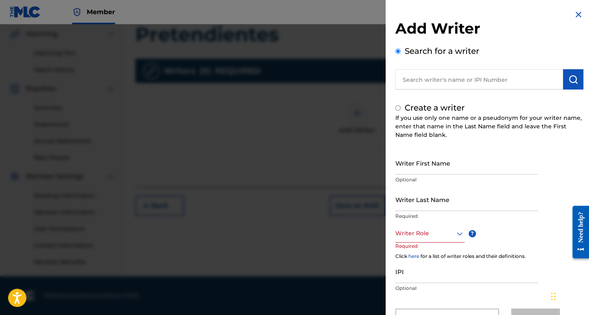
radio input "false"
radio input "true"
click at [421, 155] on input "Writer First Name" at bounding box center [466, 162] width 143 height 23
click at [445, 190] on input "Writer Last Name" at bounding box center [466, 199] width 143 height 23
drag, startPoint x: 421, startPoint y: 172, endPoint x: 445, endPoint y: 171, distance: 24.7
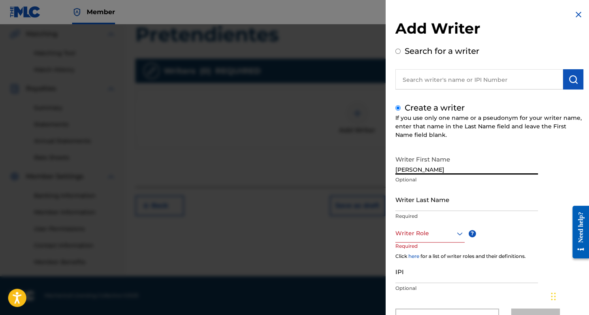
click at [445, 171] on input "[PERSON_NAME]" at bounding box center [466, 162] width 143 height 23
type input "[PERSON_NAME]"
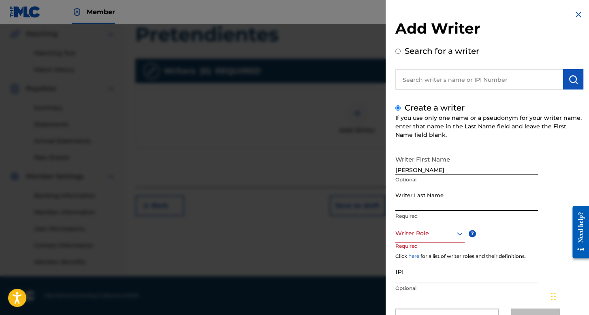
paste input "[PERSON_NAME]"
type input "[PERSON_NAME]"
click at [437, 231] on div "Writer Role" at bounding box center [429, 233] width 69 height 18
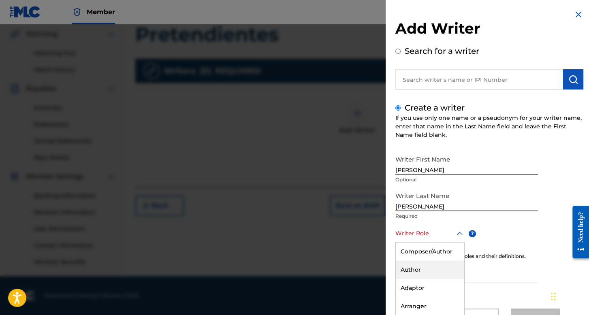
scroll to position [36, 0]
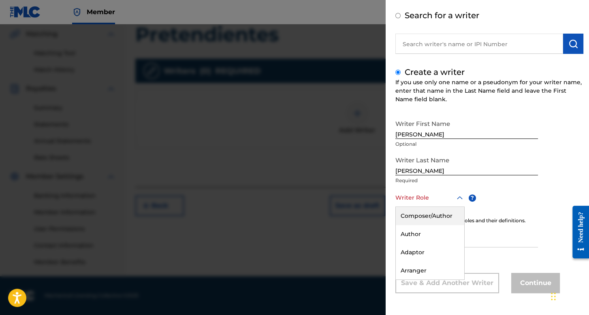
click at [437, 216] on div "Composer/Author" at bounding box center [430, 216] width 68 height 18
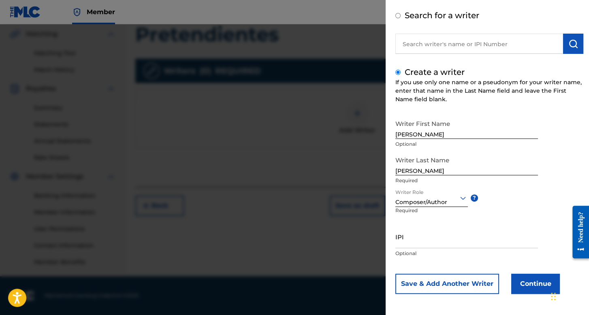
click at [544, 281] on button "Continue" at bounding box center [535, 284] width 49 height 20
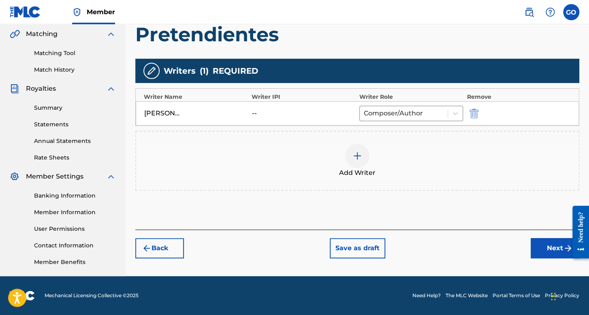
click at [582, 252] on div "Open Resource Center" at bounding box center [580, 249] width 6 height 6
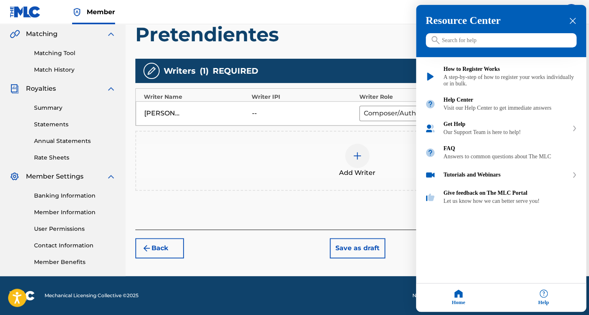
click at [547, 253] on div "Resource Center Help Get the help you need from our knowledge base News Search …" at bounding box center [501, 158] width 170 height 307
click at [336, 212] on div at bounding box center [294, 157] width 589 height 315
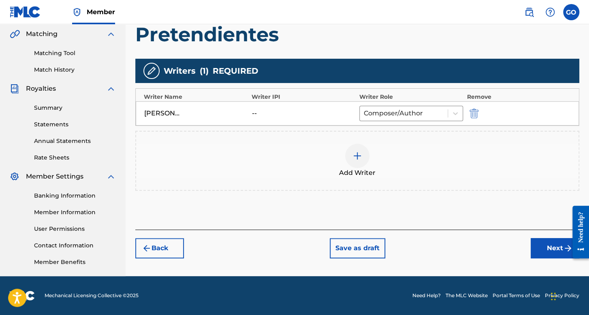
click at [557, 244] on button "Next" at bounding box center [554, 248] width 49 height 20
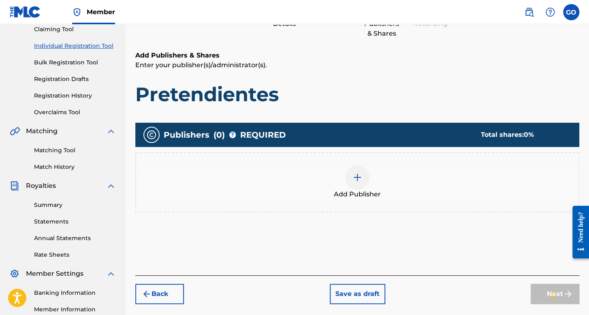
scroll to position [187, 0]
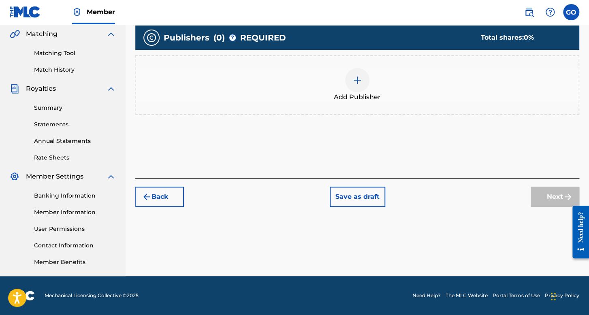
click at [336, 85] on div "Add Publisher" at bounding box center [357, 85] width 442 height 34
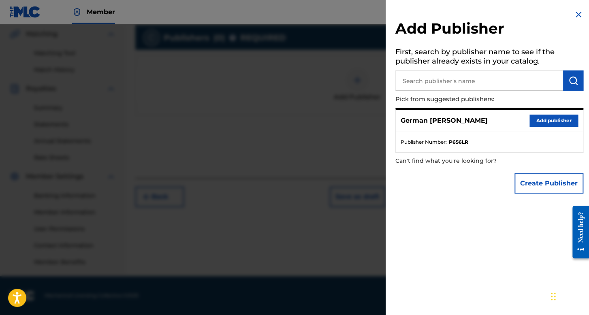
click at [560, 125] on button "Add publisher" at bounding box center [553, 121] width 49 height 12
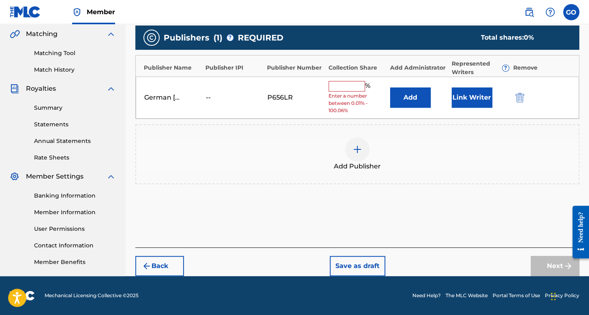
click at [348, 89] on input "text" at bounding box center [346, 86] width 36 height 11
type input "100"
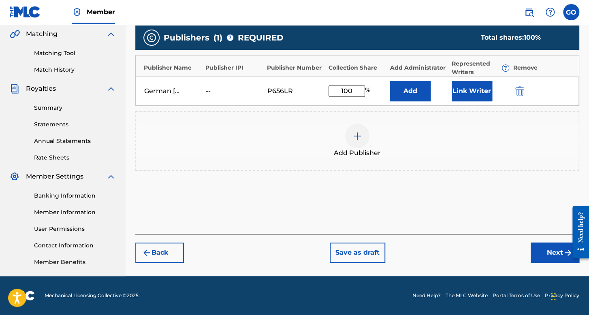
click at [457, 93] on button "Link Writer" at bounding box center [471, 91] width 40 height 20
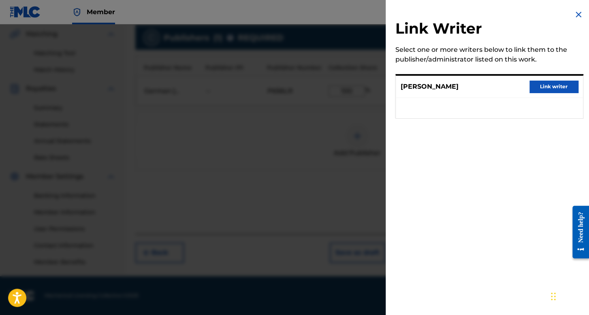
click at [533, 90] on button "Link writer" at bounding box center [553, 87] width 49 height 12
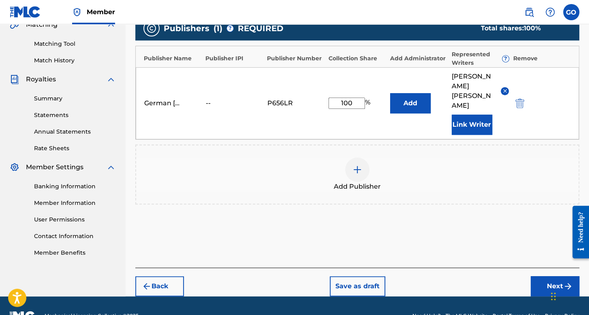
click at [538, 268] on div "Back Save as draft Next" at bounding box center [357, 282] width 444 height 29
click at [534, 276] on button "Next" at bounding box center [554, 286] width 49 height 20
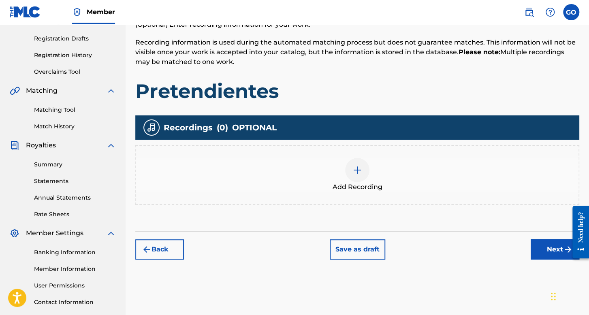
scroll to position [158, 0]
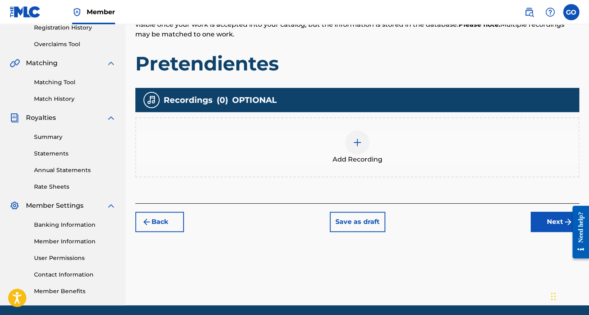
click at [359, 149] on div at bounding box center [357, 142] width 24 height 24
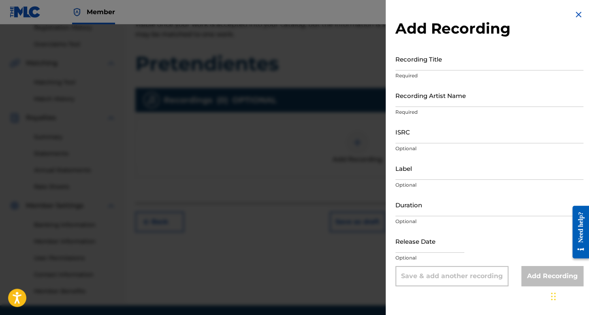
click at [405, 68] on input "Recording Title" at bounding box center [489, 58] width 188 height 23
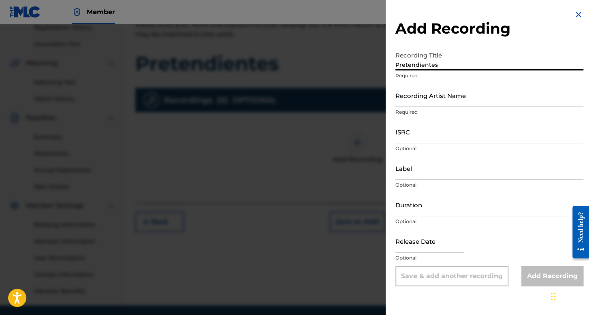
type input "Pretendientes"
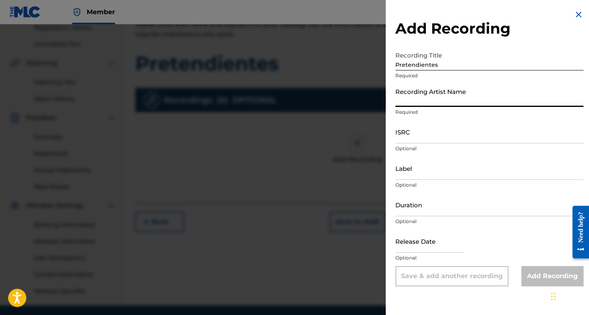
click at [412, 89] on input "Recording Artist Name" at bounding box center [489, 95] width 188 height 23
type input "Jesp7Tearz"
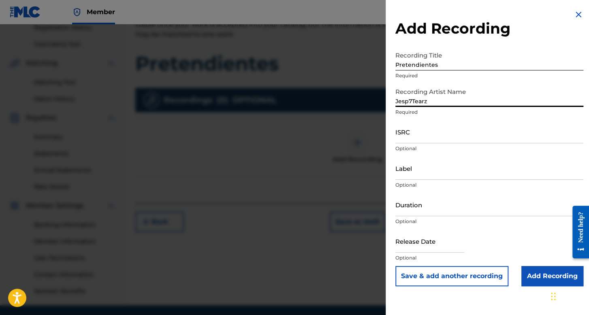
click at [418, 138] on input "ISRC" at bounding box center [489, 131] width 188 height 23
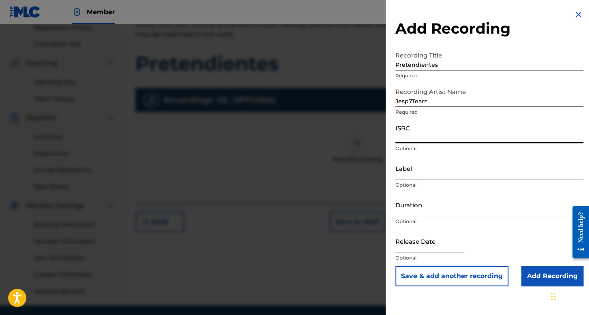
paste input "SE5BU2149147"
type input "SE5BU2149147"
click at [432, 213] on input "Duration" at bounding box center [489, 204] width 188 height 23
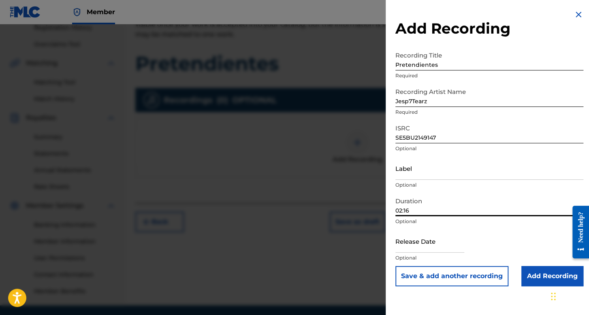
type input "02:16"
click at [444, 243] on input "text" at bounding box center [429, 241] width 69 height 23
select select "7"
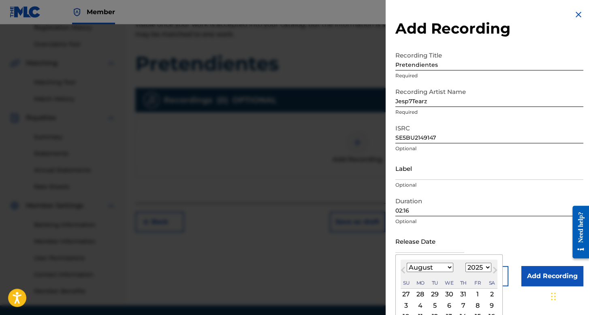
click at [479, 267] on select "1899 1900 1901 1902 1903 1904 1905 1906 1907 1908 1909 1910 1911 1912 1913 1914…" at bounding box center [478, 267] width 26 height 9
select select "2023"
click at [465, 263] on select "1899 1900 1901 1902 1903 1904 1905 1906 1907 1908 1909 1910 1911 1912 1913 1914…" at bounding box center [478, 267] width 26 height 9
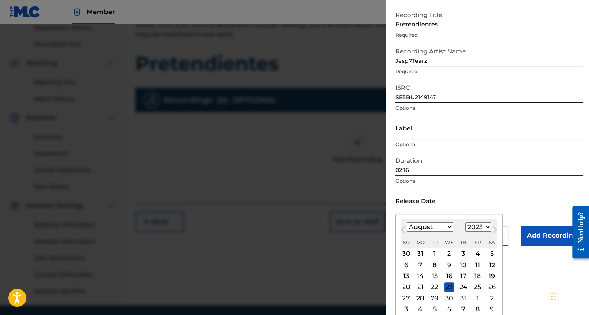
click at [475, 264] on div "11" at bounding box center [477, 265] width 10 height 10
type input "[DATE]"
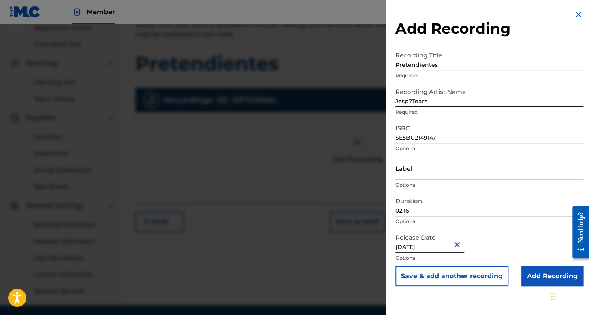
scroll to position [0, 0]
click at [538, 274] on input "Add Recording" at bounding box center [552, 276] width 62 height 20
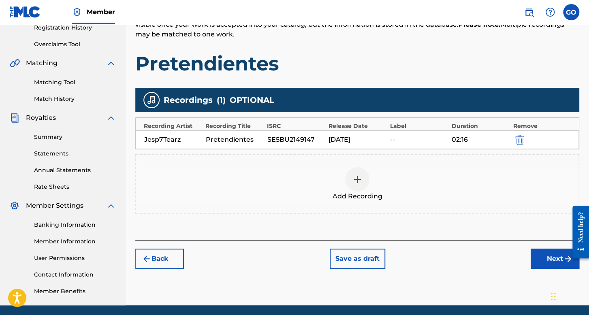
click at [554, 252] on button "Next" at bounding box center [554, 259] width 49 height 20
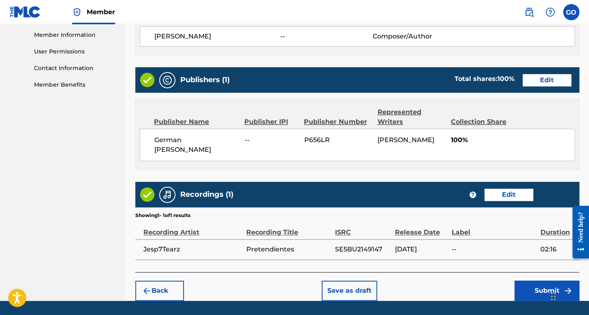
scroll to position [388, 0]
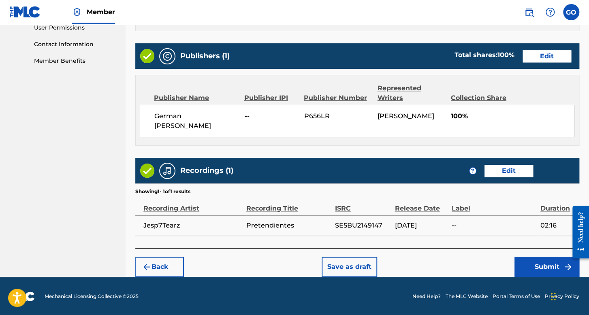
click at [537, 253] on div "Back Save as draft Submit" at bounding box center [357, 262] width 444 height 29
click at [534, 269] on button "Submit" at bounding box center [546, 267] width 65 height 20
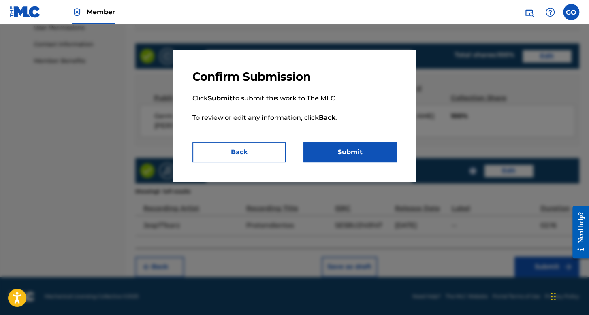
click at [355, 146] on button "Submit" at bounding box center [349, 152] width 93 height 20
